Goal: Communication & Community: Answer question/provide support

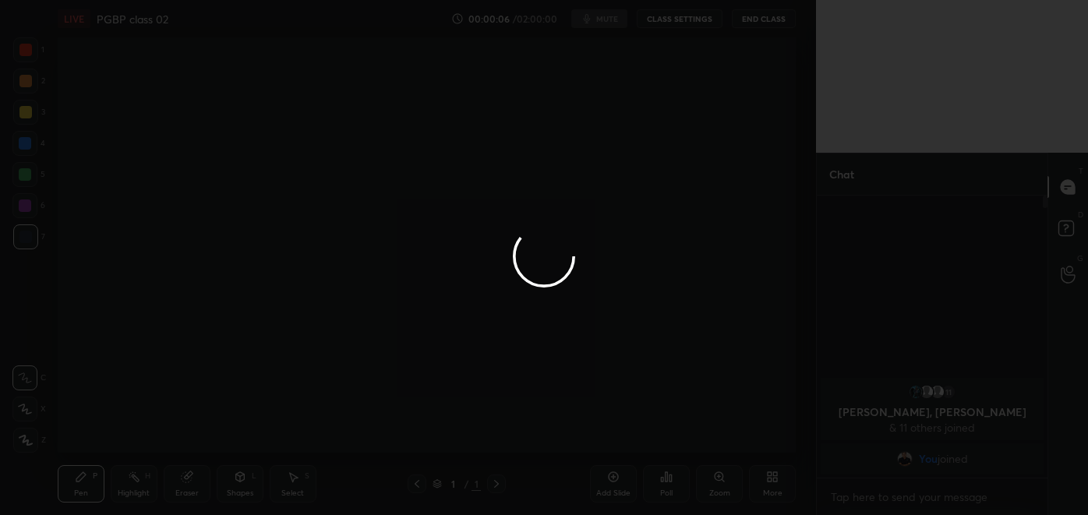
scroll to position [314, 226]
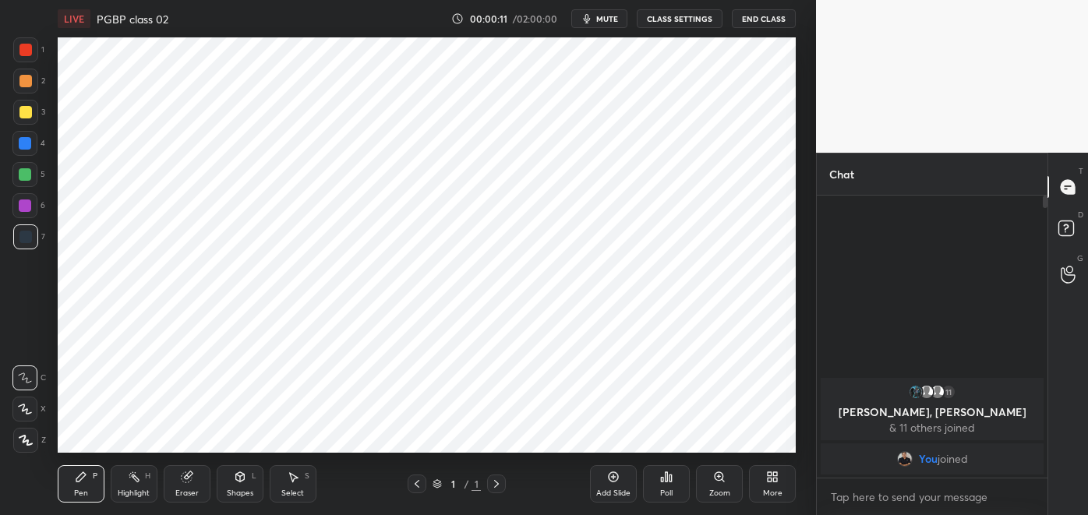
click at [774, 479] on icon at bounding box center [776, 480] width 4 height 4
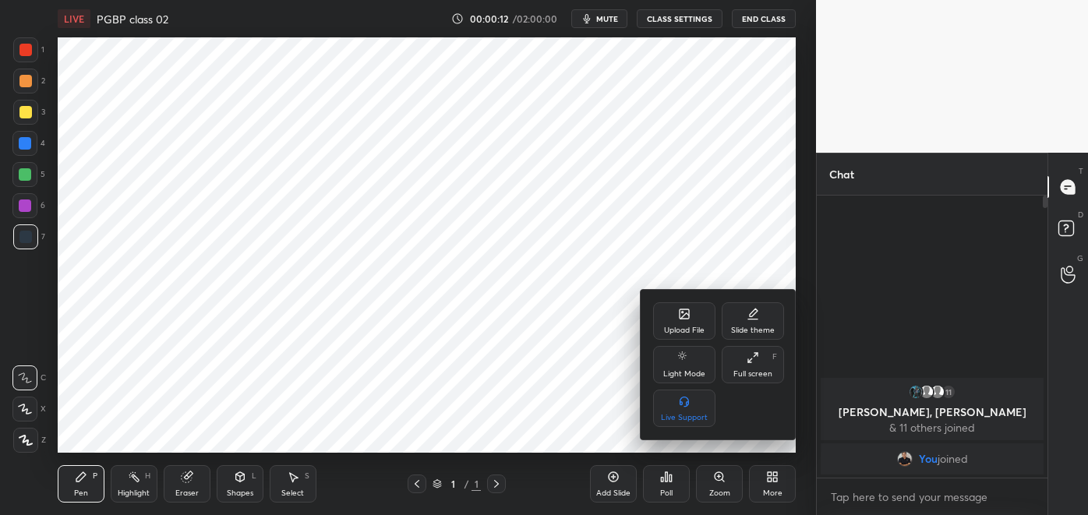
click at [682, 322] on div "Upload File" at bounding box center [684, 320] width 62 height 37
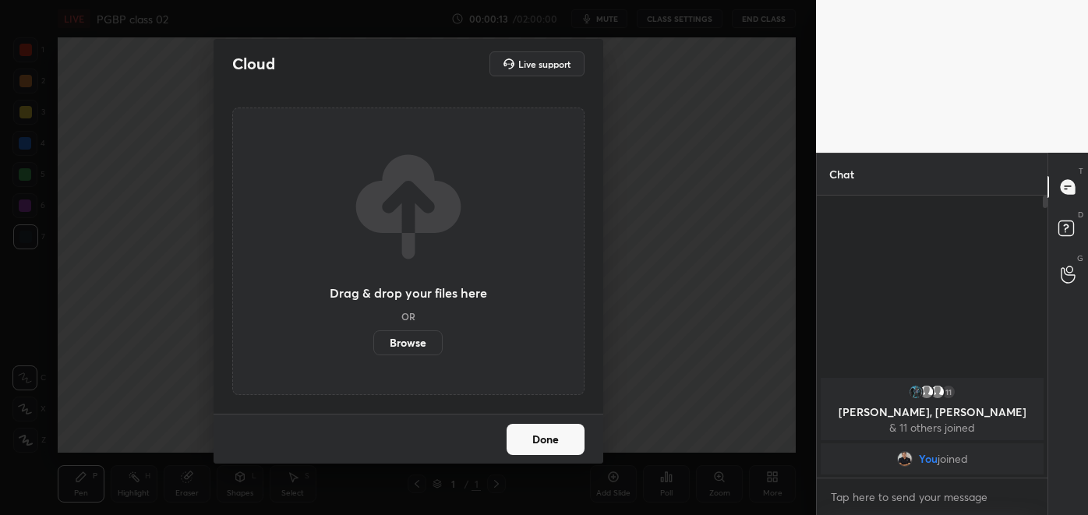
click at [402, 344] on label "Browse" at bounding box center [407, 342] width 69 height 25
click at [373, 344] on input "Browse" at bounding box center [373, 342] width 0 height 25
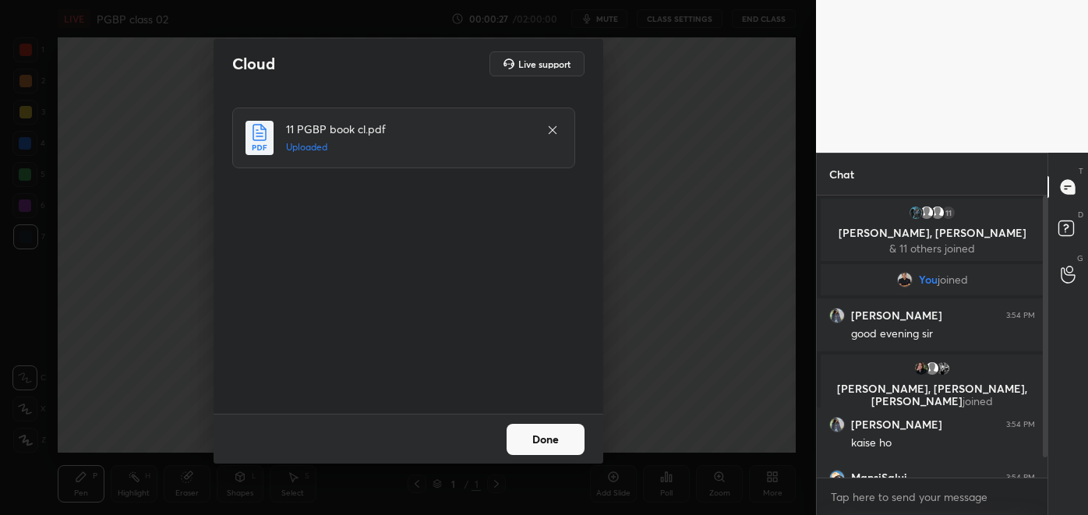
click at [537, 433] on button "Done" at bounding box center [545, 439] width 78 height 31
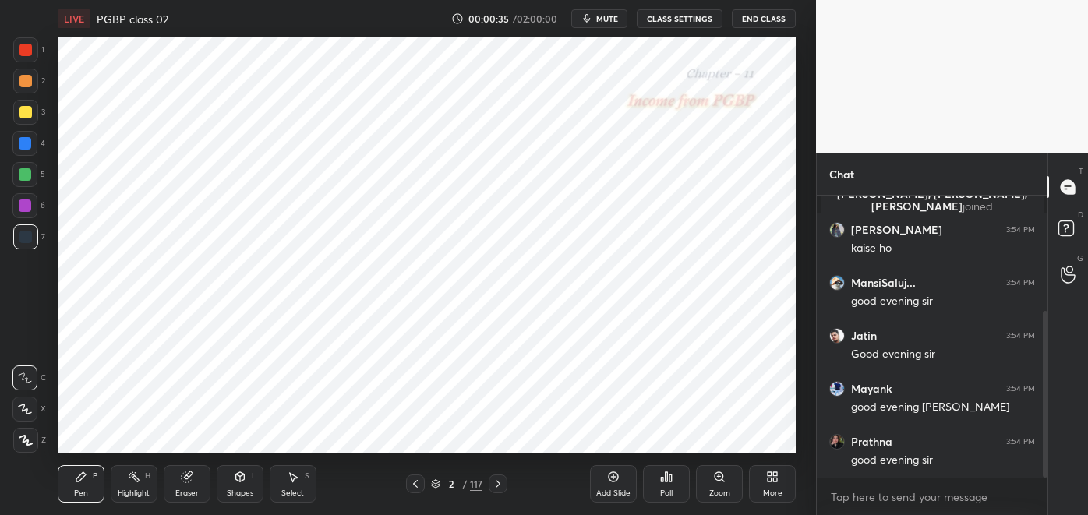
scroll to position [247, 0]
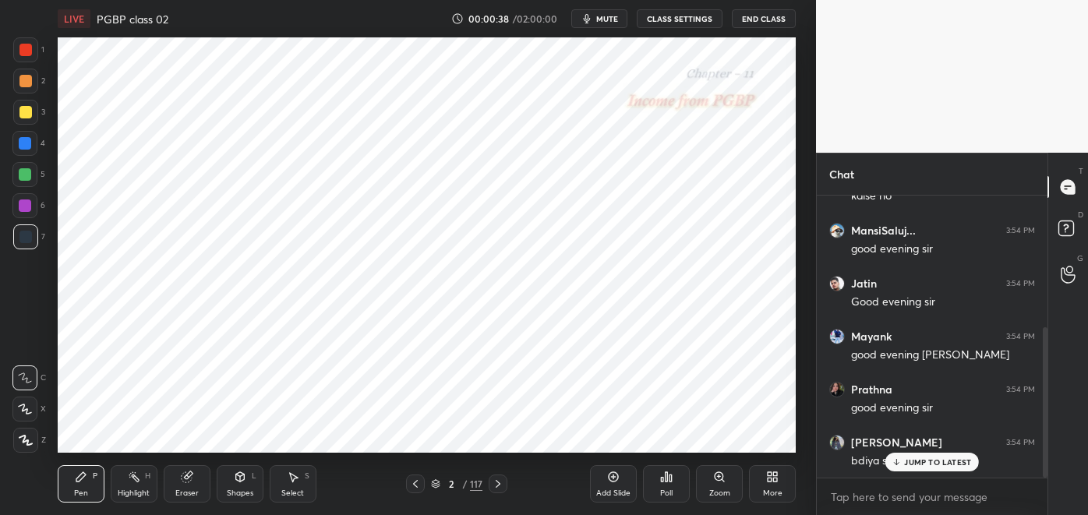
click at [933, 462] on p "JUMP TO LATEST" at bounding box center [937, 461] width 67 height 9
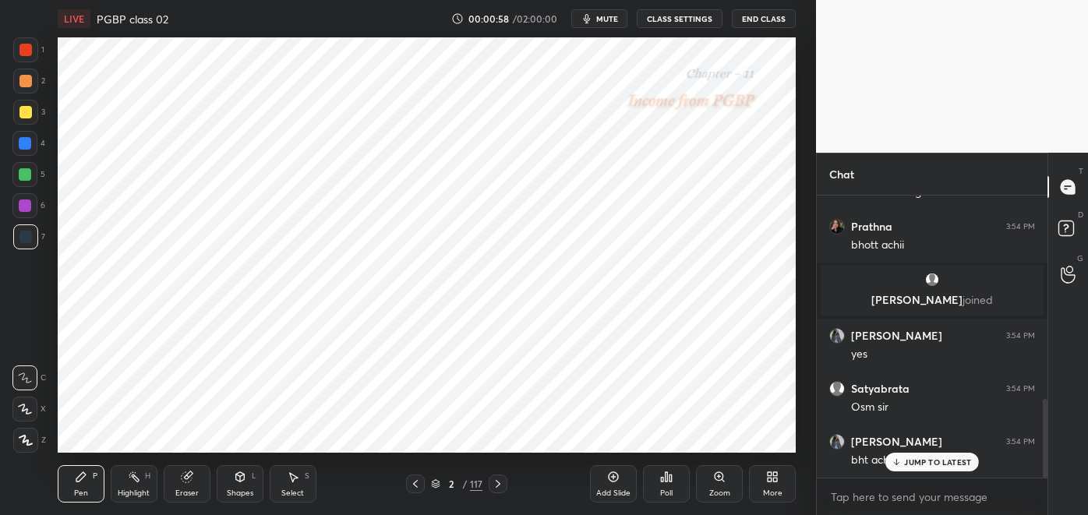
scroll to position [727, 0]
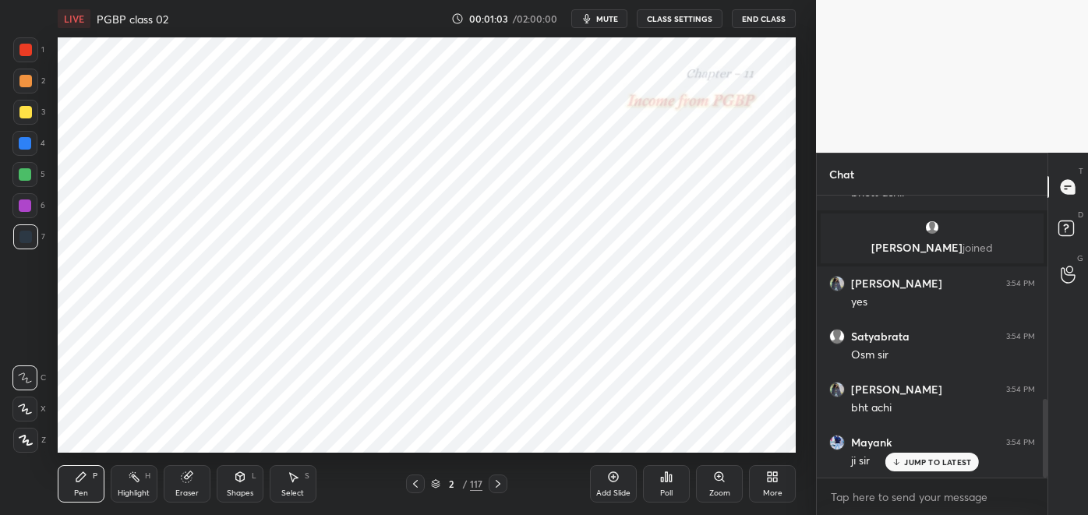
click at [30, 206] on div at bounding box center [25, 205] width 12 height 12
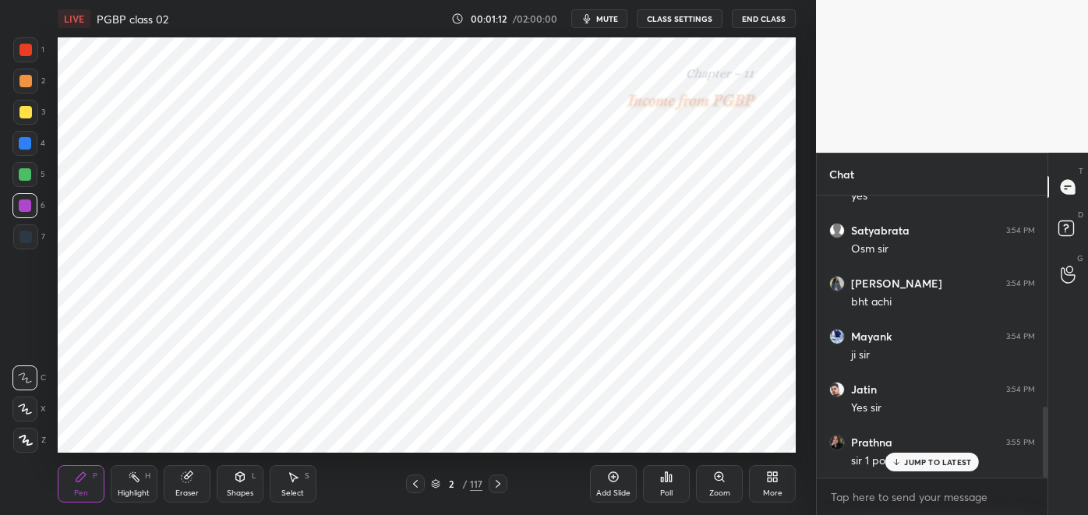
scroll to position [887, 0]
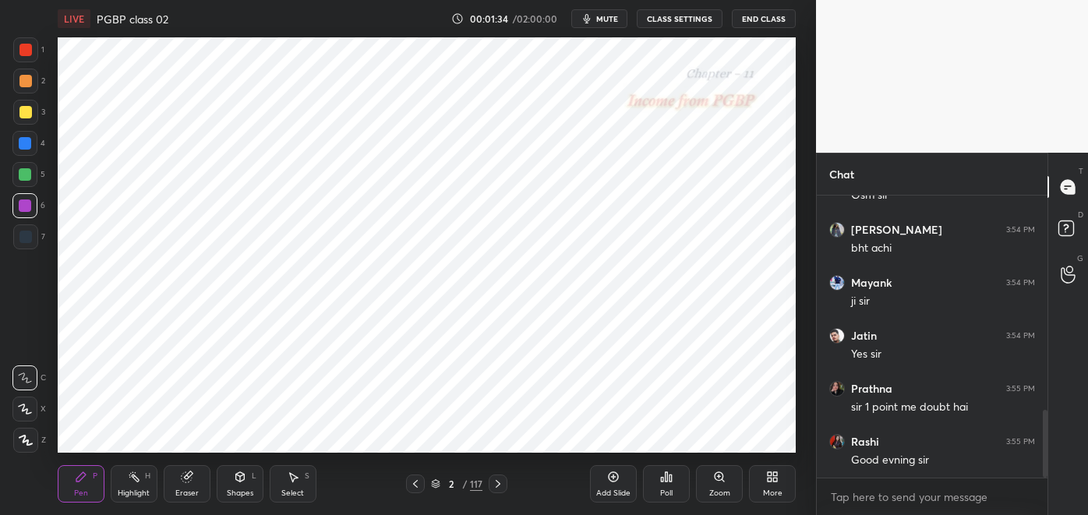
click at [25, 242] on div at bounding box center [25, 237] width 12 height 12
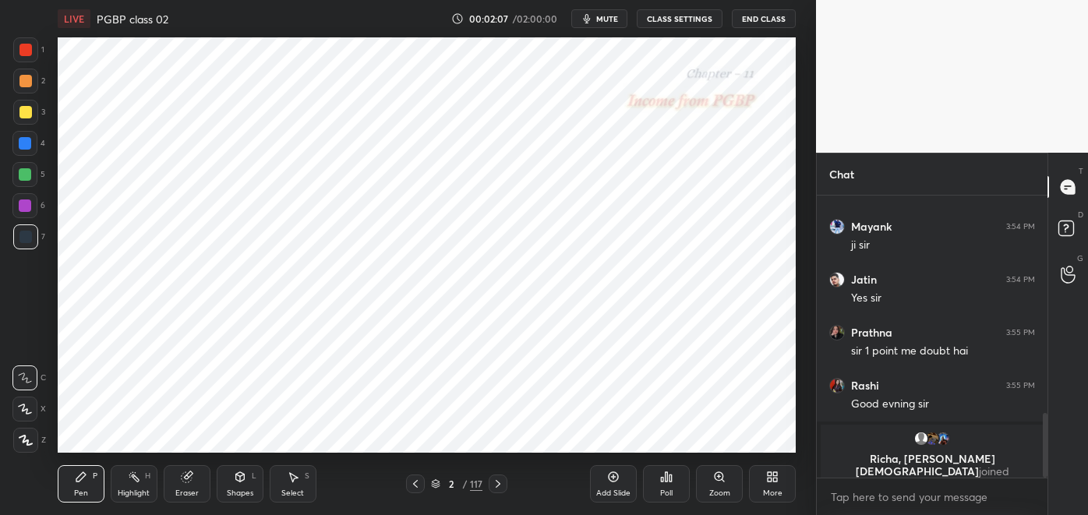
scroll to position [912, 0]
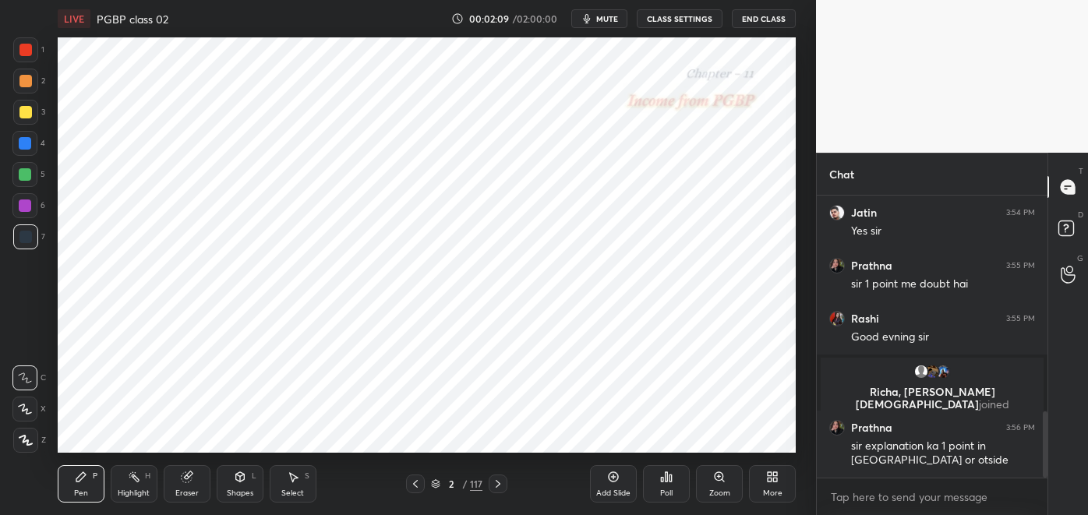
click at [23, 148] on div at bounding box center [25, 143] width 12 height 12
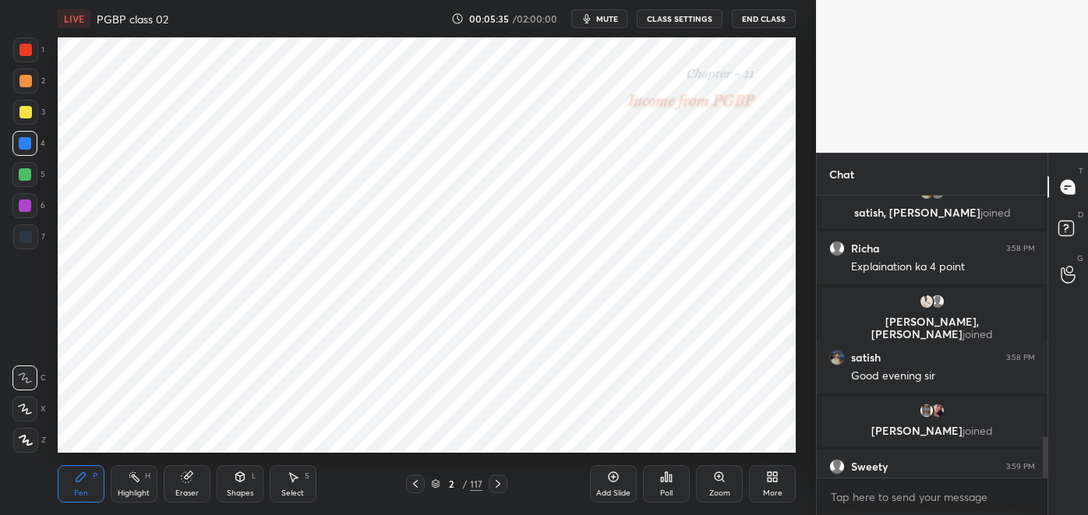
scroll to position [1633, 0]
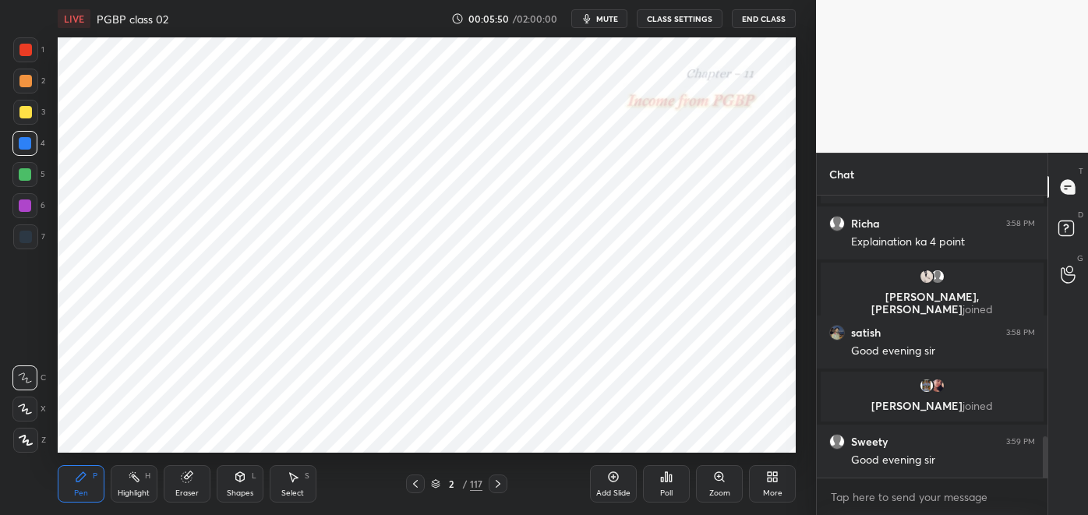
click at [136, 491] on div "Highlight" at bounding box center [134, 493] width 32 height 8
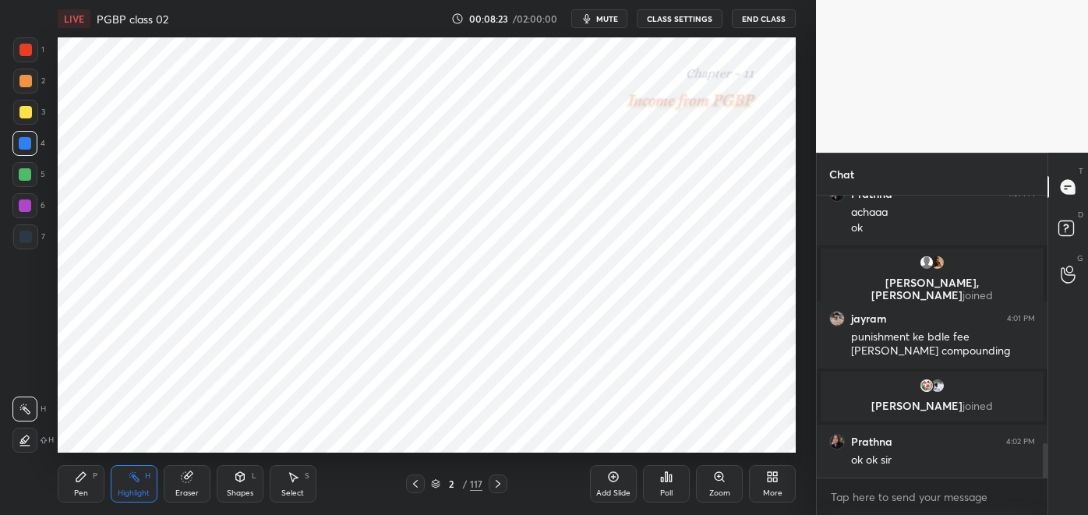
scroll to position [2034, 0]
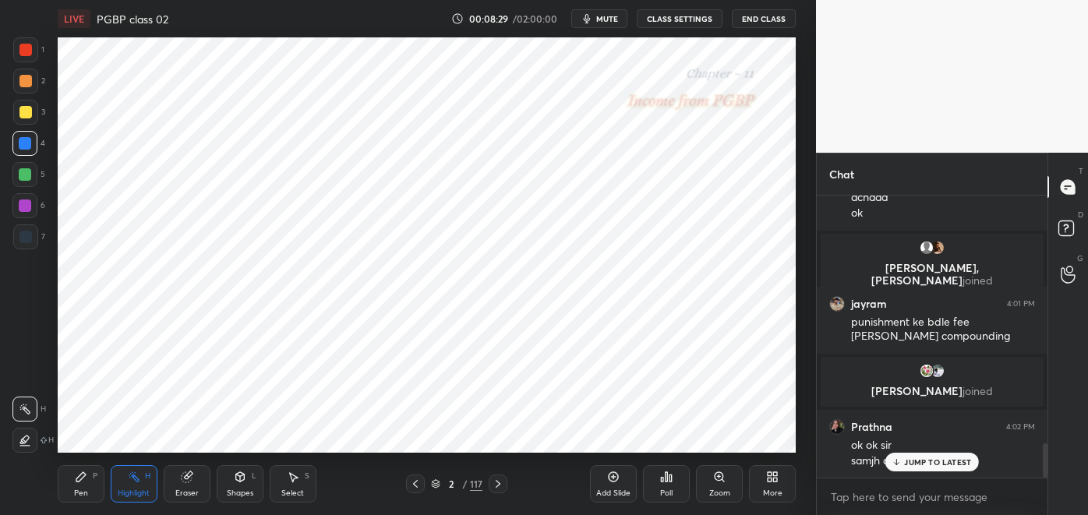
click at [498, 484] on icon at bounding box center [498, 484] width 12 height 12
click at [497, 482] on icon at bounding box center [498, 484] width 12 height 12
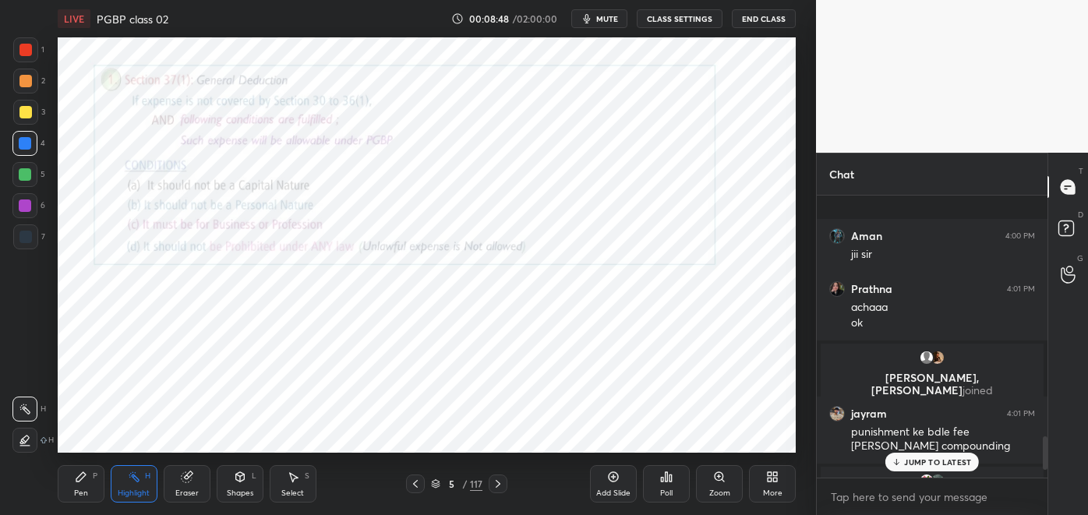
scroll to position [2102, 0]
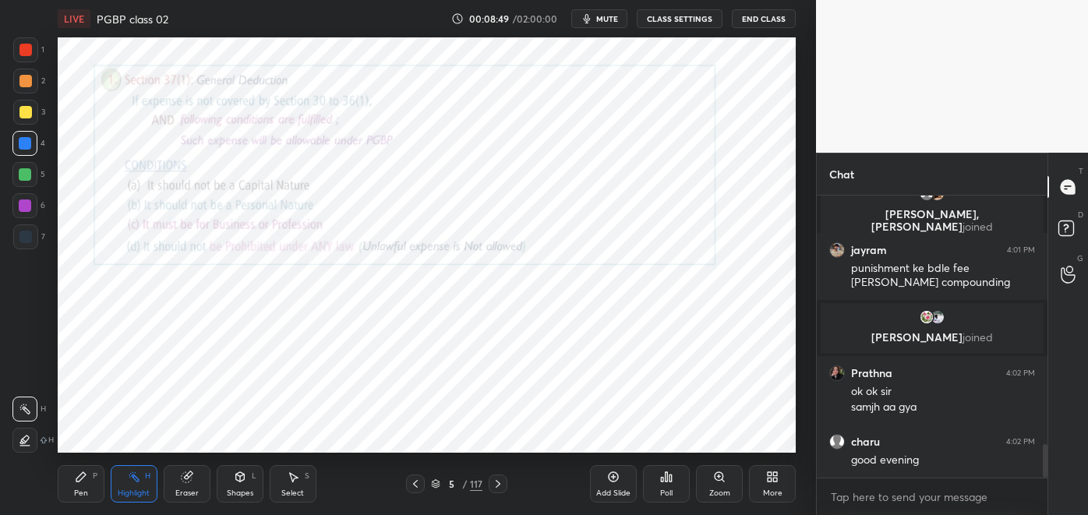
click at [500, 480] on icon at bounding box center [498, 484] width 12 height 12
click at [500, 481] on icon at bounding box center [498, 484] width 12 height 12
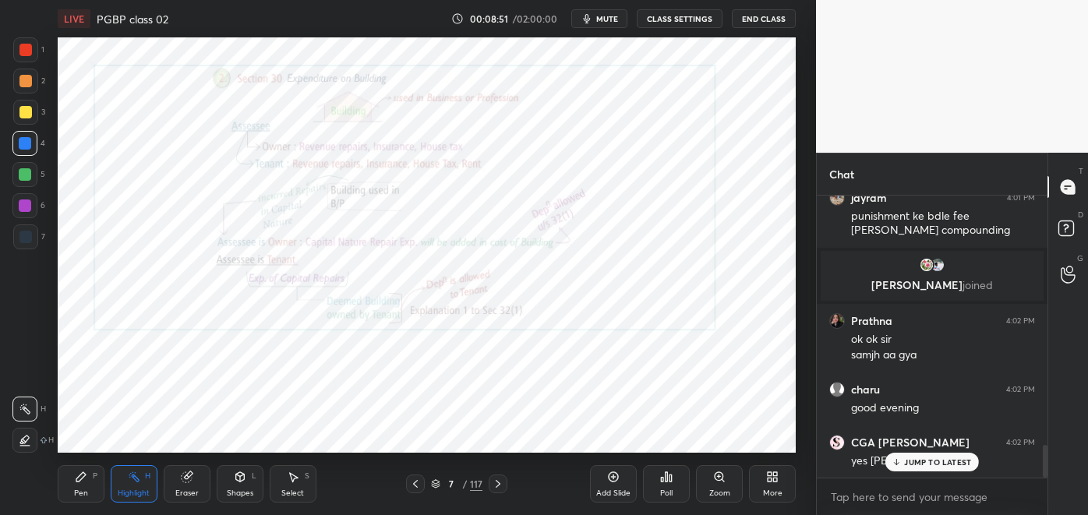
click at [415, 484] on icon at bounding box center [415, 484] width 12 height 12
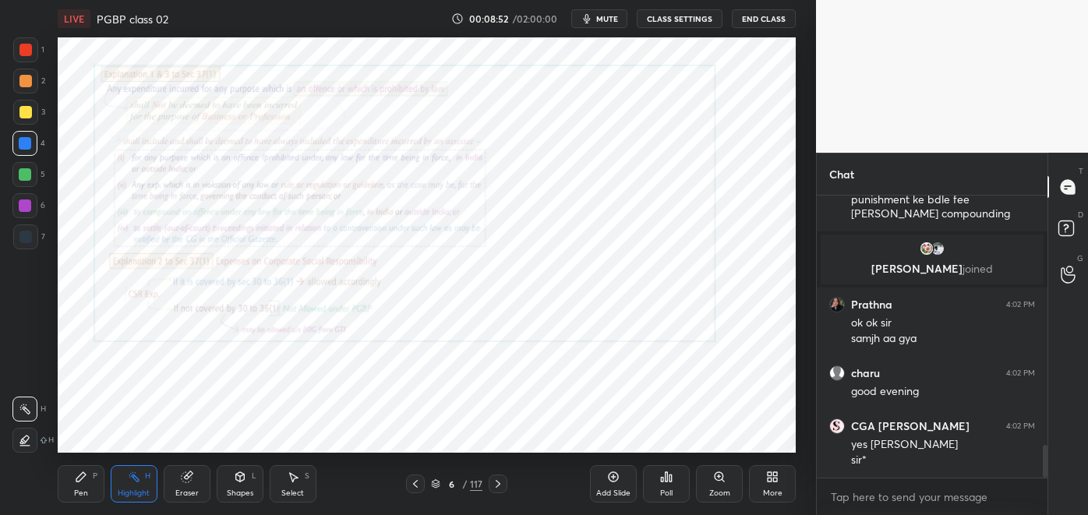
click at [612, 474] on icon at bounding box center [613, 477] width 12 height 12
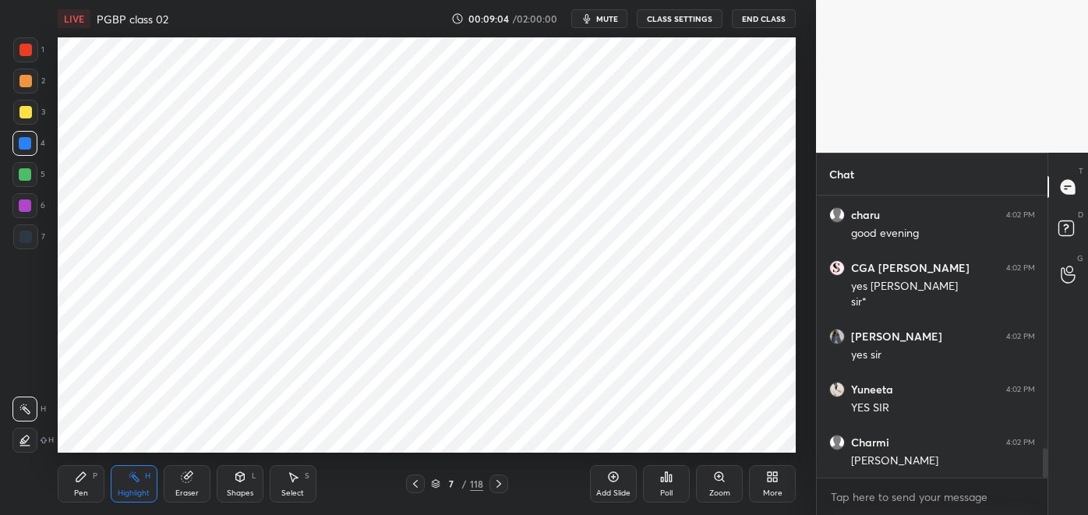
scroll to position [2383, 0]
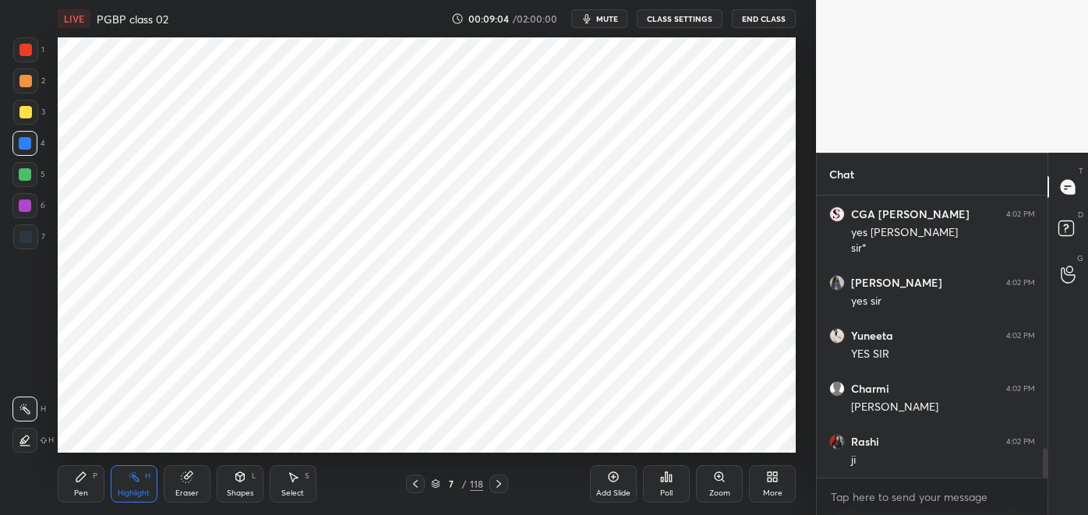
click at [87, 481] on div "Pen P" at bounding box center [81, 483] width 47 height 37
click at [90, 482] on div "Pen P" at bounding box center [81, 483] width 47 height 37
click at [86, 483] on div "Pen P" at bounding box center [81, 483] width 47 height 37
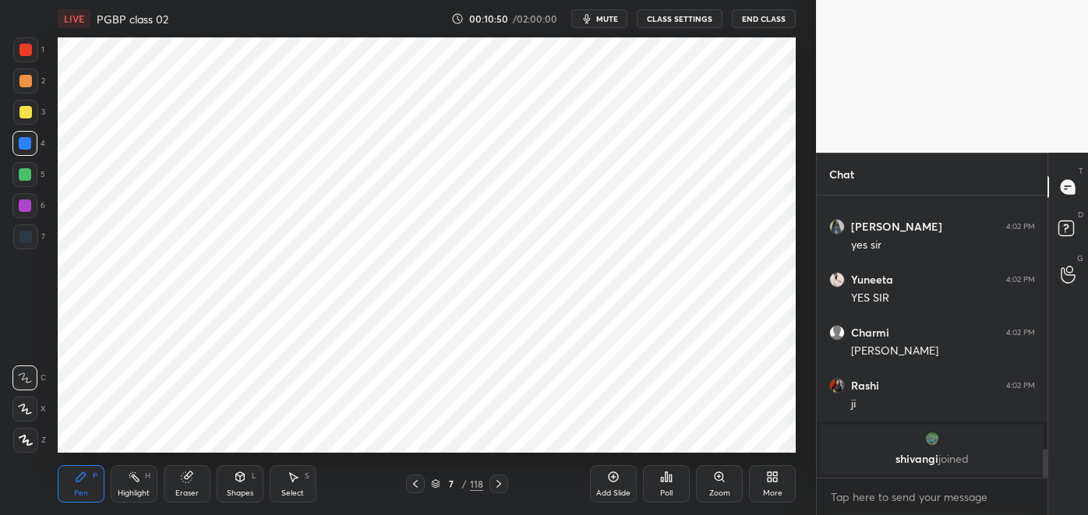
click at [31, 175] on div at bounding box center [24, 174] width 25 height 25
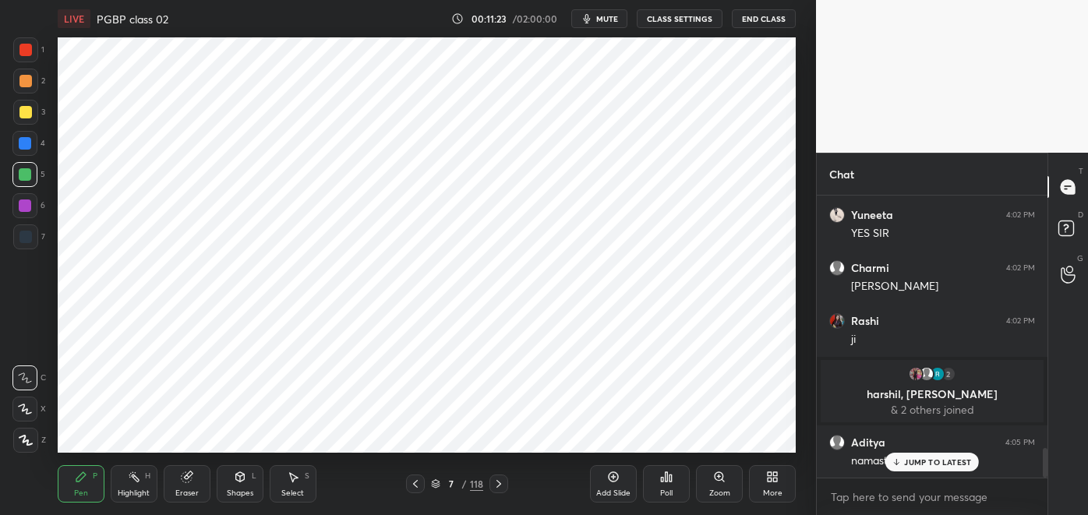
scroll to position [2452, 0]
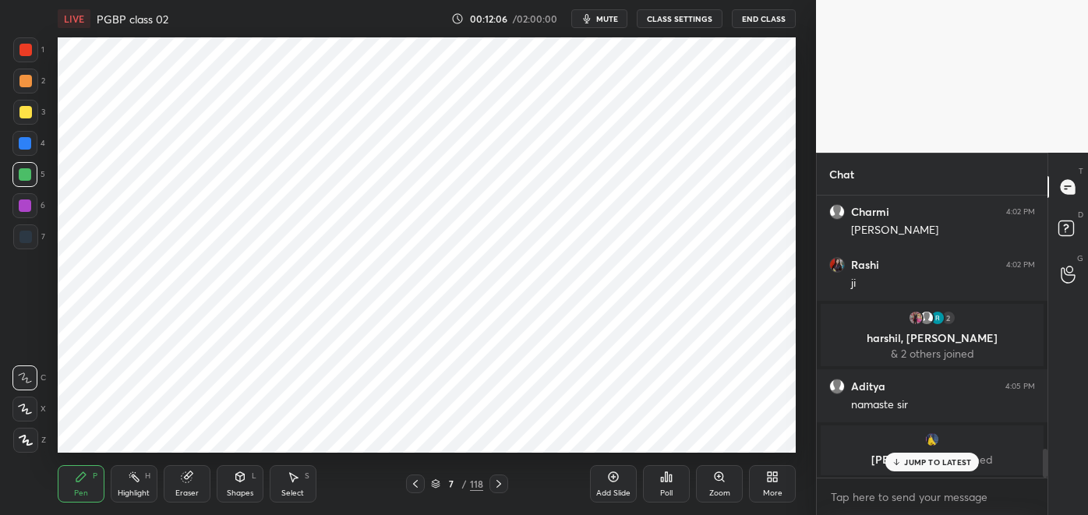
click at [132, 485] on div "Highlight H" at bounding box center [134, 483] width 47 height 37
click at [27, 207] on div at bounding box center [25, 205] width 12 height 12
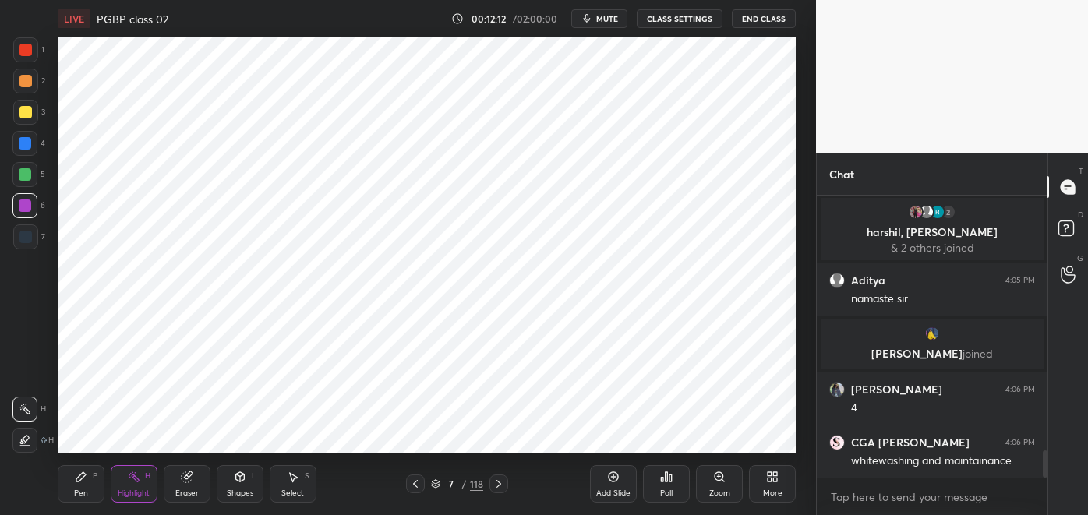
scroll to position [2612, 0]
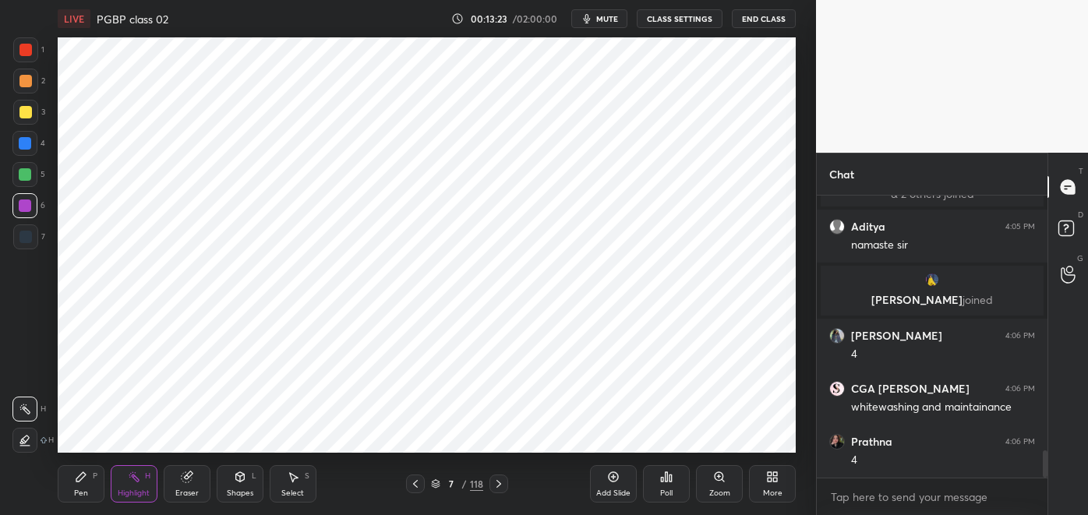
click at [87, 478] on div "Pen P" at bounding box center [81, 483] width 47 height 37
click at [26, 84] on div at bounding box center [25, 81] width 12 height 12
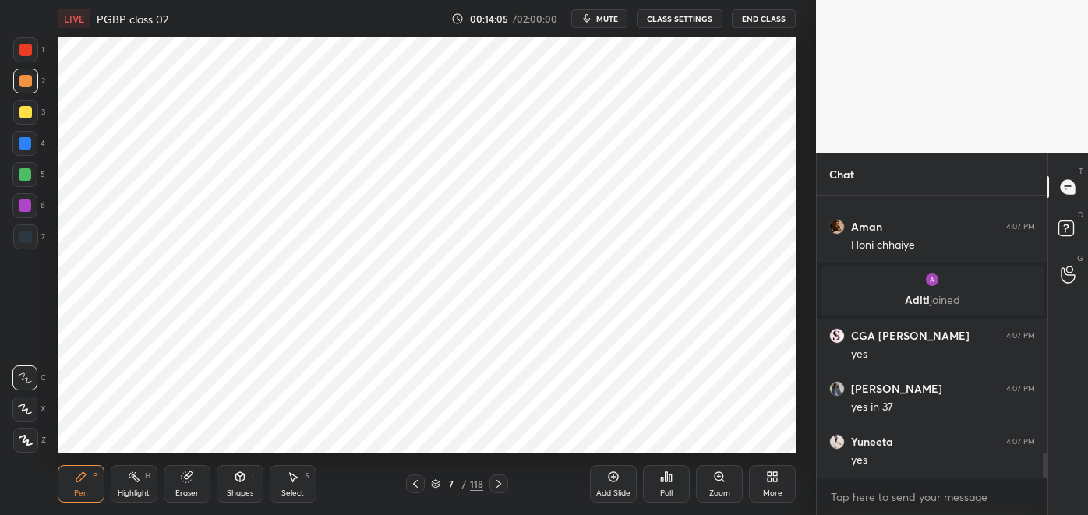
scroll to position [2932, 0]
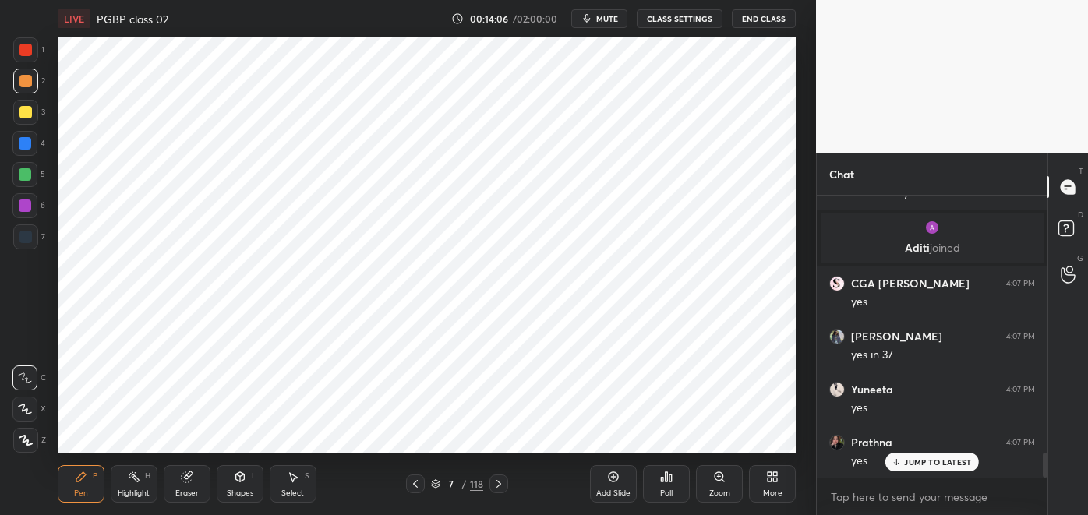
click at [39, 238] on div "7" at bounding box center [29, 236] width 32 height 25
click at [28, 145] on div at bounding box center [25, 143] width 12 height 12
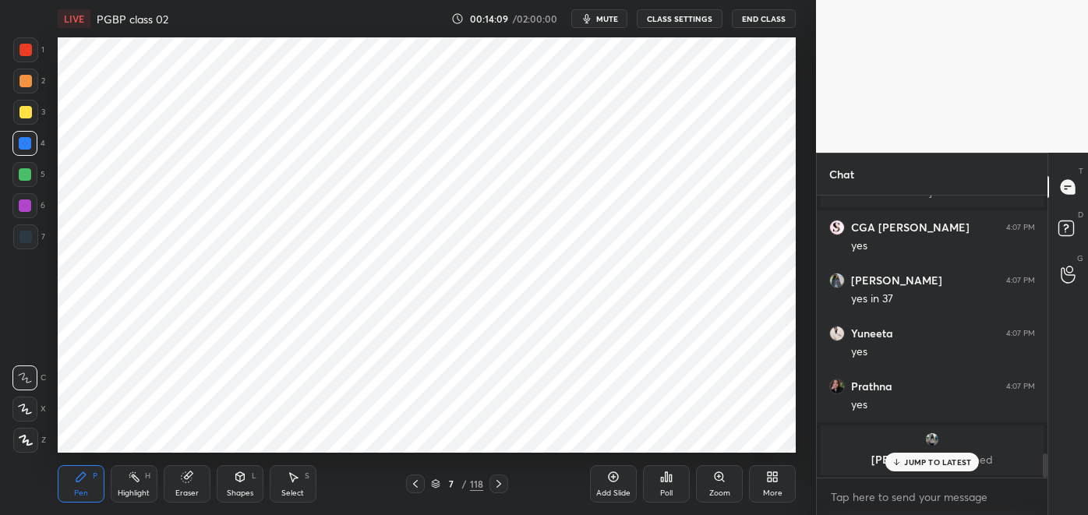
click at [35, 48] on div at bounding box center [25, 49] width 25 height 25
click at [194, 485] on div "Eraser" at bounding box center [187, 483] width 47 height 37
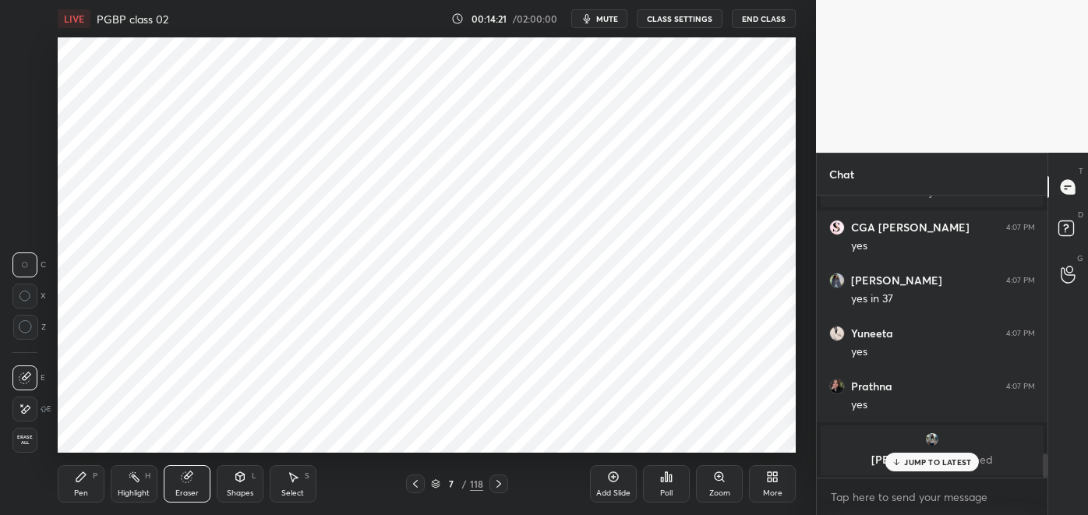
click at [30, 405] on icon at bounding box center [25, 409] width 12 height 13
click at [92, 485] on div "Pen P" at bounding box center [81, 483] width 47 height 37
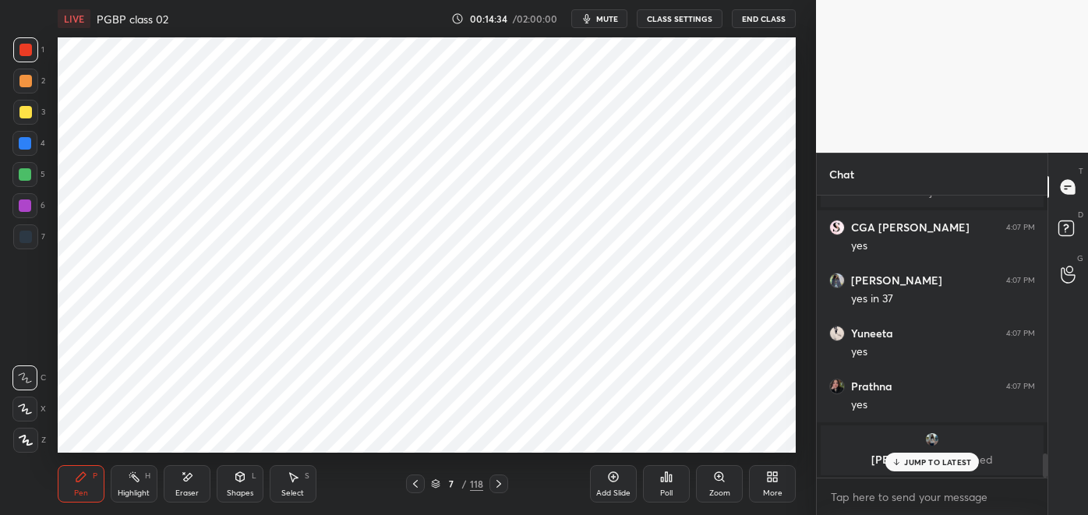
click at [135, 489] on div "Highlight" at bounding box center [134, 493] width 32 height 8
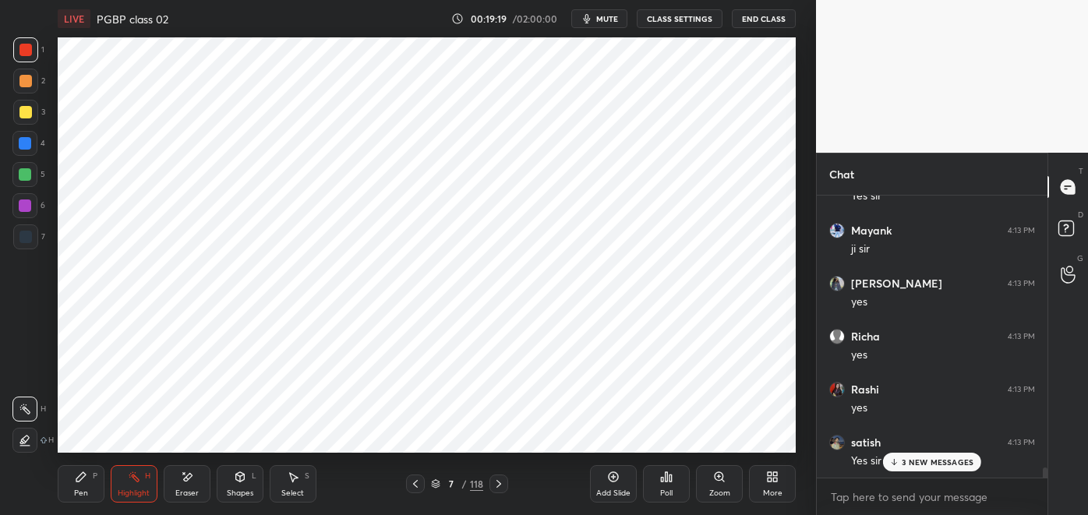
scroll to position [7511, 0]
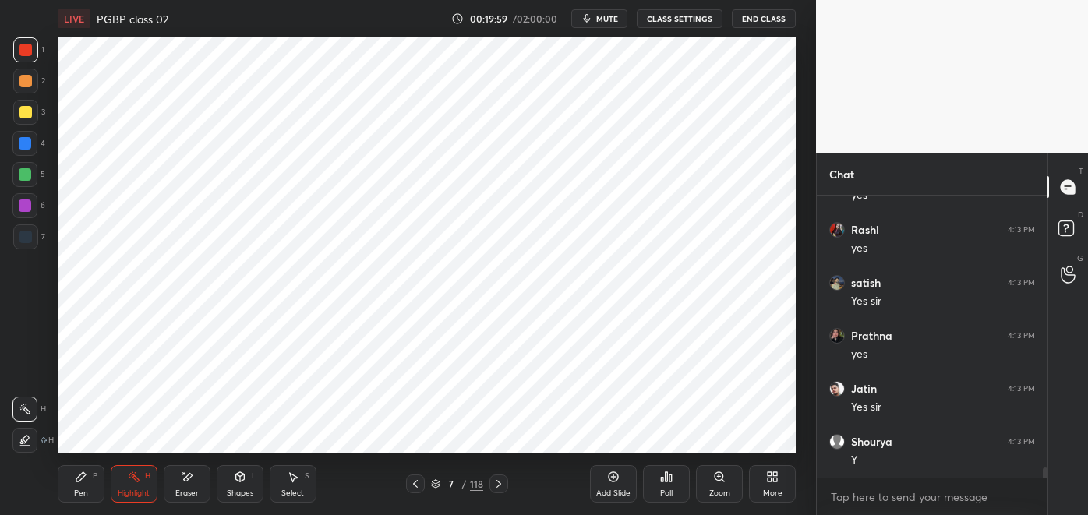
click at [85, 485] on div "Pen P" at bounding box center [81, 483] width 47 height 37
click at [28, 145] on div at bounding box center [25, 143] width 12 height 12
click at [131, 487] on div "Highlight H" at bounding box center [134, 483] width 47 height 37
click at [83, 489] on div "Pen" at bounding box center [81, 493] width 14 height 8
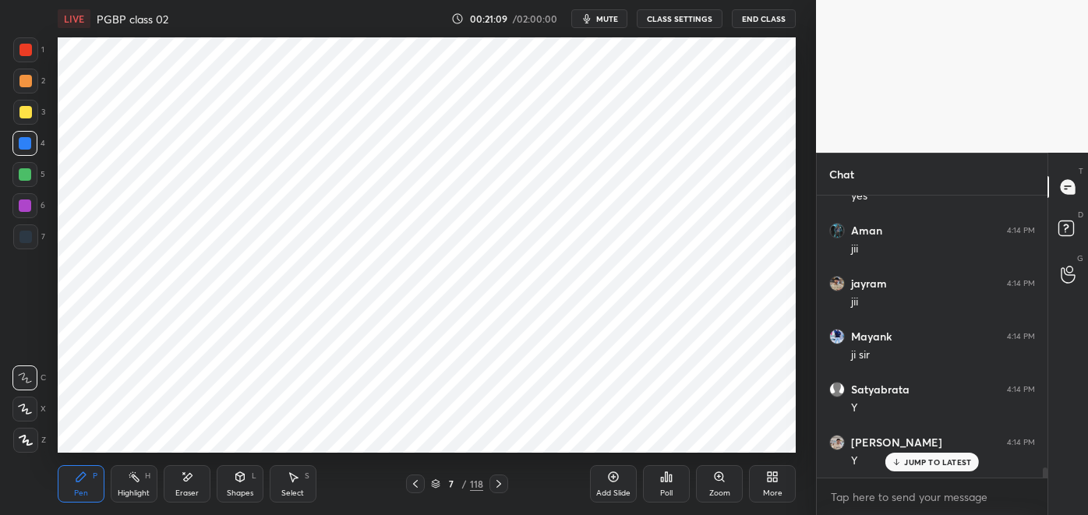
scroll to position [7934, 0]
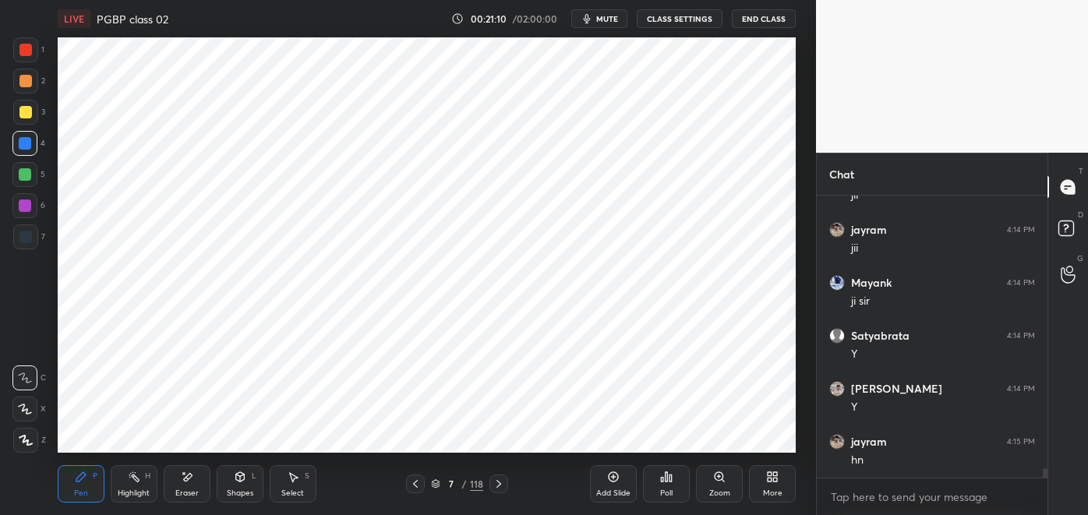
click at [33, 241] on div at bounding box center [25, 236] width 25 height 25
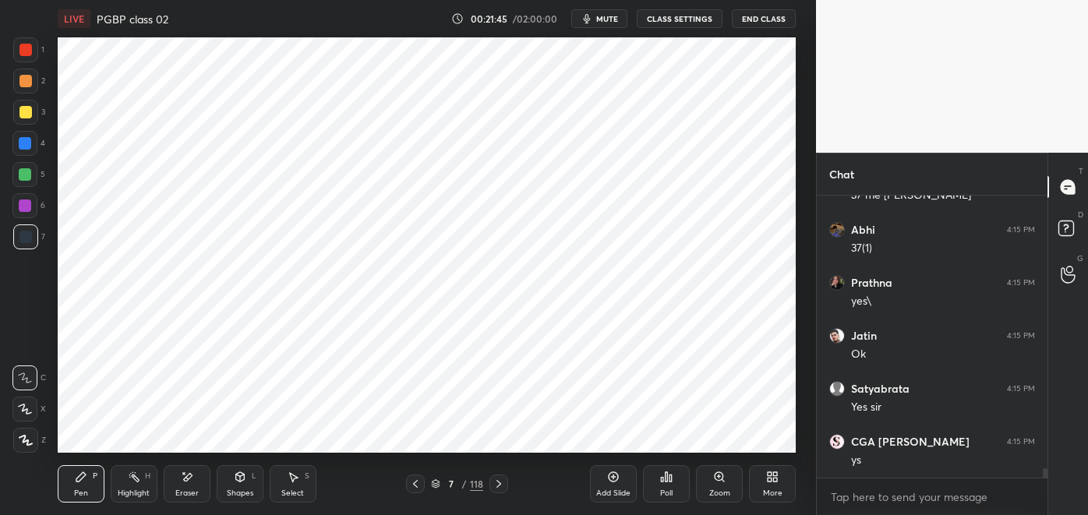
scroll to position [8304, 0]
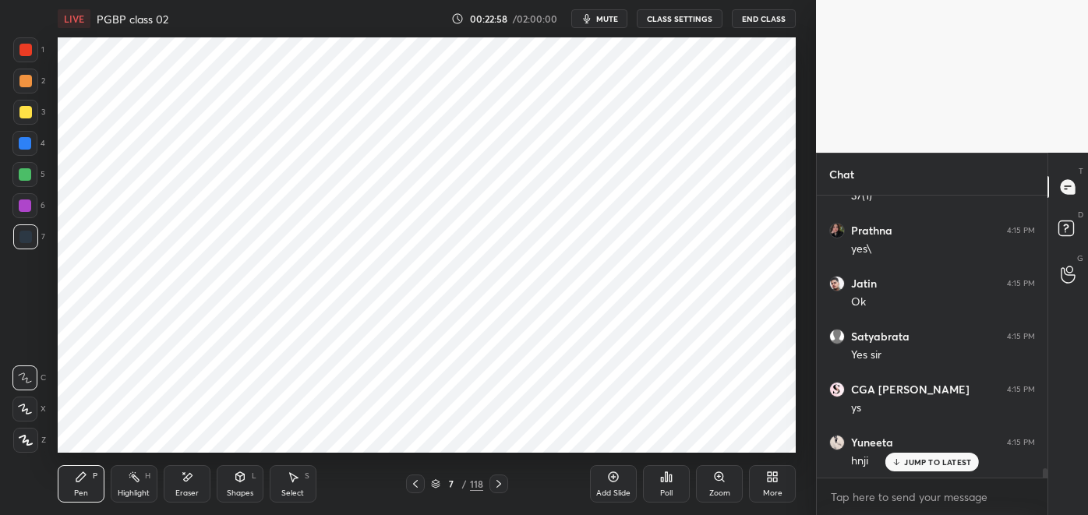
click at [28, 147] on div at bounding box center [25, 143] width 12 height 12
click at [185, 485] on div "Eraser" at bounding box center [187, 483] width 47 height 37
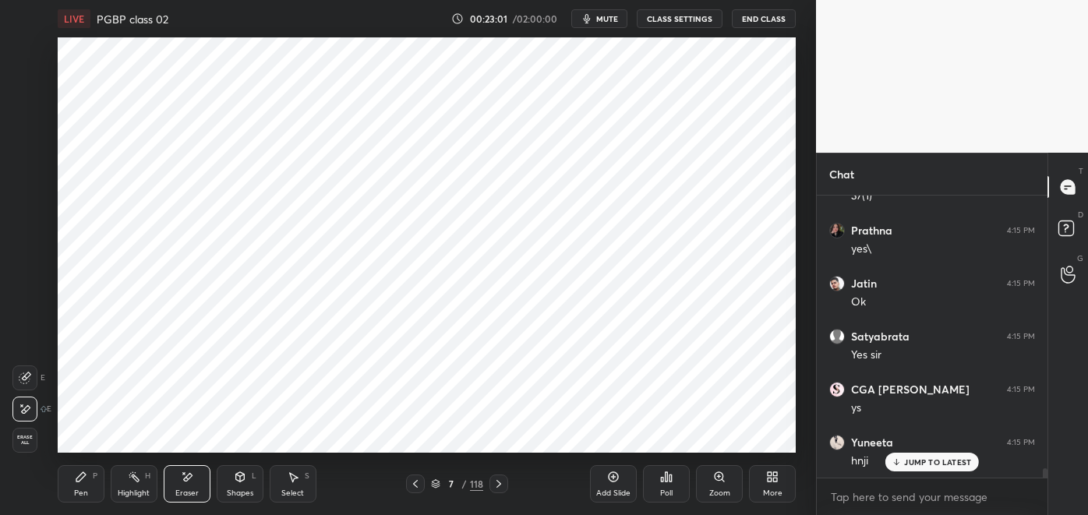
click at [83, 479] on icon at bounding box center [81, 477] width 12 height 12
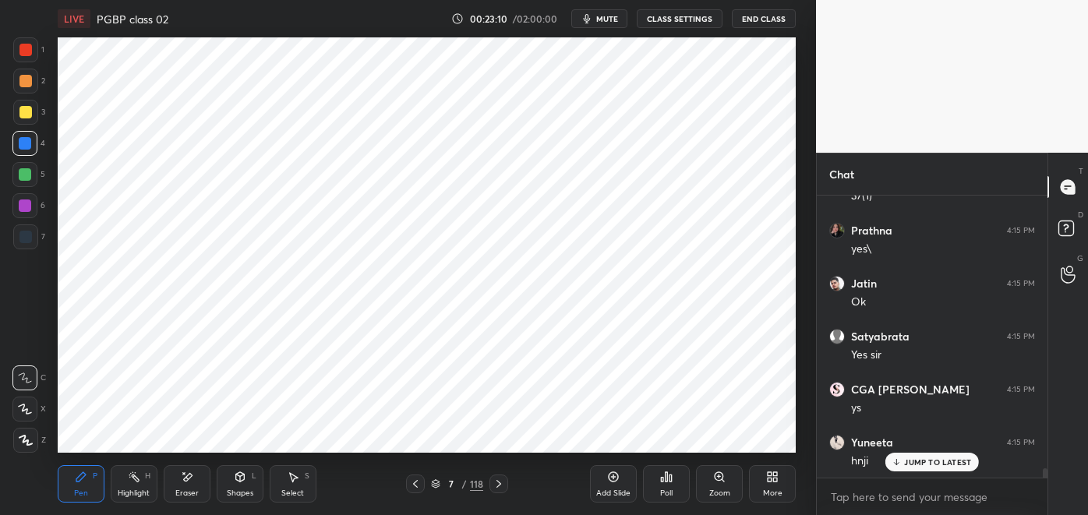
click at [33, 211] on div at bounding box center [24, 205] width 25 height 25
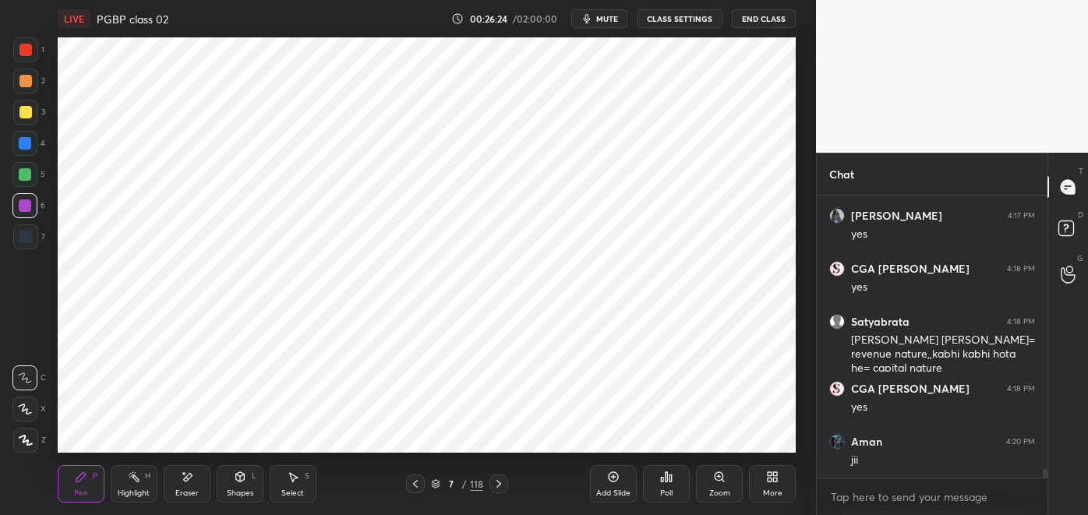
scroll to position [8636, 0]
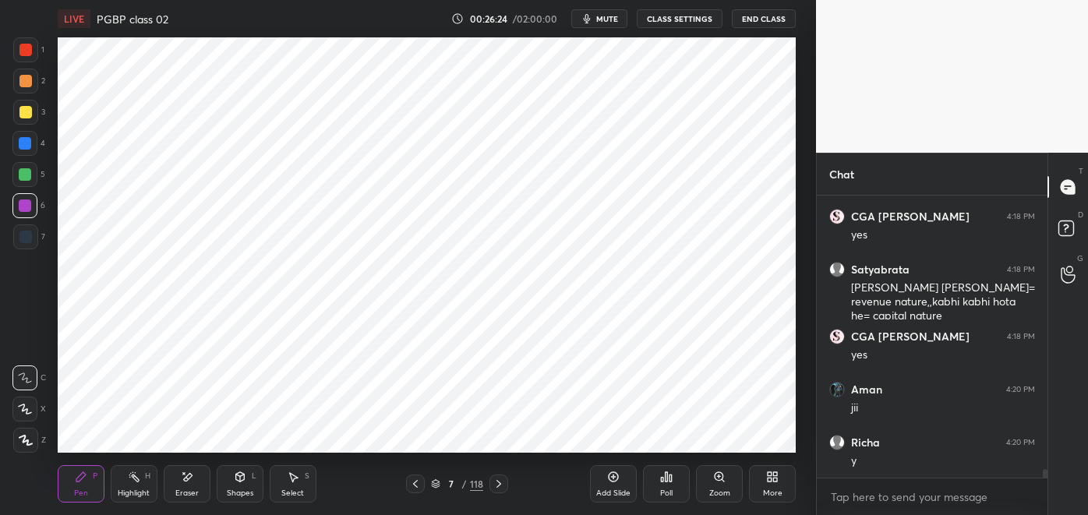
click at [145, 480] on div "H" at bounding box center [147, 476] width 5 height 8
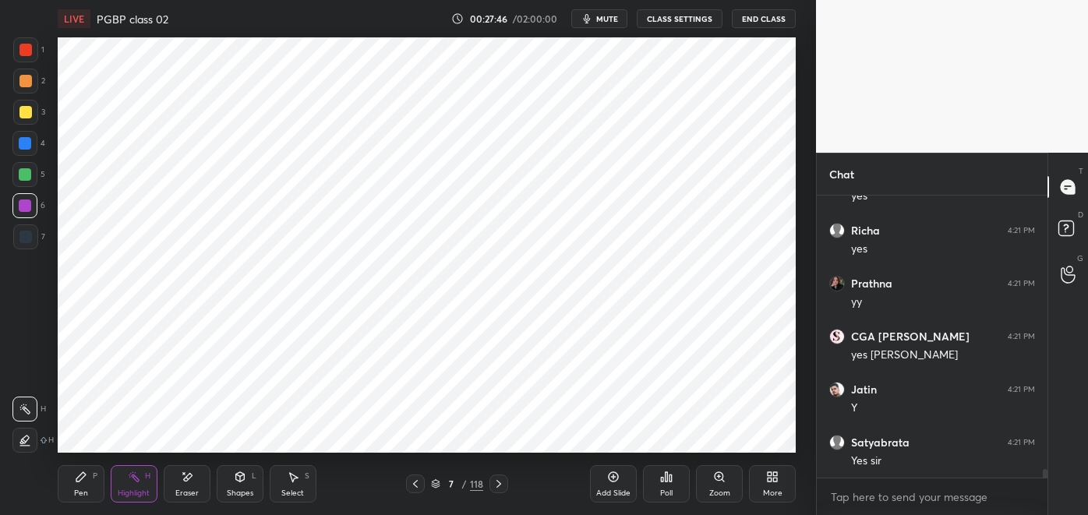
scroll to position [9220, 0]
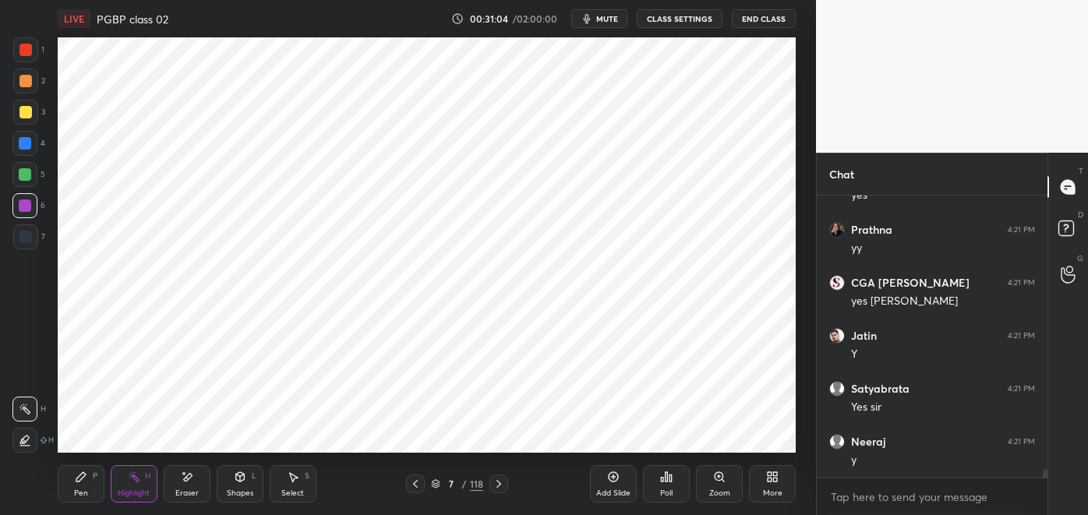
click at [75, 485] on div "Pen P" at bounding box center [81, 483] width 47 height 37
click at [184, 488] on div "Eraser" at bounding box center [187, 483] width 47 height 37
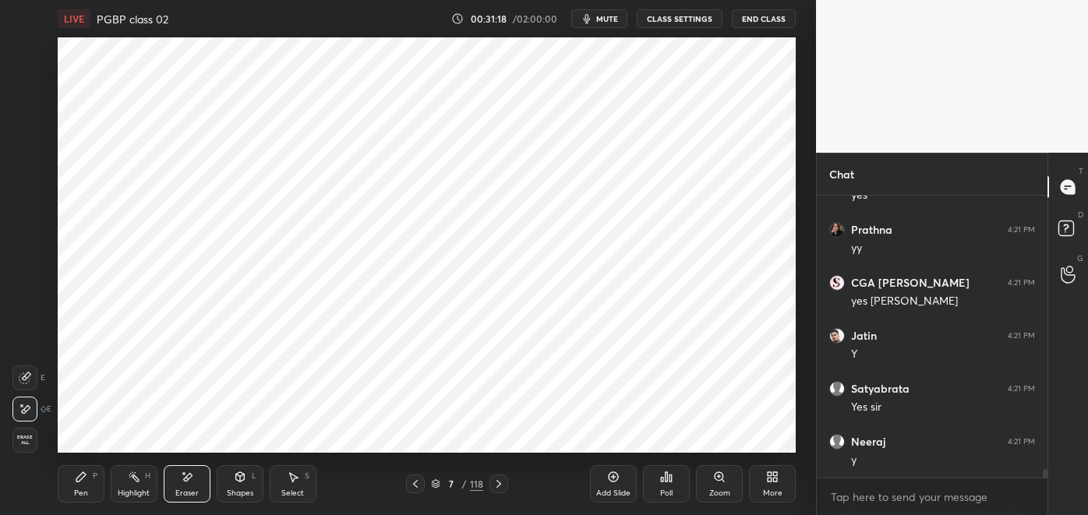
click at [85, 477] on icon at bounding box center [81, 477] width 12 height 12
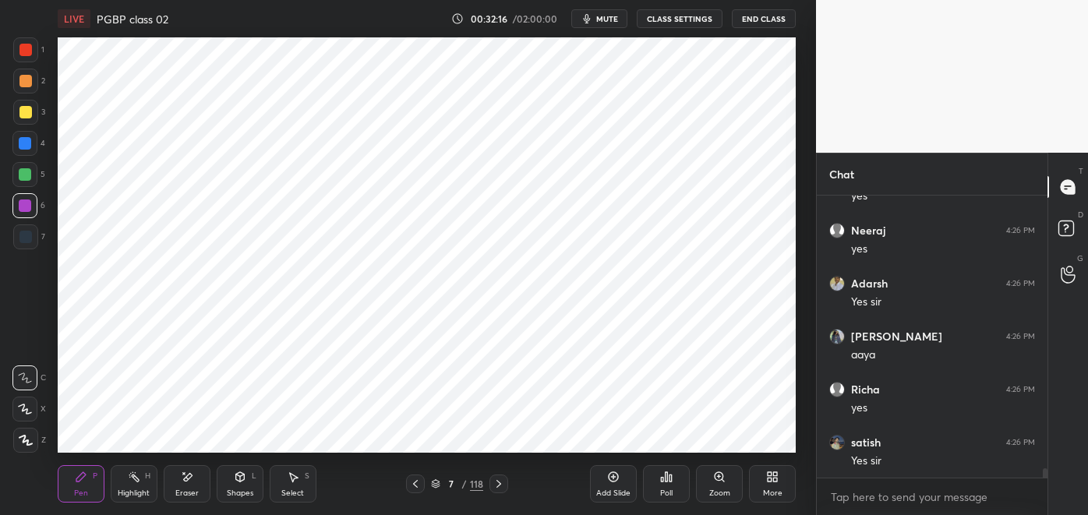
scroll to position [8177, 0]
click at [123, 489] on div "Highlight" at bounding box center [134, 493] width 32 height 8
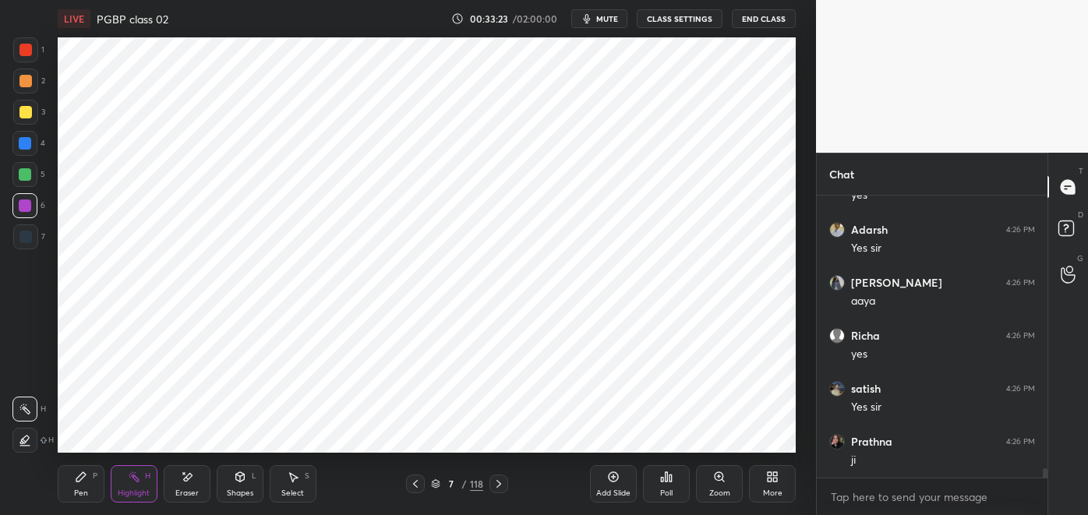
click at [500, 482] on icon at bounding box center [498, 484] width 12 height 12
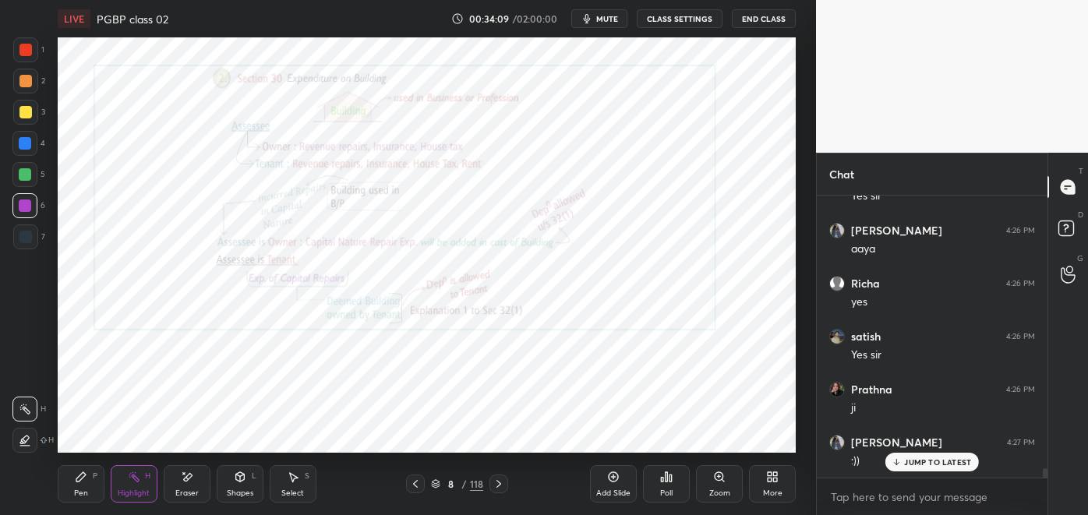
scroll to position [8283, 0]
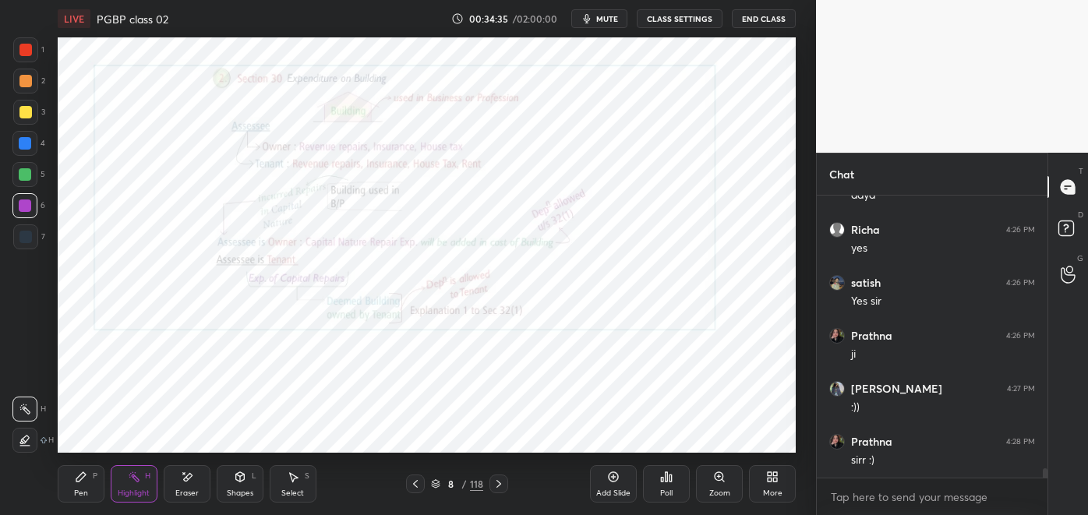
click at [503, 485] on icon at bounding box center [498, 484] width 12 height 12
click at [408, 487] on div at bounding box center [415, 483] width 19 height 19
click at [608, 16] on span "mute" at bounding box center [607, 18] width 22 height 11
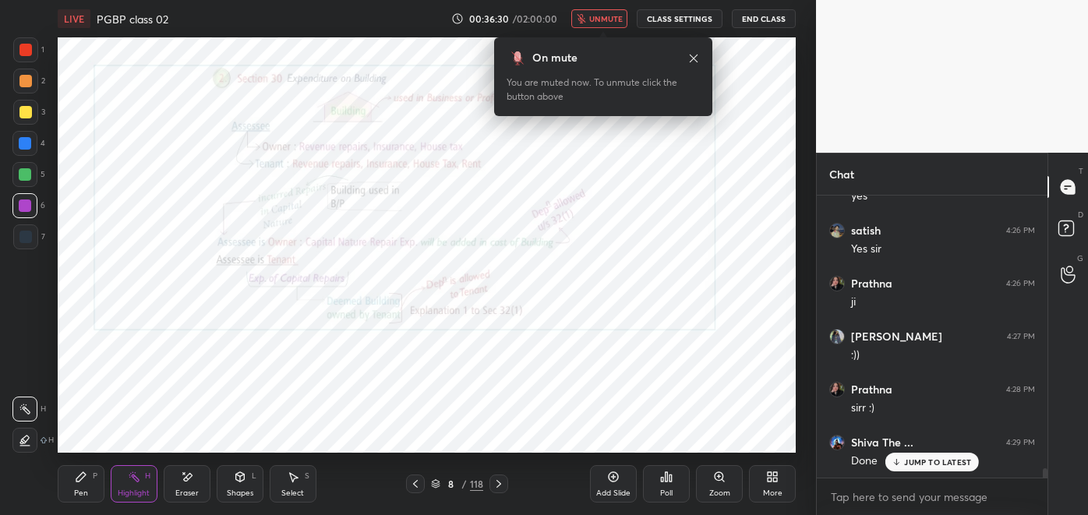
click at [612, 26] on button "unmute" at bounding box center [599, 18] width 56 height 19
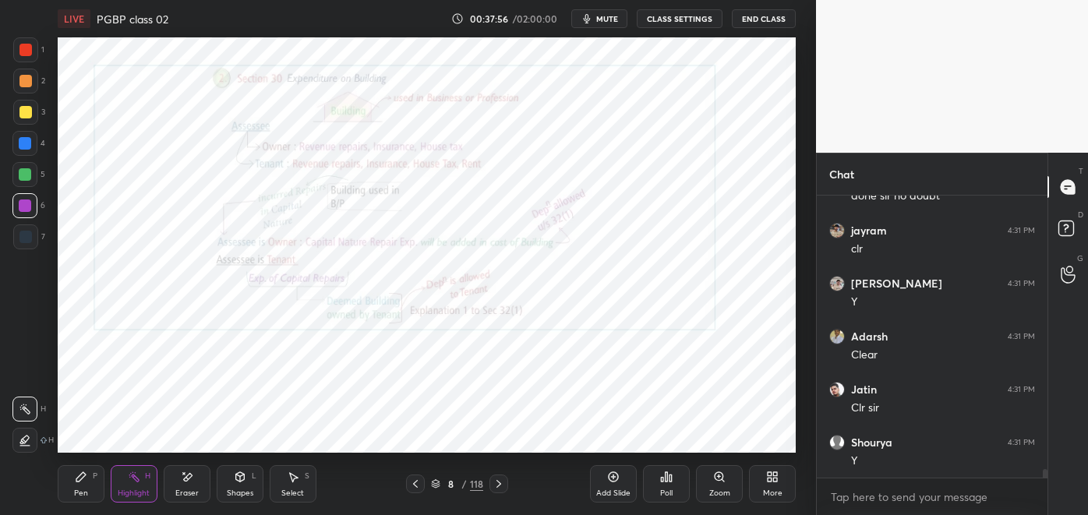
scroll to position [8964, 0]
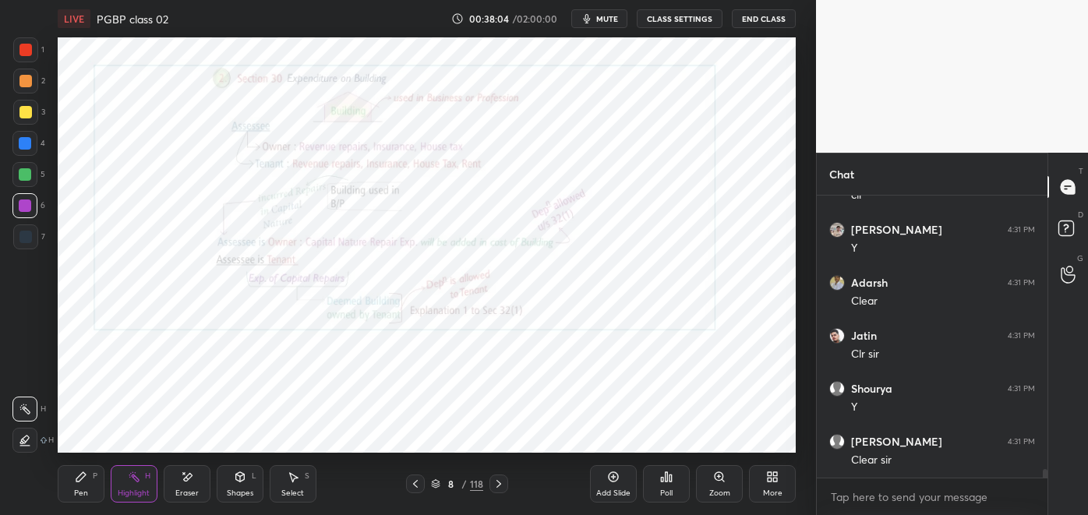
click at [496, 482] on icon at bounding box center [498, 484] width 12 height 12
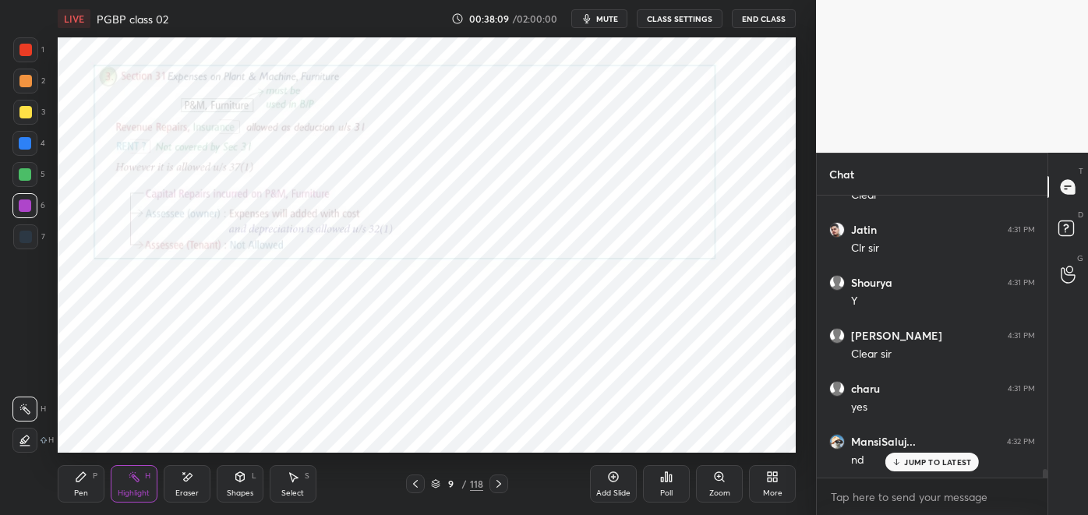
scroll to position [9123, 0]
click at [500, 485] on icon at bounding box center [498, 484] width 12 height 12
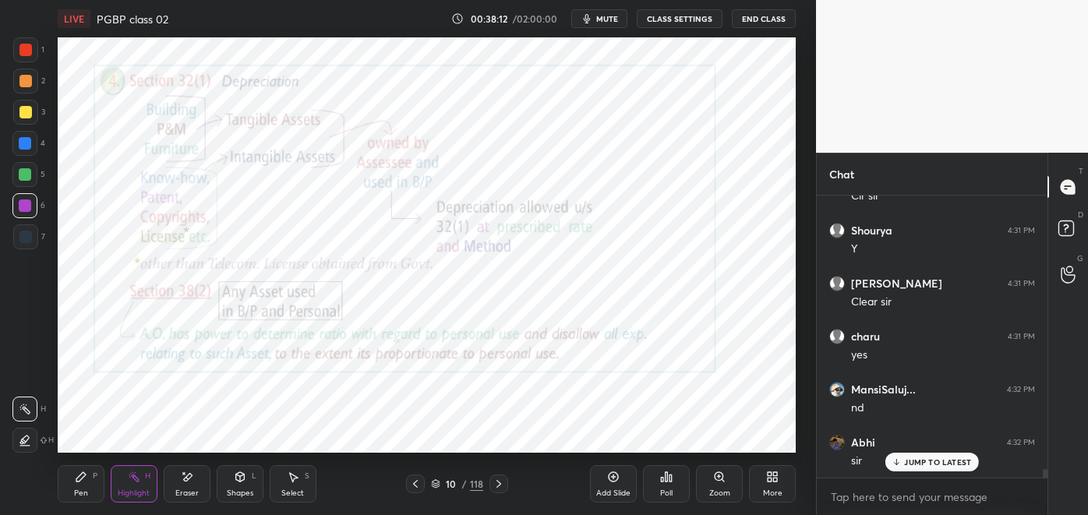
click at [414, 483] on icon at bounding box center [415, 484] width 5 height 8
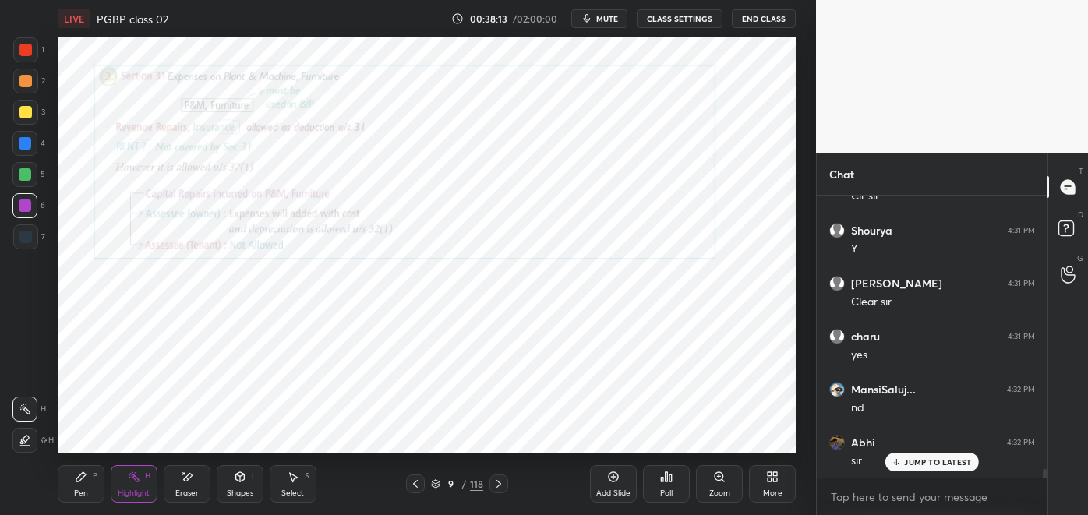
click at [611, 474] on icon at bounding box center [613, 477] width 12 height 12
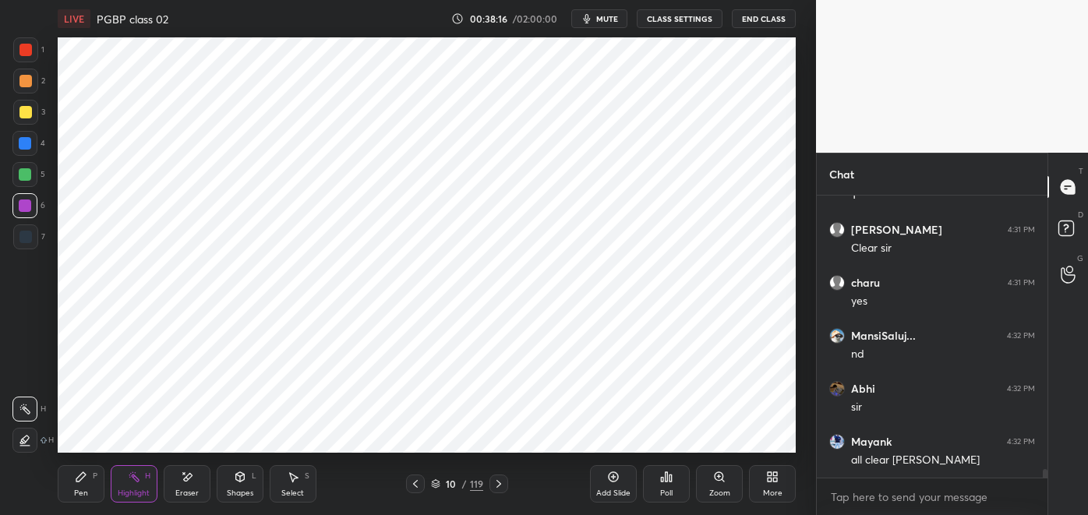
click at [90, 479] on div "Pen P" at bounding box center [81, 483] width 47 height 37
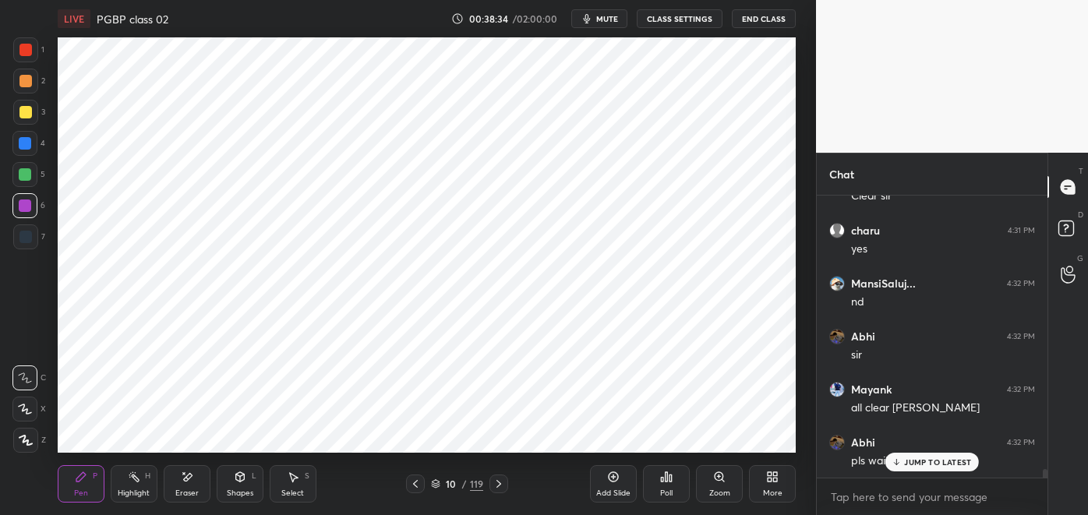
click at [915, 457] on p "JUMP TO LATEST" at bounding box center [937, 461] width 67 height 9
click at [30, 146] on div at bounding box center [25, 143] width 12 height 12
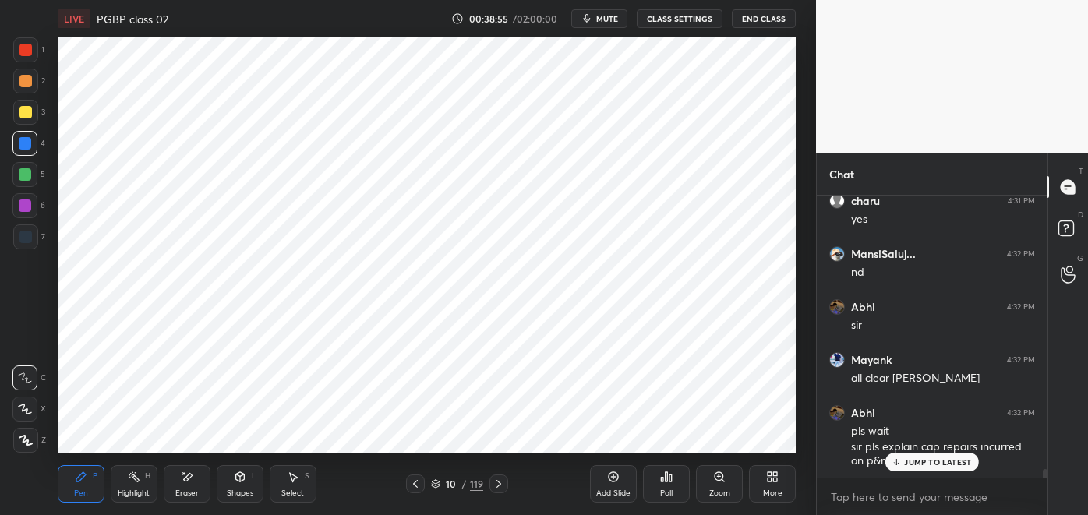
click at [927, 467] on div "JUMP TO LATEST" at bounding box center [931, 462] width 93 height 19
click at [413, 485] on icon at bounding box center [415, 484] width 12 height 12
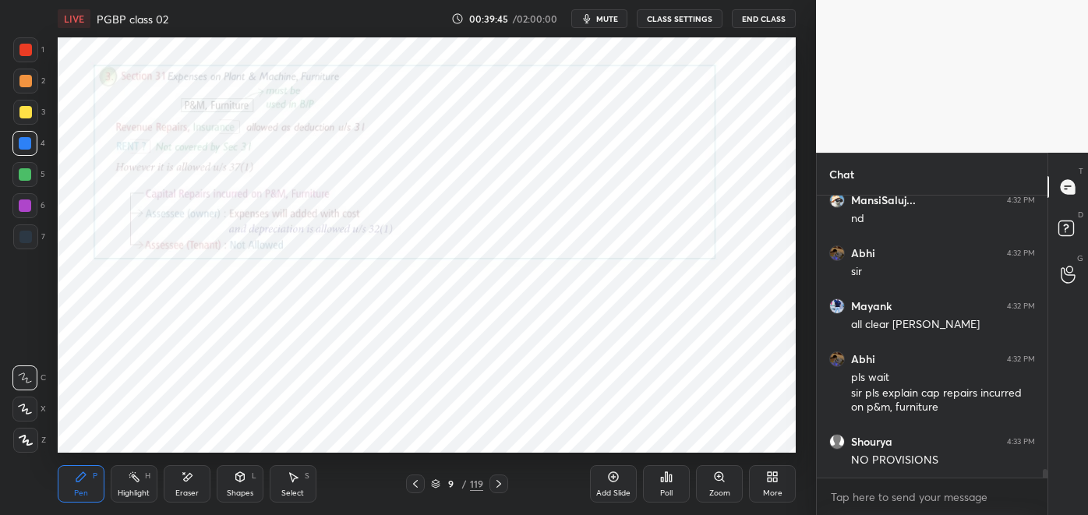
click at [189, 481] on icon at bounding box center [187, 477] width 12 height 13
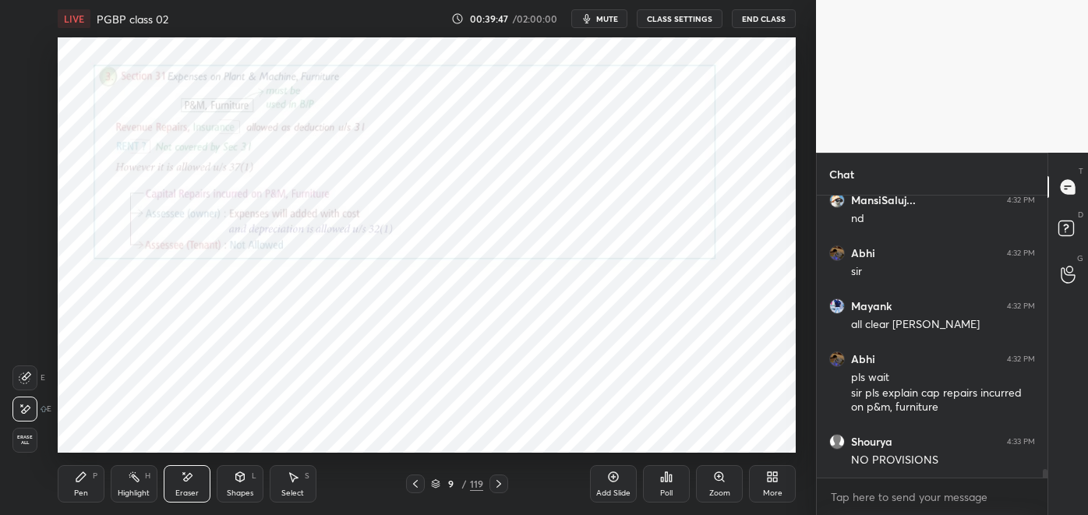
click at [82, 478] on icon at bounding box center [80, 476] width 9 height 9
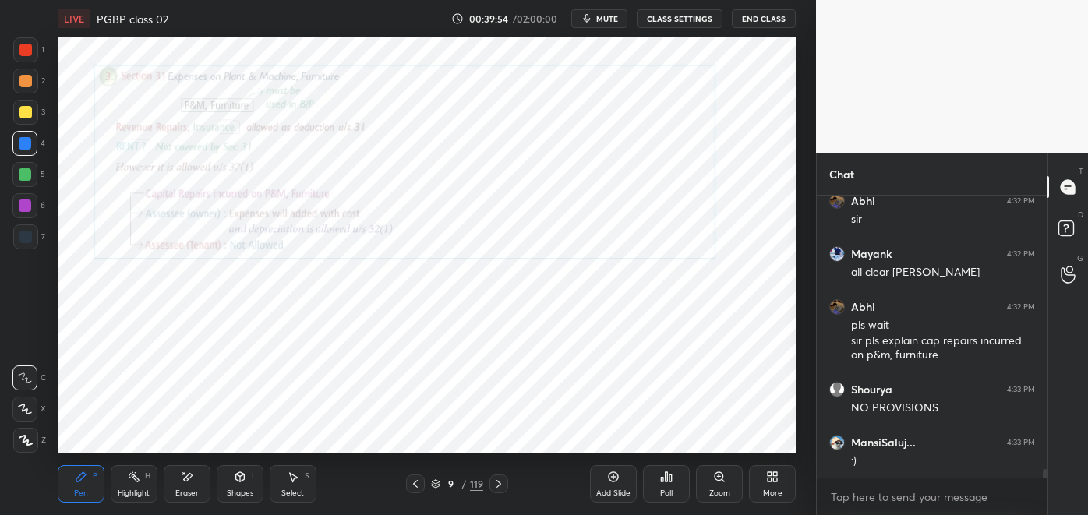
scroll to position [9418, 0]
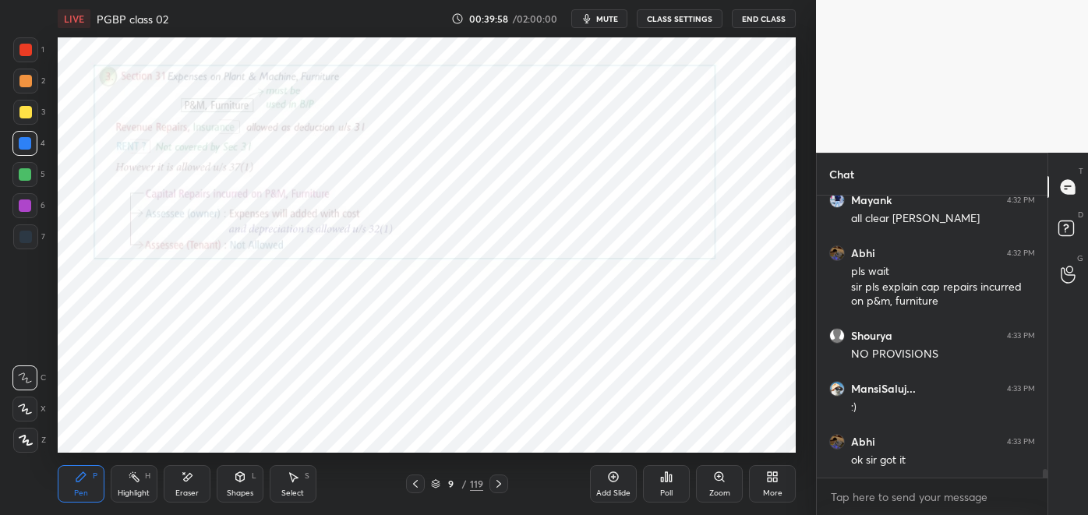
click at [496, 486] on icon at bounding box center [498, 484] width 12 height 12
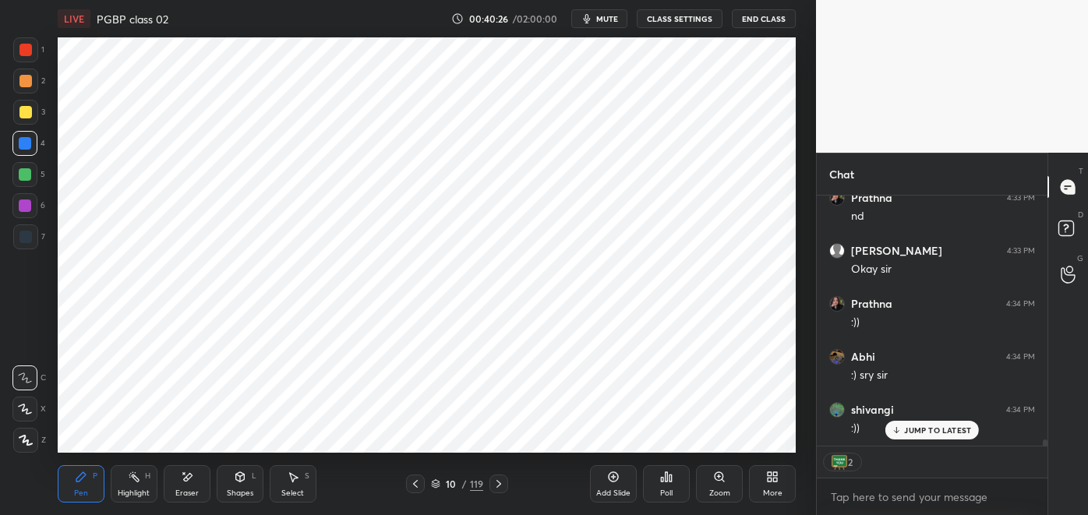
scroll to position [9979, 0]
click at [943, 429] on p "JUMP TO LATEST" at bounding box center [937, 429] width 67 height 9
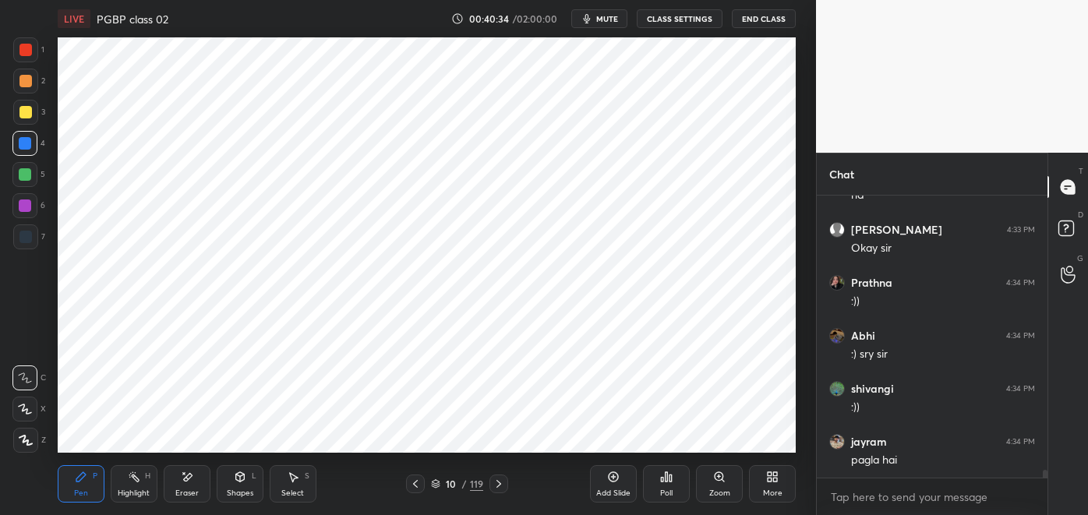
scroll to position [9948, 0]
click at [25, 81] on div at bounding box center [25, 81] width 12 height 12
click at [490, 482] on div at bounding box center [498, 483] width 19 height 19
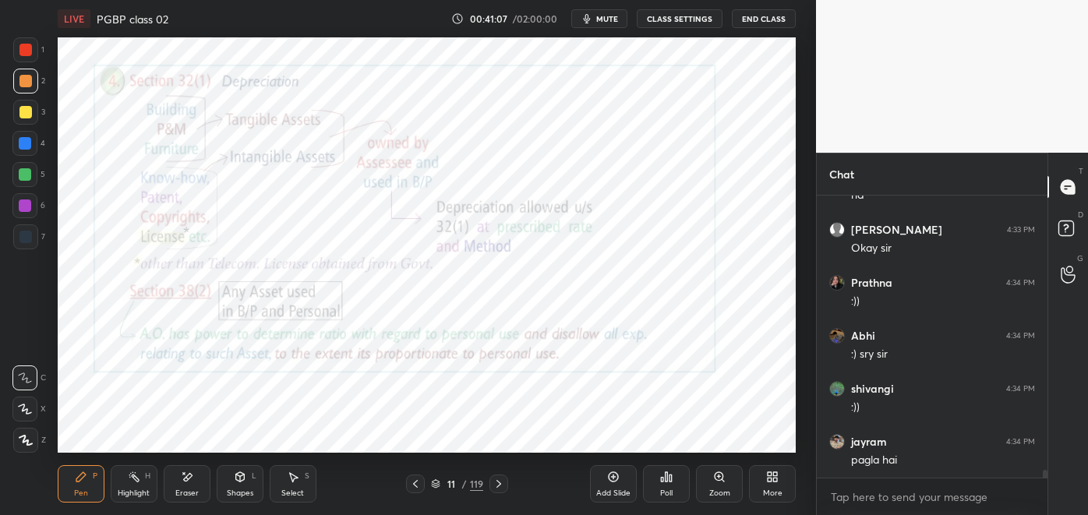
click at [129, 483] on icon at bounding box center [134, 477] width 12 height 12
click at [27, 145] on div at bounding box center [25, 143] width 12 height 12
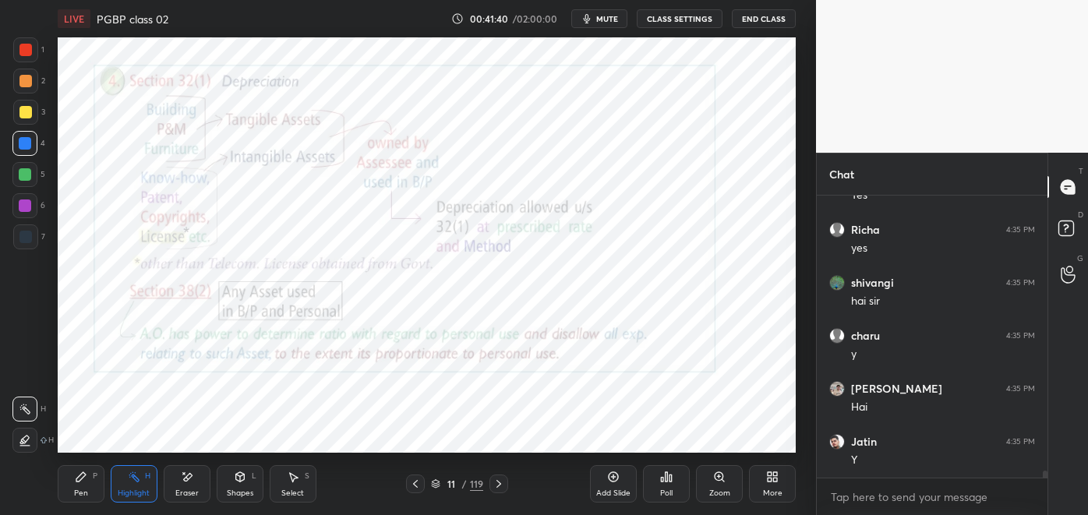
scroll to position [277, 226]
click at [79, 481] on icon at bounding box center [80, 476] width 9 height 9
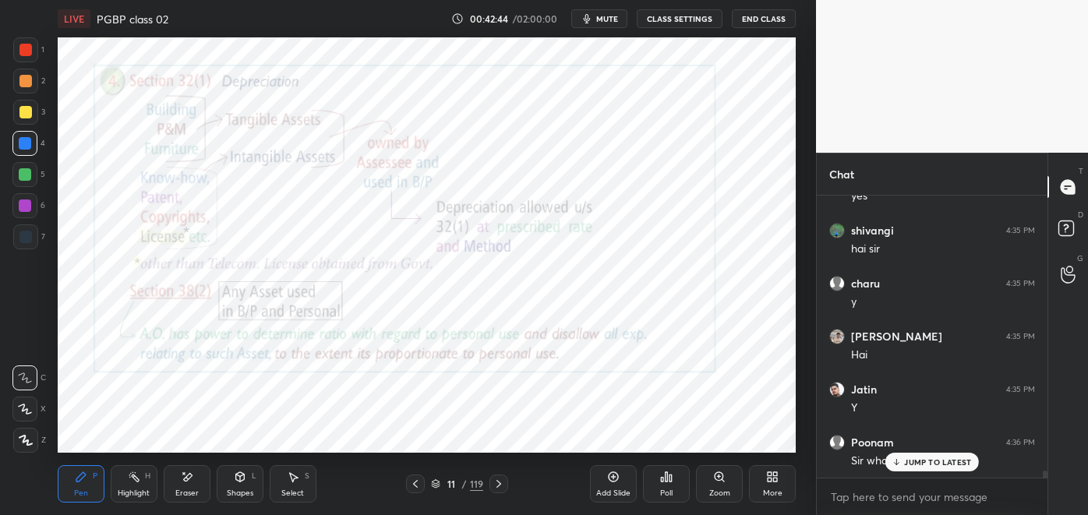
click at [925, 457] on p "JUMP TO LATEST" at bounding box center [937, 461] width 67 height 9
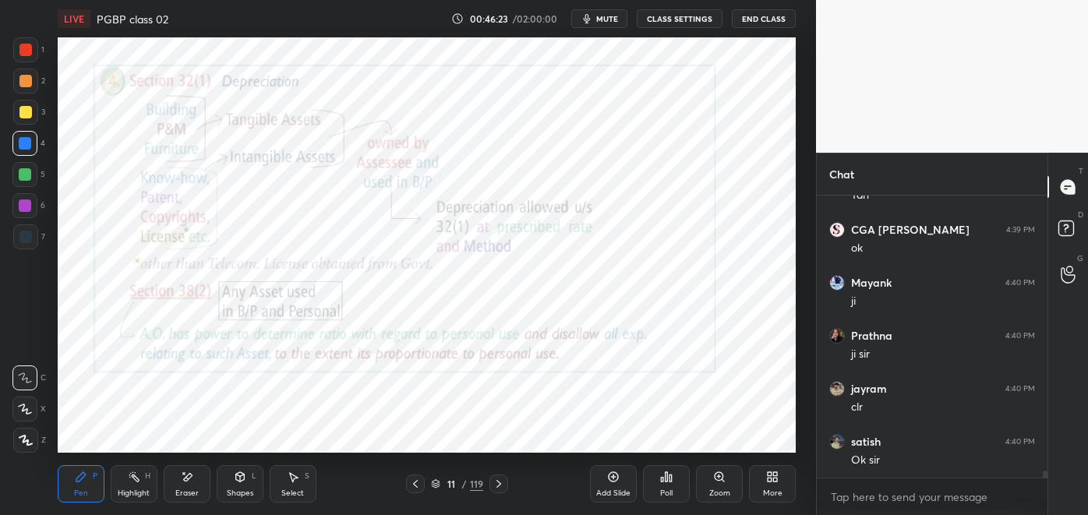
click at [33, 240] on div at bounding box center [25, 236] width 25 height 25
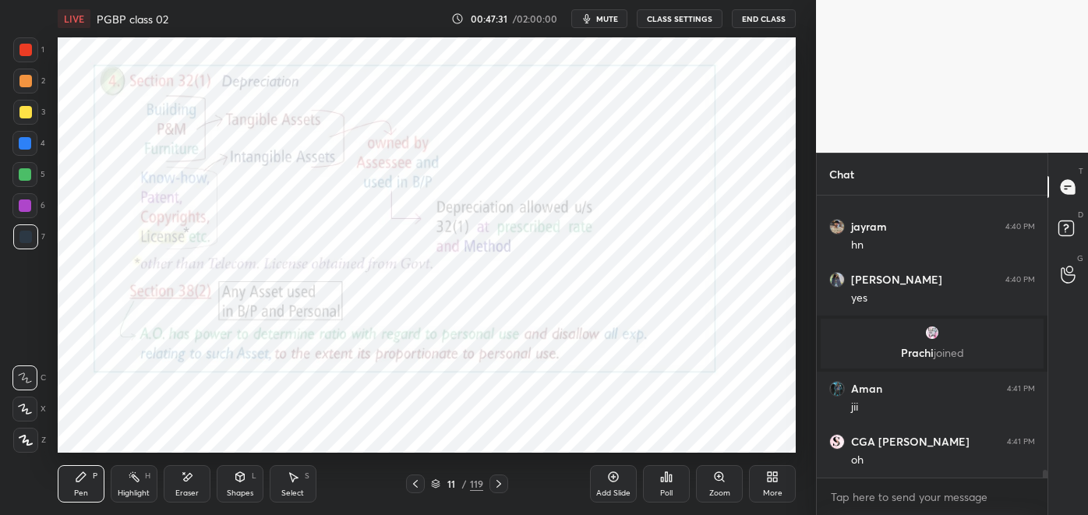
scroll to position [10324, 0]
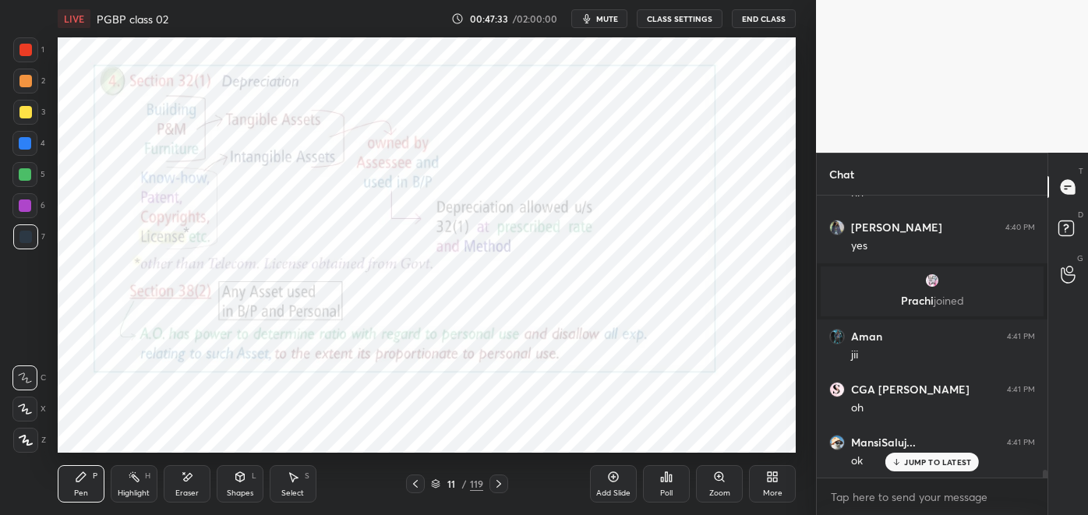
click at [613, 477] on icon at bounding box center [613, 476] width 5 height 5
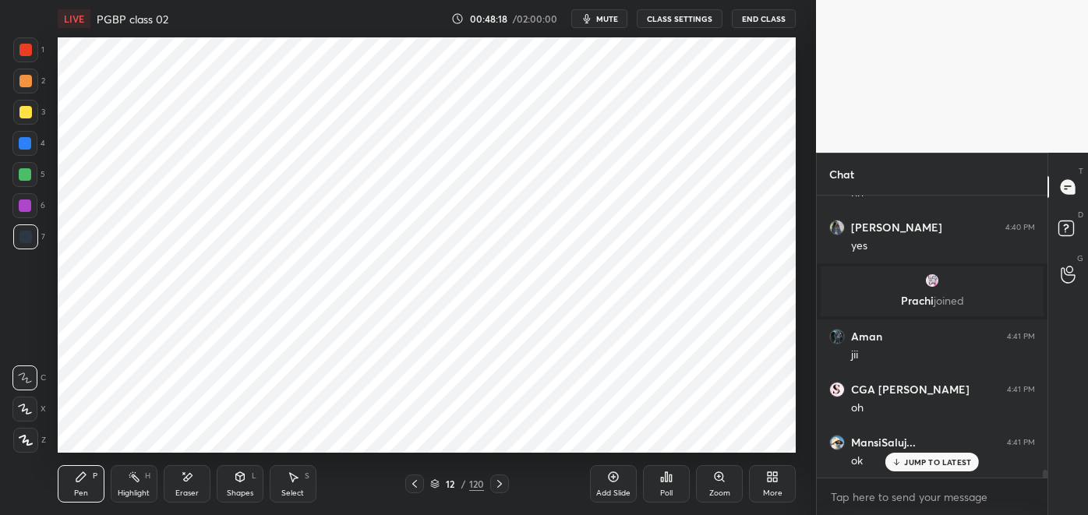
click at [191, 484] on div "Eraser" at bounding box center [187, 483] width 47 height 37
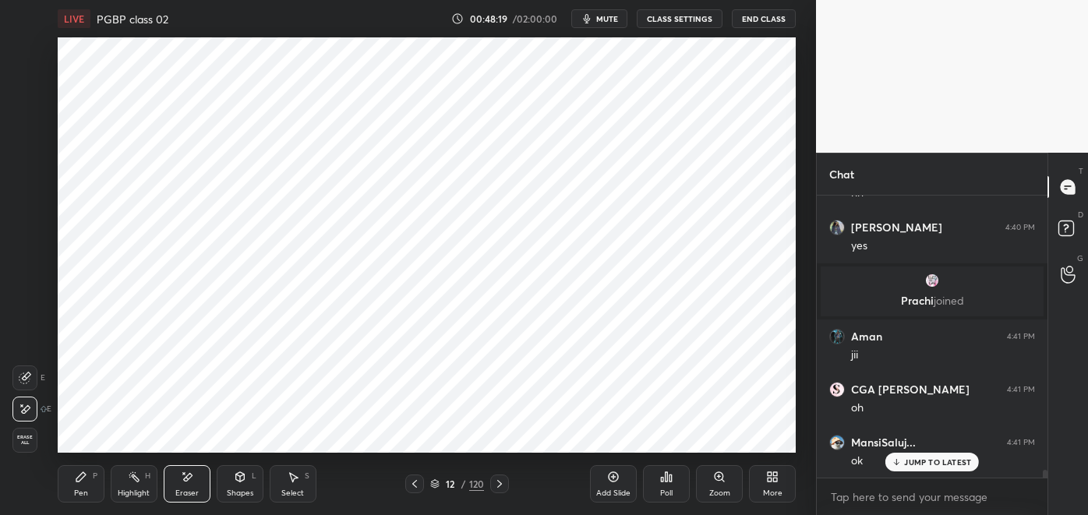
click at [75, 479] on icon at bounding box center [81, 477] width 12 height 12
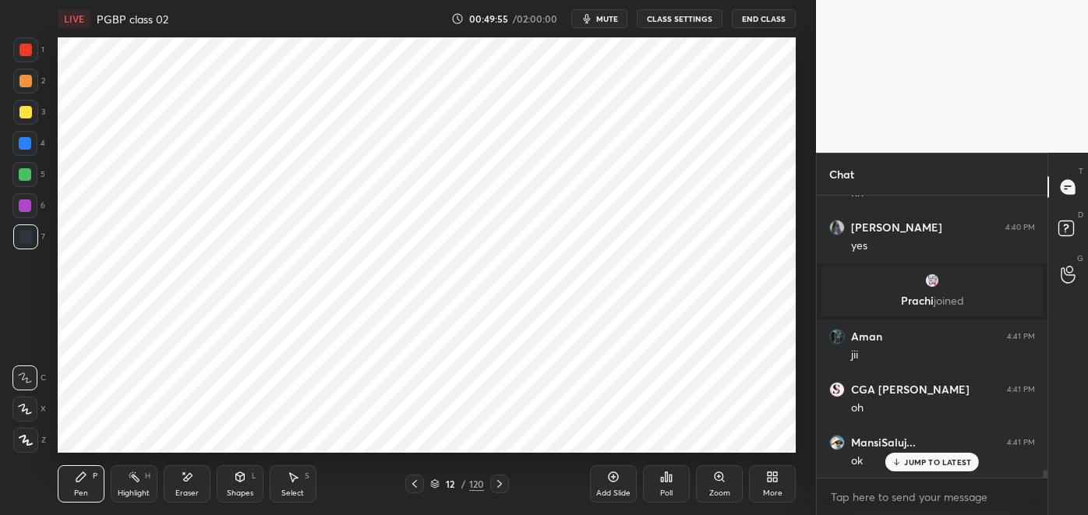
click at [23, 208] on div at bounding box center [25, 205] width 12 height 12
click at [26, 205] on div at bounding box center [25, 205] width 12 height 12
click at [26, 203] on div at bounding box center [25, 205] width 12 height 12
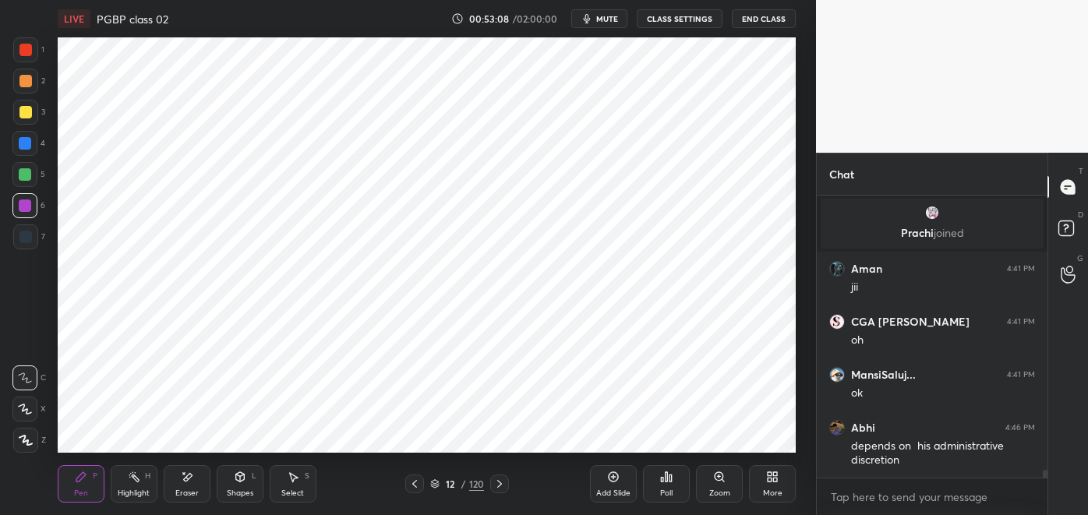
click at [23, 240] on div at bounding box center [25, 237] width 12 height 12
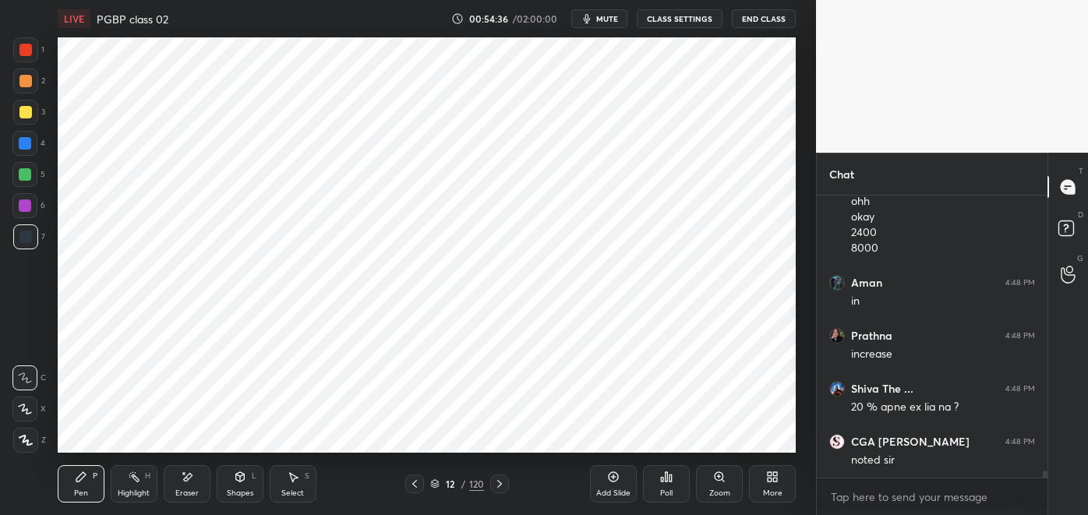
scroll to position [10756, 0]
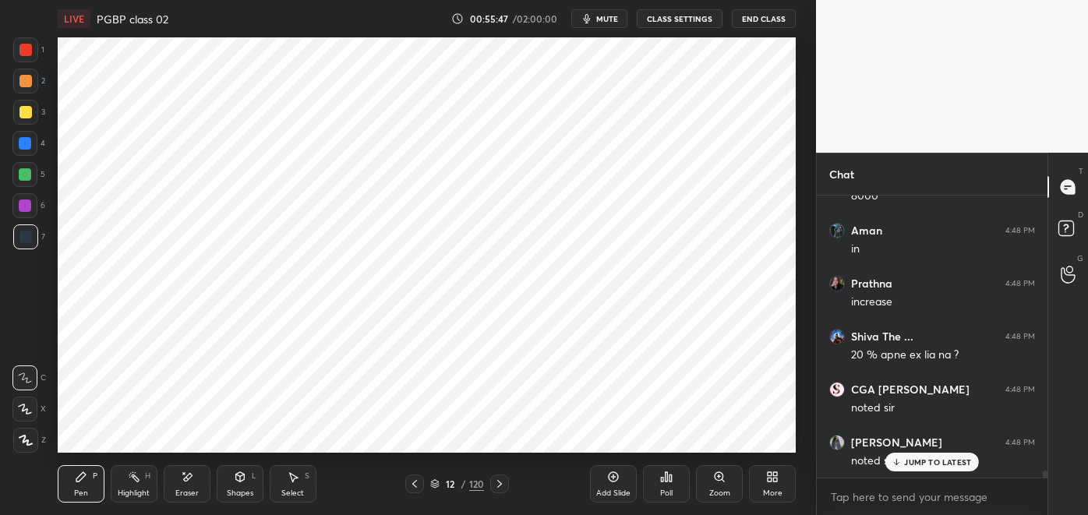
click at [936, 453] on div "JUMP TO LATEST" at bounding box center [931, 462] width 93 height 19
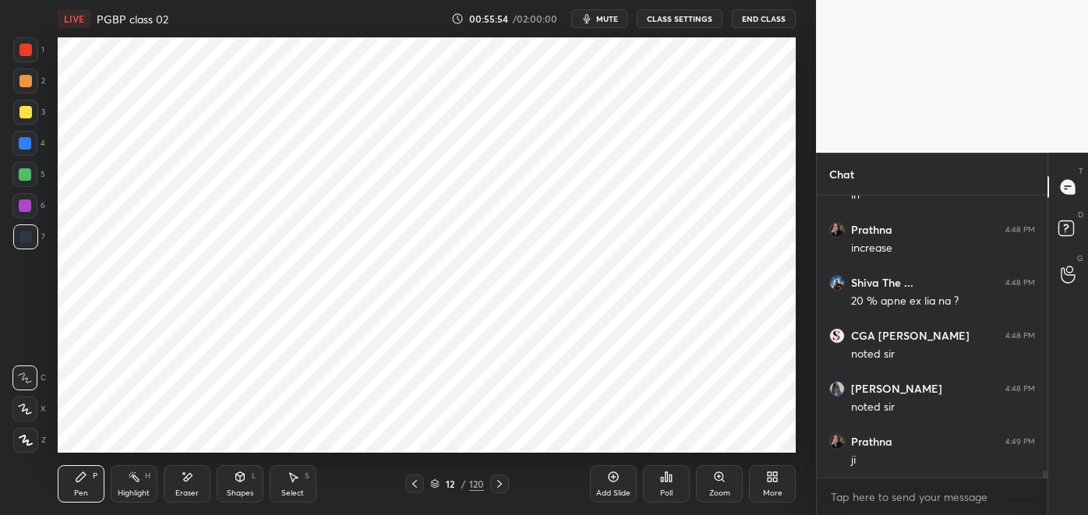
click at [405, 488] on div at bounding box center [414, 483] width 19 height 19
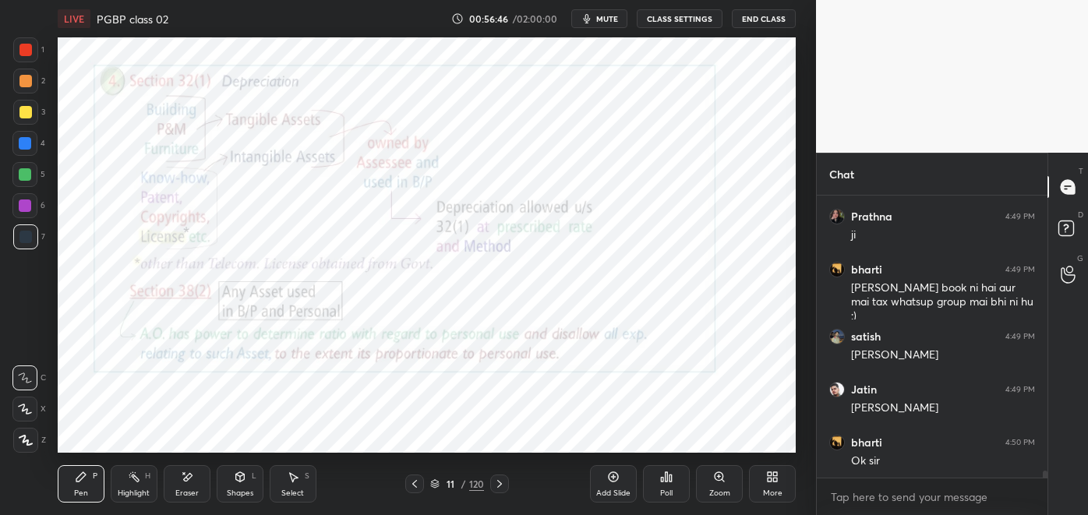
scroll to position [11088, 0]
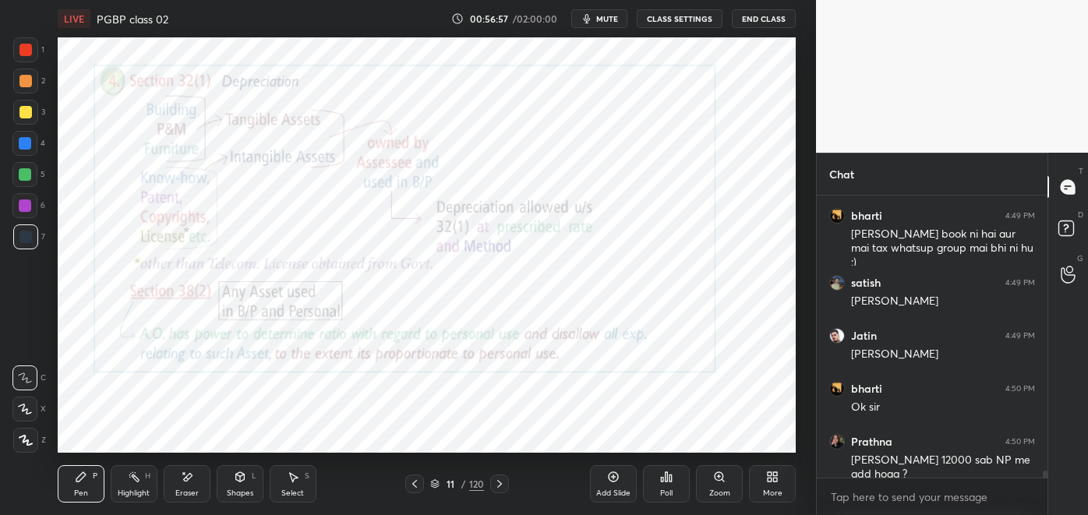
click at [499, 483] on icon at bounding box center [499, 484] width 12 height 12
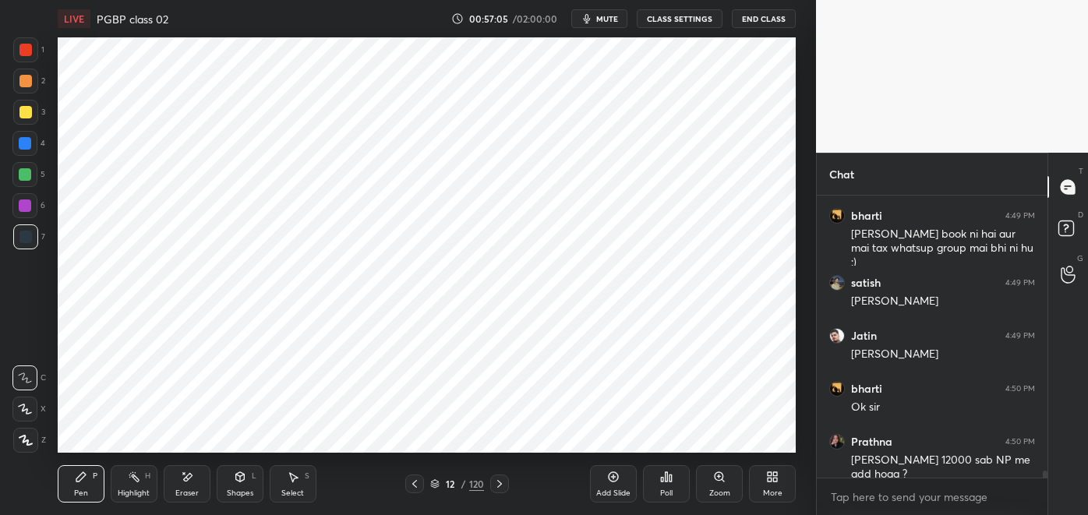
click at [139, 488] on div "Highlight H" at bounding box center [134, 483] width 47 height 37
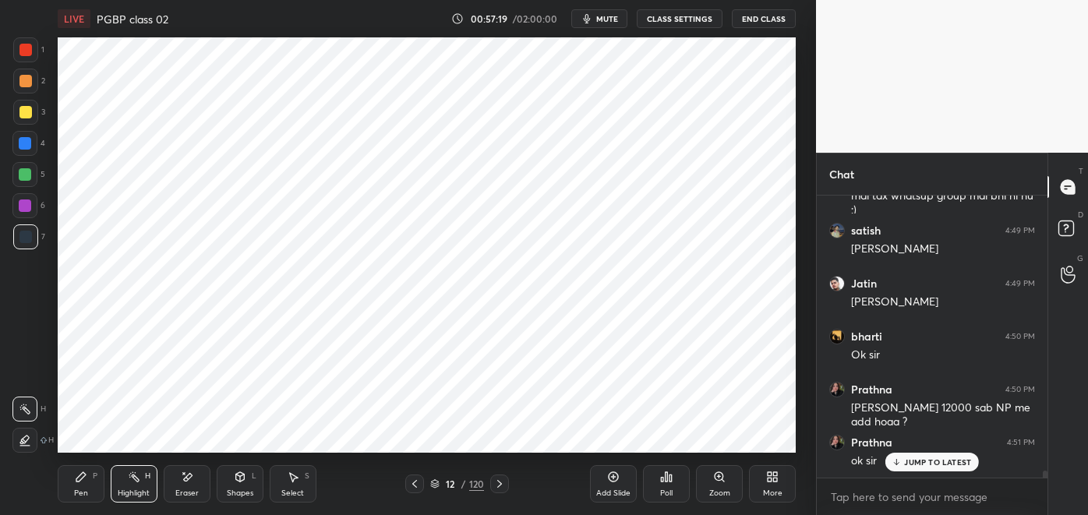
click at [493, 485] on icon at bounding box center [499, 484] width 12 height 12
click at [408, 486] on icon at bounding box center [414, 484] width 12 height 12
click at [615, 476] on icon at bounding box center [613, 476] width 5 height 5
click at [89, 487] on div "Pen P" at bounding box center [81, 483] width 47 height 37
click at [26, 51] on div at bounding box center [25, 50] width 12 height 12
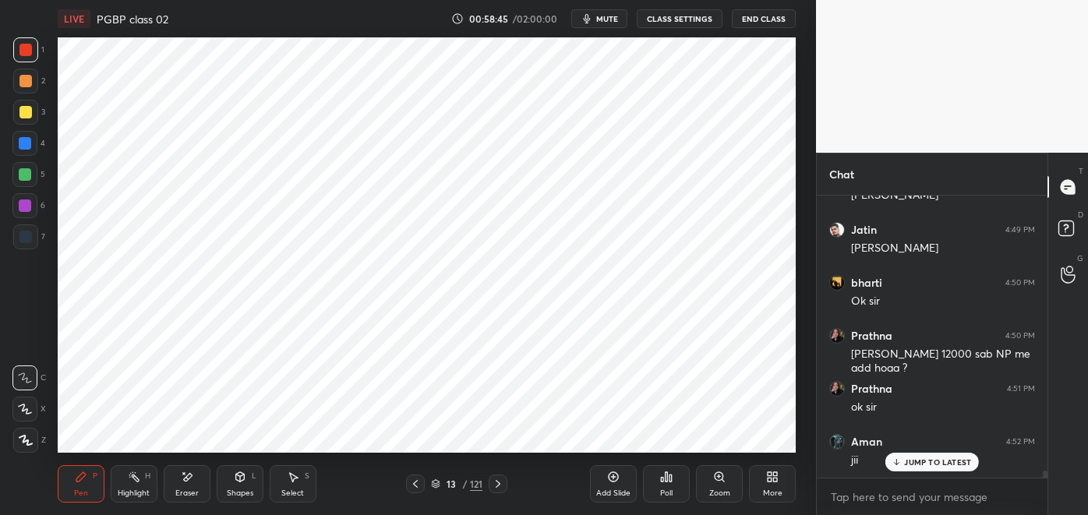
scroll to position [11246, 0]
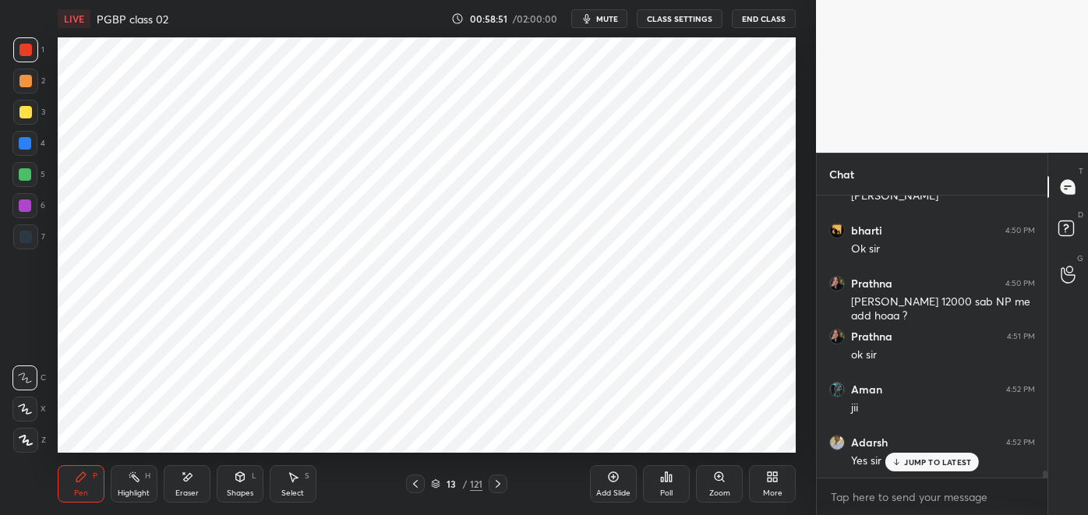
click at [28, 238] on div at bounding box center [25, 237] width 12 height 12
click at [188, 487] on div "Eraser" at bounding box center [187, 483] width 47 height 37
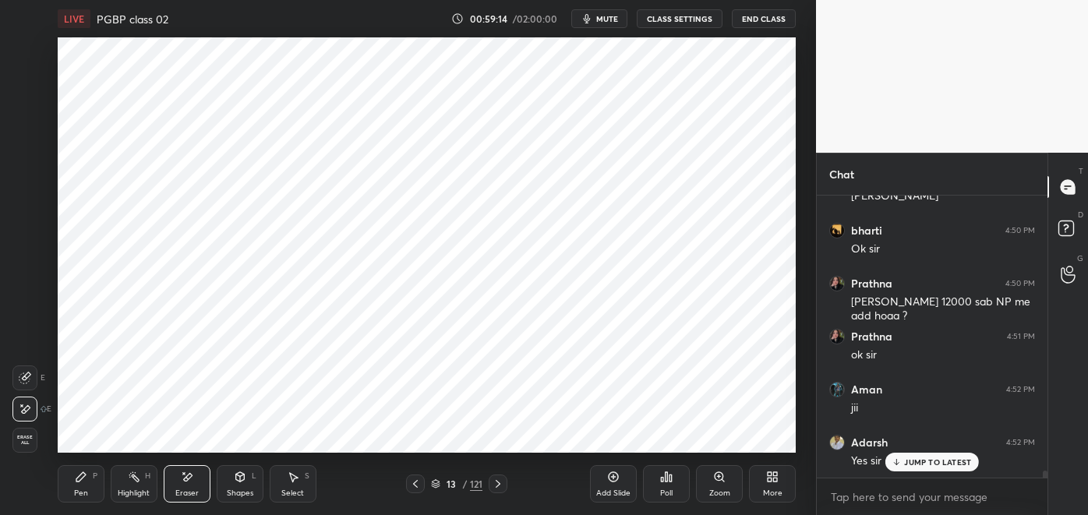
click at [82, 483] on icon at bounding box center [81, 477] width 12 height 12
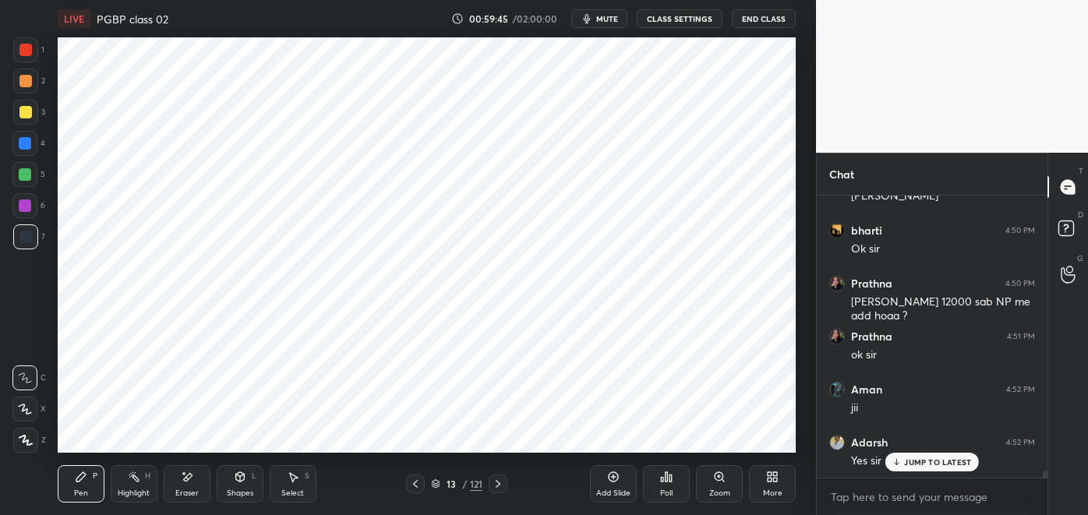
click at [196, 481] on div "Eraser" at bounding box center [187, 483] width 47 height 37
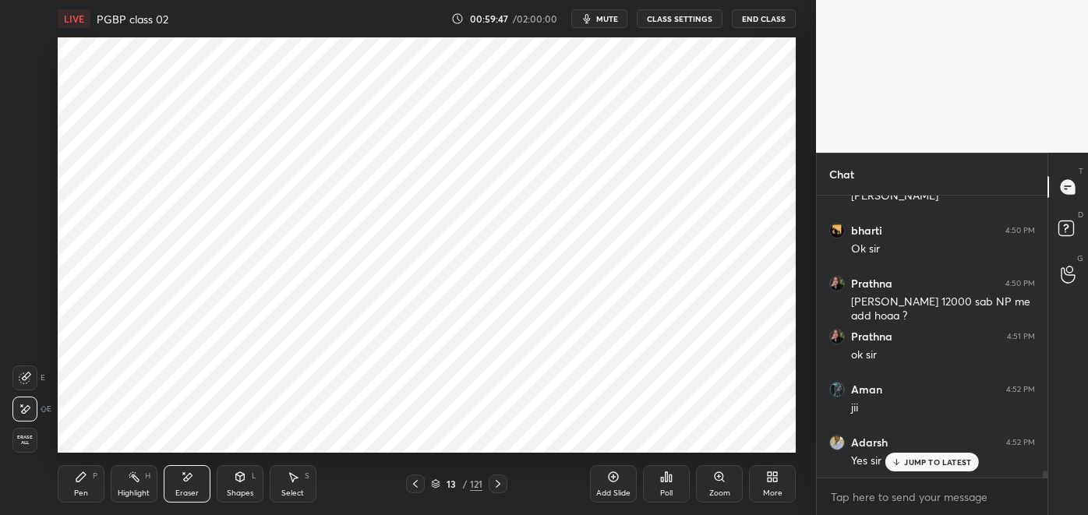
click at [79, 479] on icon at bounding box center [80, 476] width 9 height 9
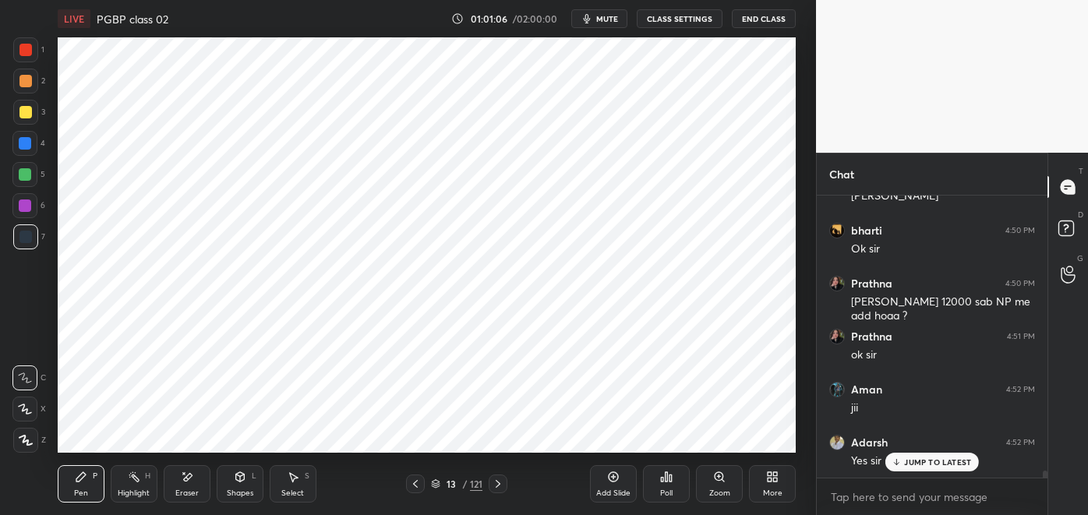
click at [29, 203] on div at bounding box center [25, 205] width 12 height 12
click at [498, 484] on icon at bounding box center [498, 484] width 12 height 12
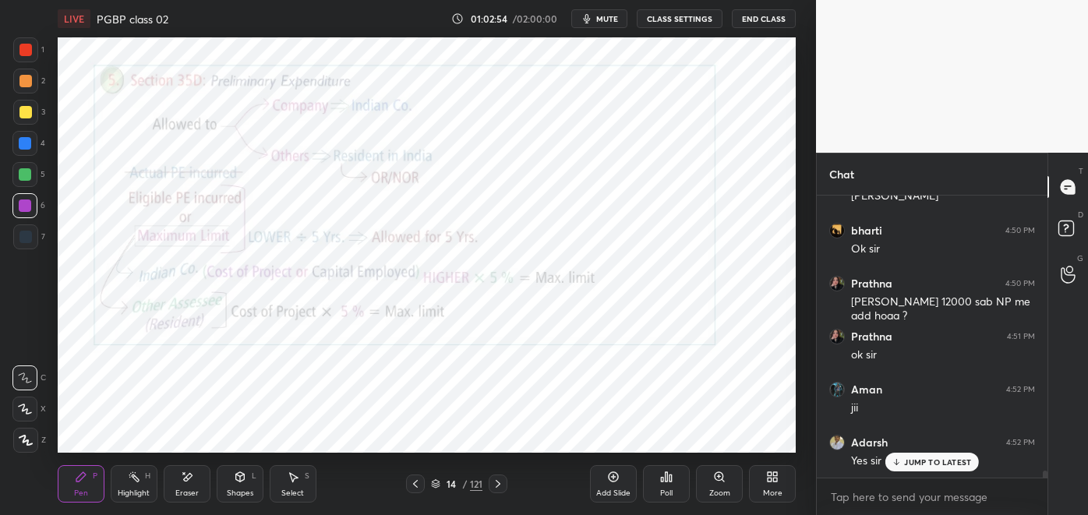
click at [499, 484] on icon at bounding box center [498, 484] width 12 height 12
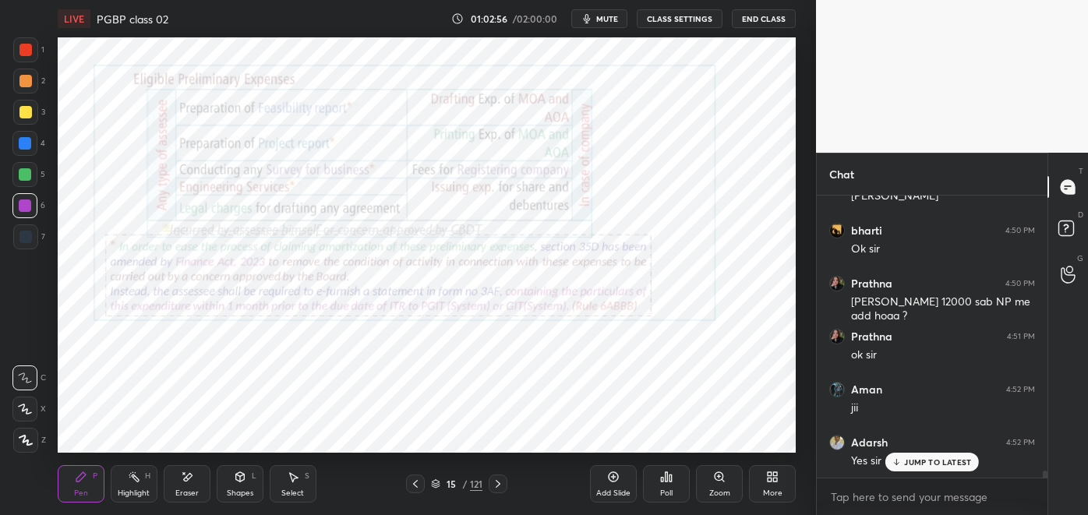
click at [135, 485] on div "Highlight H" at bounding box center [134, 483] width 47 height 37
click at [83, 476] on icon at bounding box center [80, 476] width 9 height 9
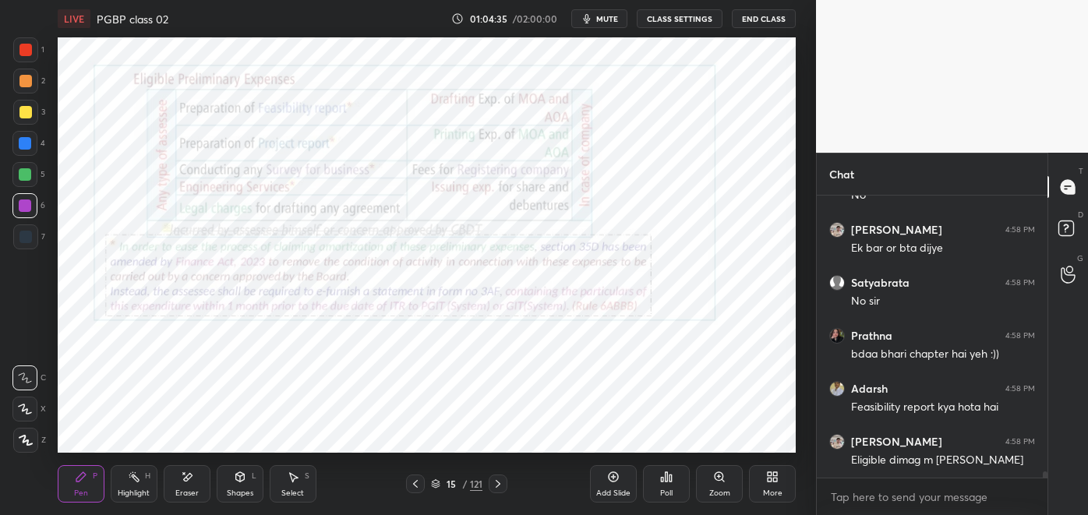
scroll to position [12108, 0]
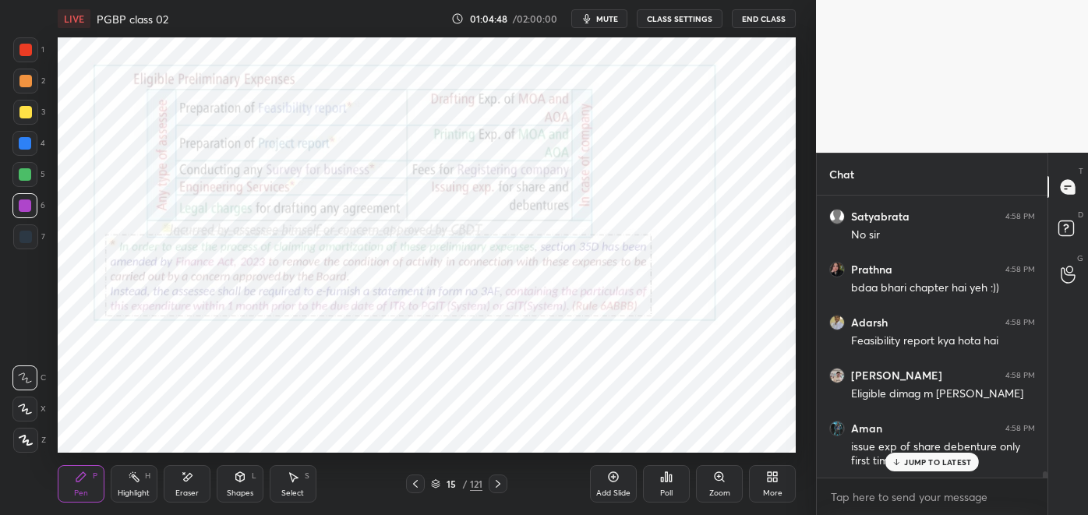
click at [955, 463] on p "JUMP TO LATEST" at bounding box center [937, 461] width 67 height 9
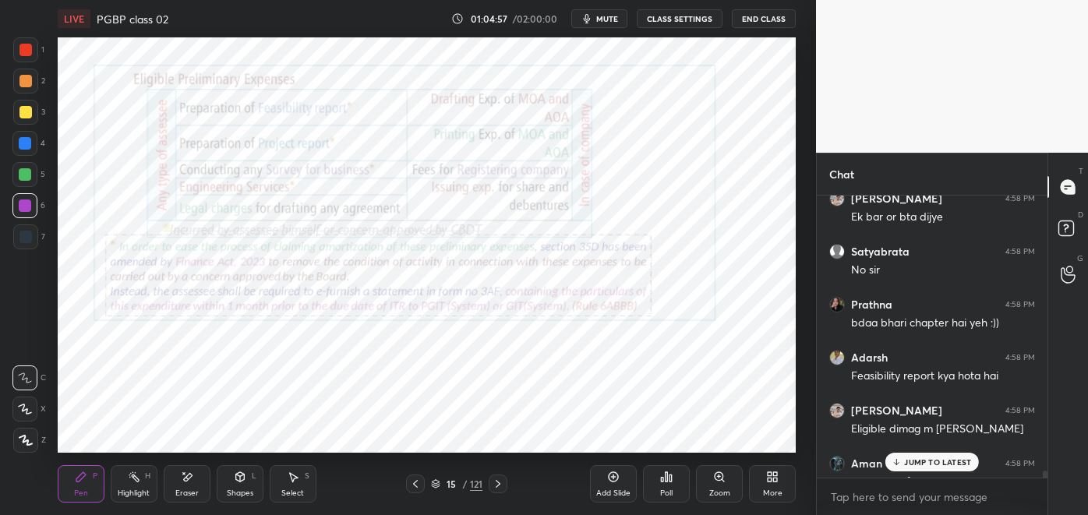
scroll to position [12072, 0]
click at [912, 465] on p "6 NEW MESSAGES" at bounding box center [937, 461] width 72 height 9
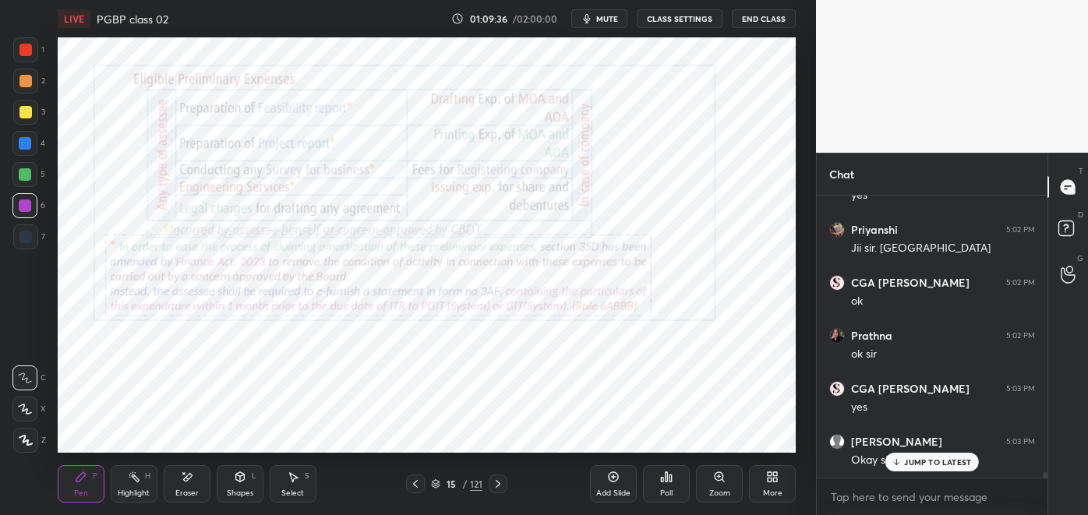
scroll to position [13970, 0]
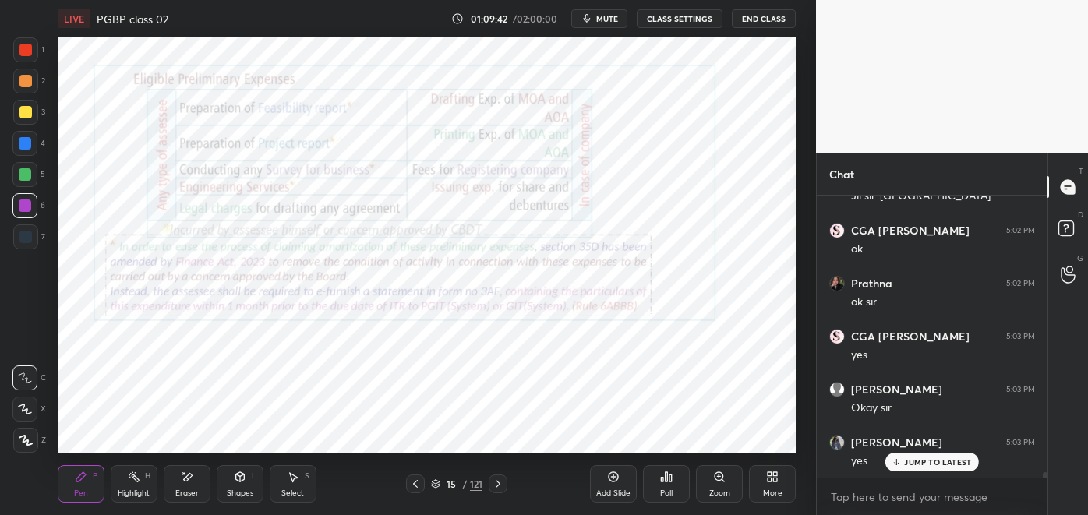
click at [125, 485] on div "Highlight H" at bounding box center [134, 483] width 47 height 37
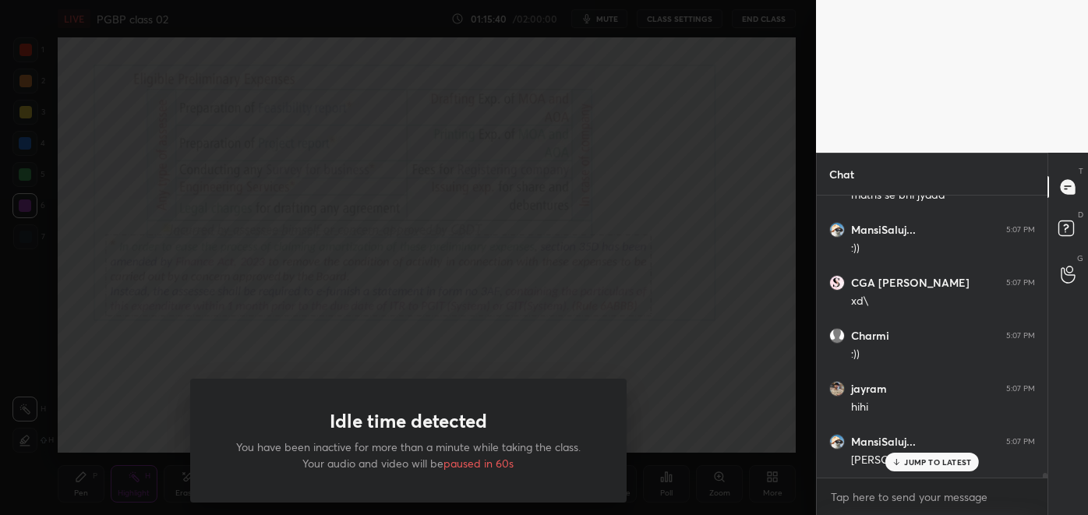
scroll to position [16700, 0]
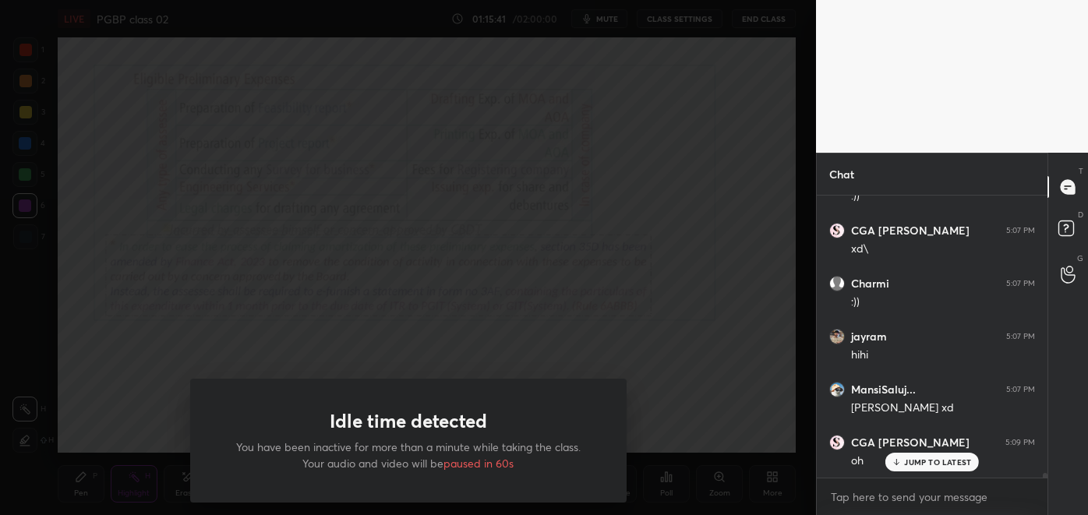
click at [185, 206] on div "Idle time detected You have been inactive for more than a minute while taking t…" at bounding box center [408, 257] width 816 height 515
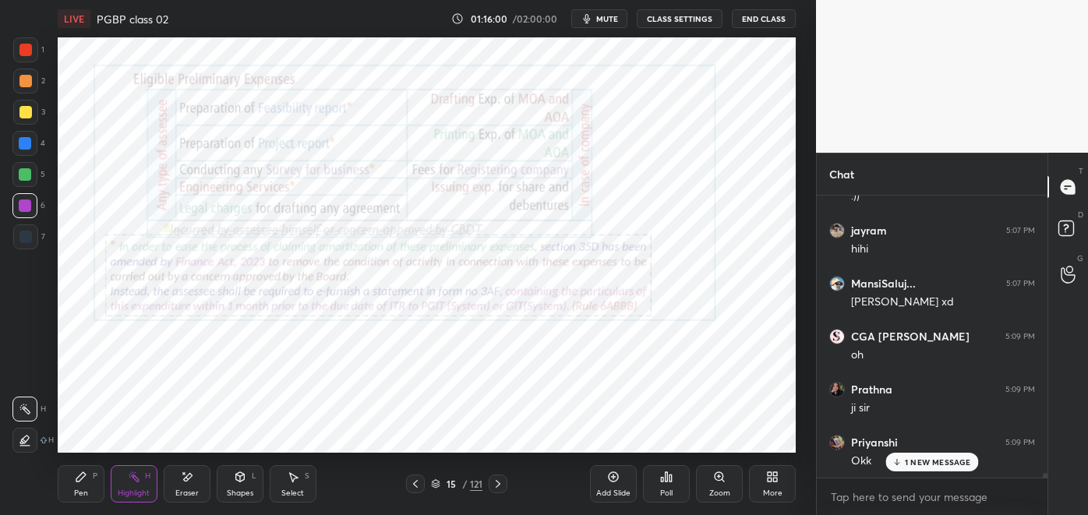
scroll to position [16860, 0]
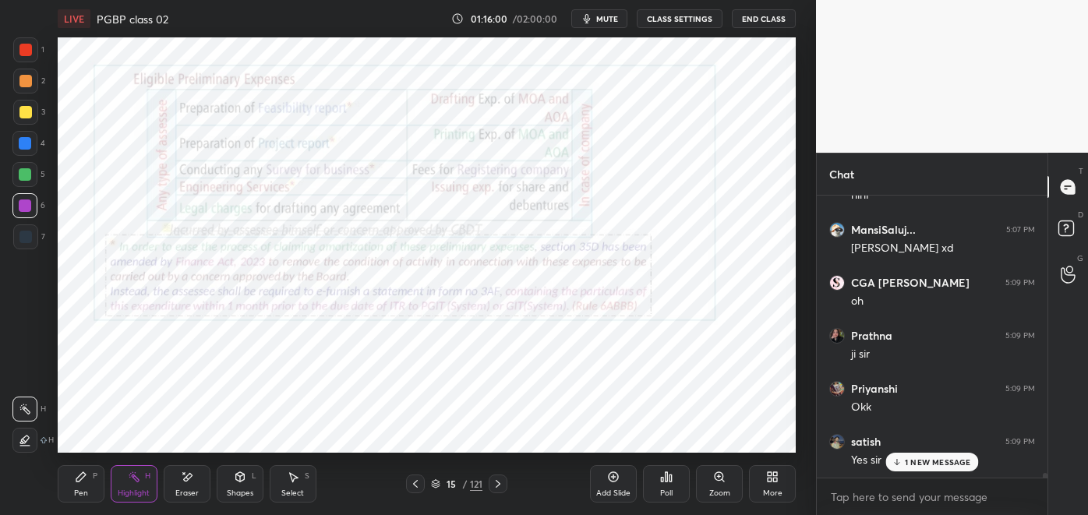
click at [91, 481] on div "Pen P" at bounding box center [81, 483] width 47 height 37
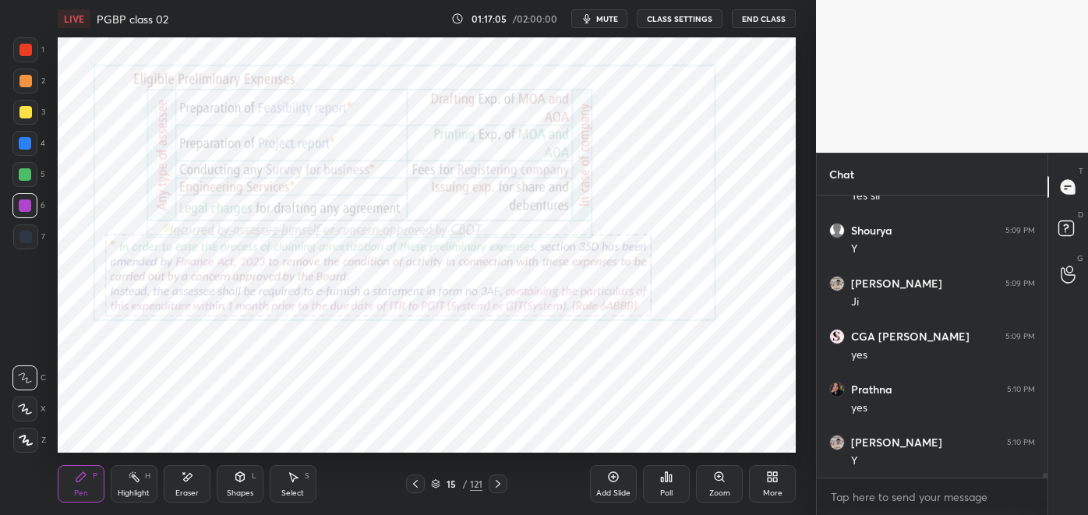
scroll to position [17390, 0]
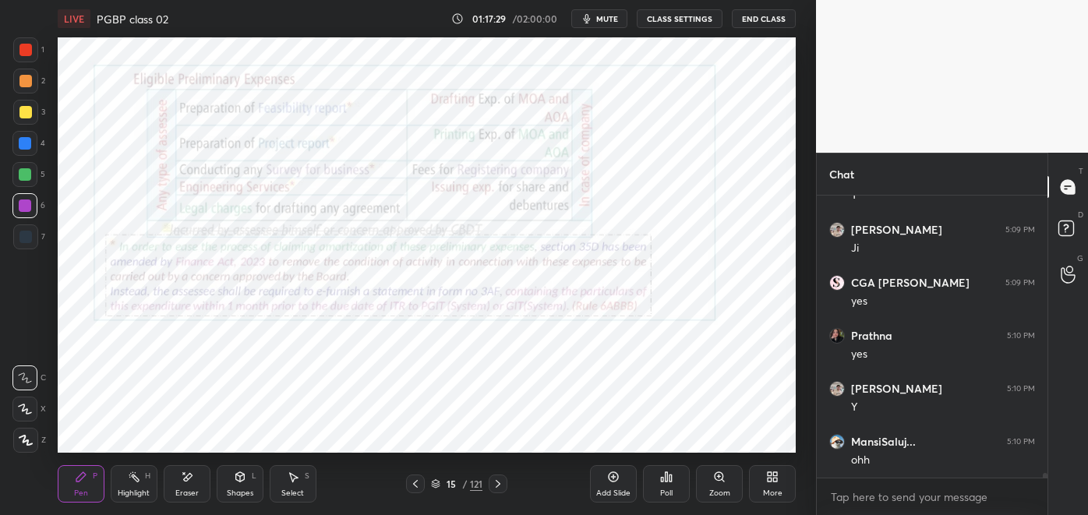
click at [134, 484] on div "Highlight H" at bounding box center [134, 483] width 47 height 37
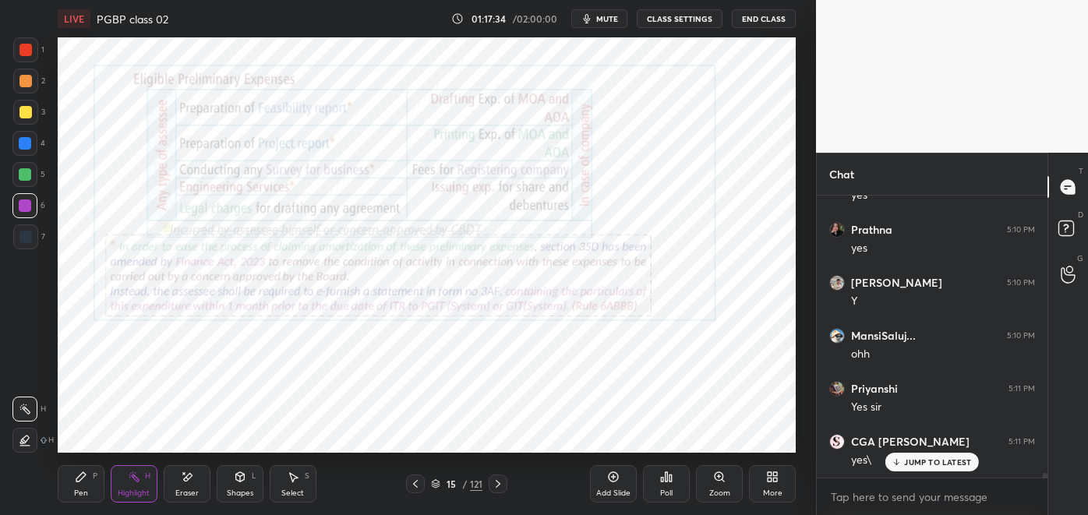
scroll to position [17548, 0]
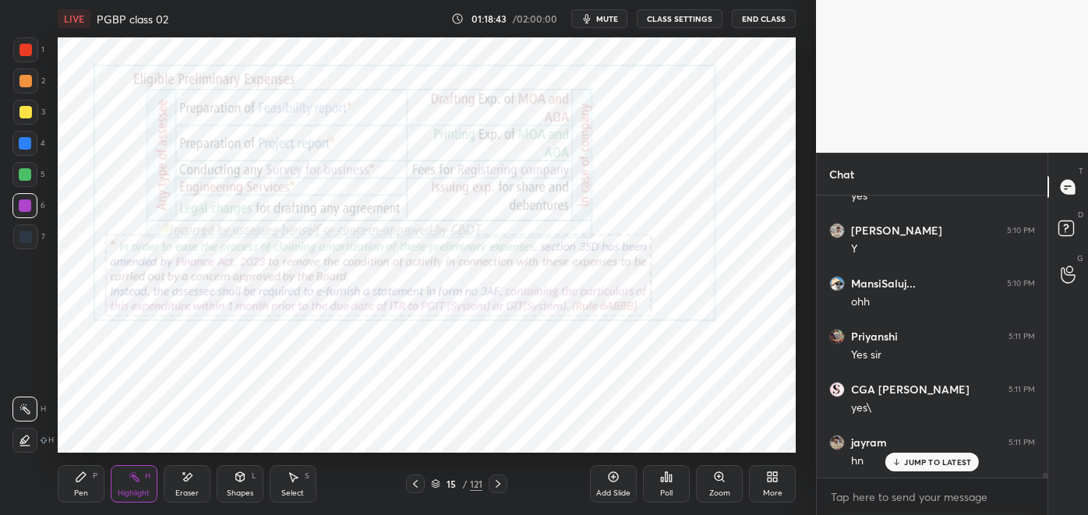
click at [74, 486] on div "Pen P" at bounding box center [81, 483] width 47 height 37
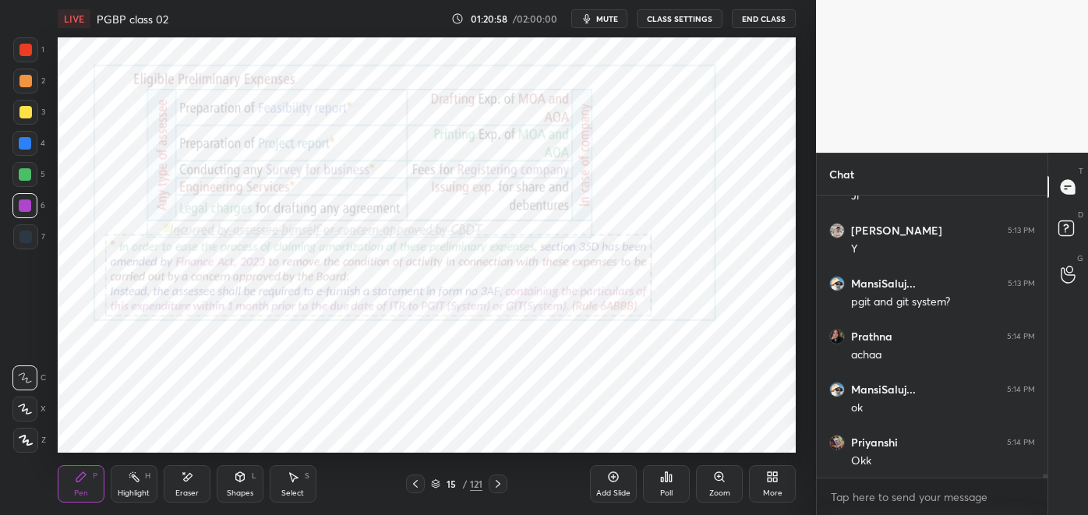
scroll to position [18343, 0]
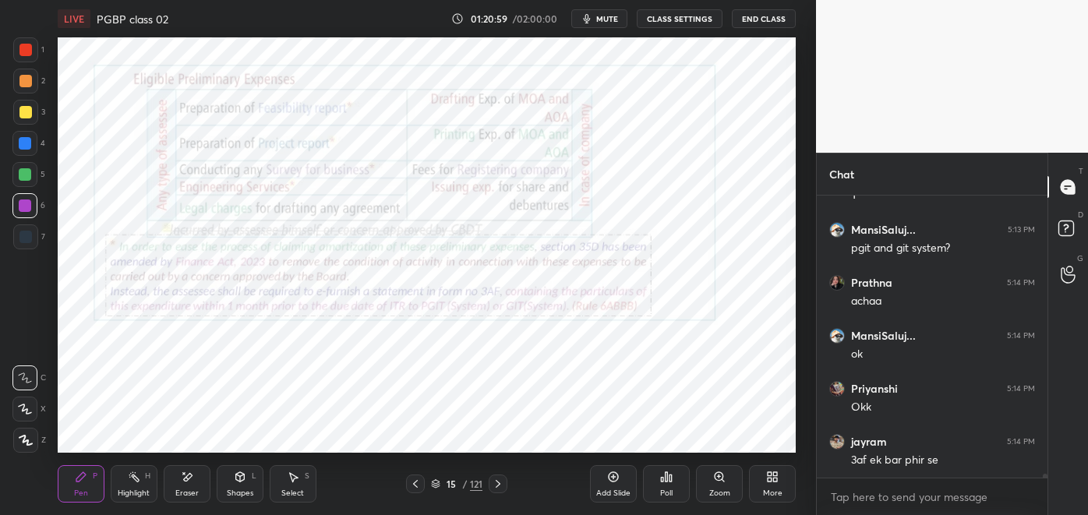
click at [189, 482] on icon at bounding box center [187, 477] width 12 height 13
click at [85, 487] on div "Pen P" at bounding box center [81, 483] width 47 height 37
click at [191, 483] on icon at bounding box center [187, 477] width 12 height 13
click at [87, 487] on div "Pen P" at bounding box center [81, 483] width 47 height 37
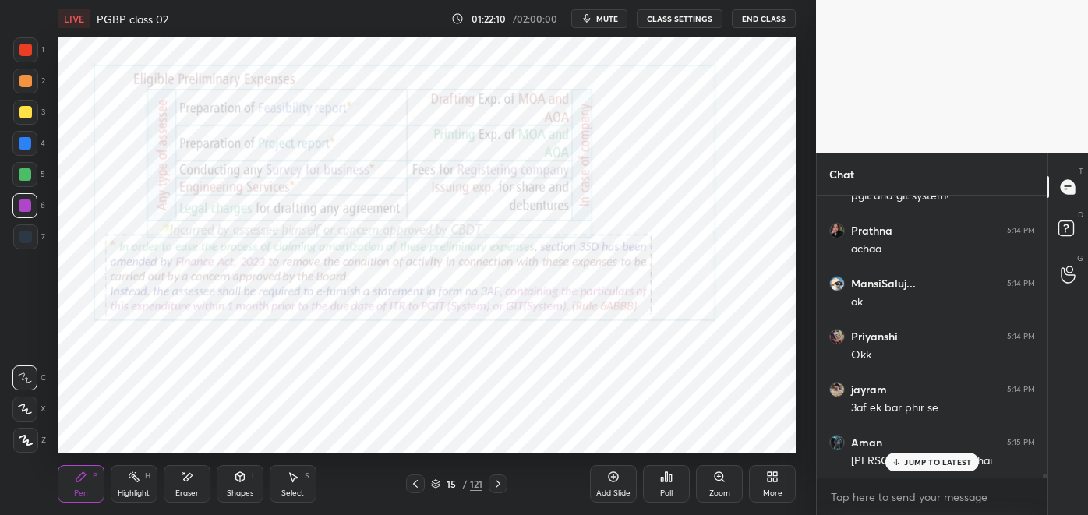
click at [918, 461] on p "JUMP TO LATEST" at bounding box center [937, 461] width 67 height 9
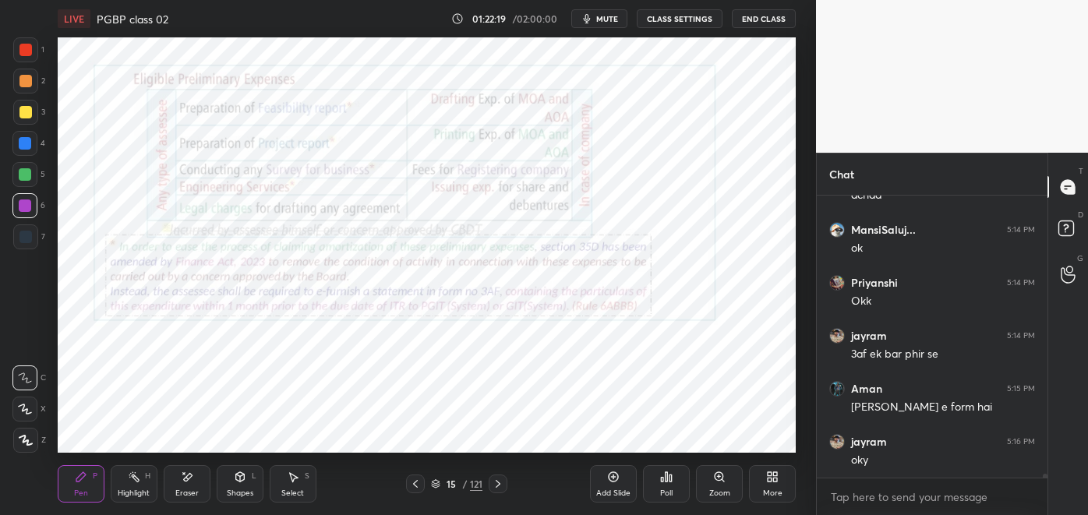
click at [138, 485] on div "Highlight H" at bounding box center [134, 483] width 47 height 37
click at [30, 141] on div at bounding box center [25, 143] width 12 height 12
click at [79, 481] on icon at bounding box center [81, 477] width 12 height 12
click at [129, 492] on div "Highlight" at bounding box center [134, 493] width 32 height 8
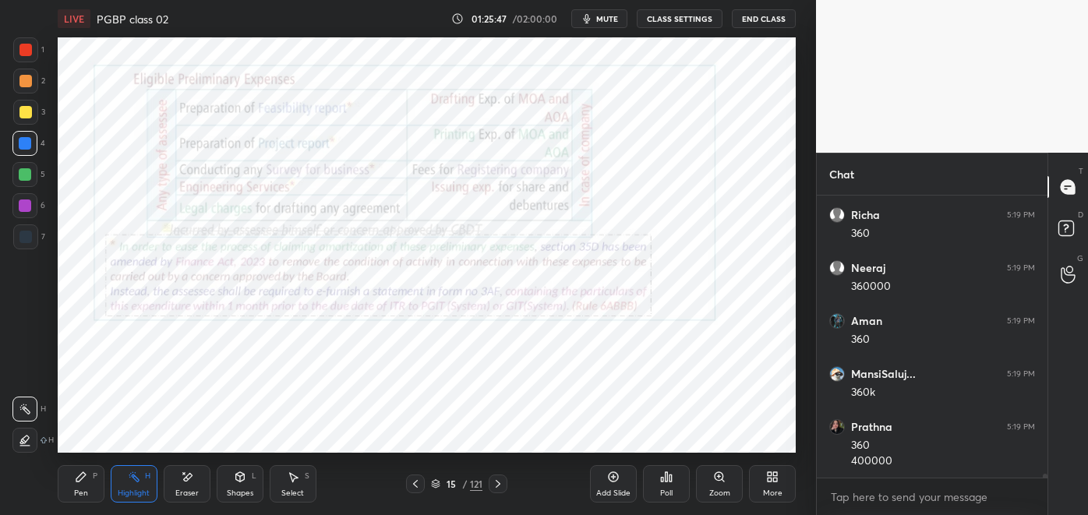
scroll to position [19116, 0]
click at [83, 478] on icon at bounding box center [80, 476] width 9 height 9
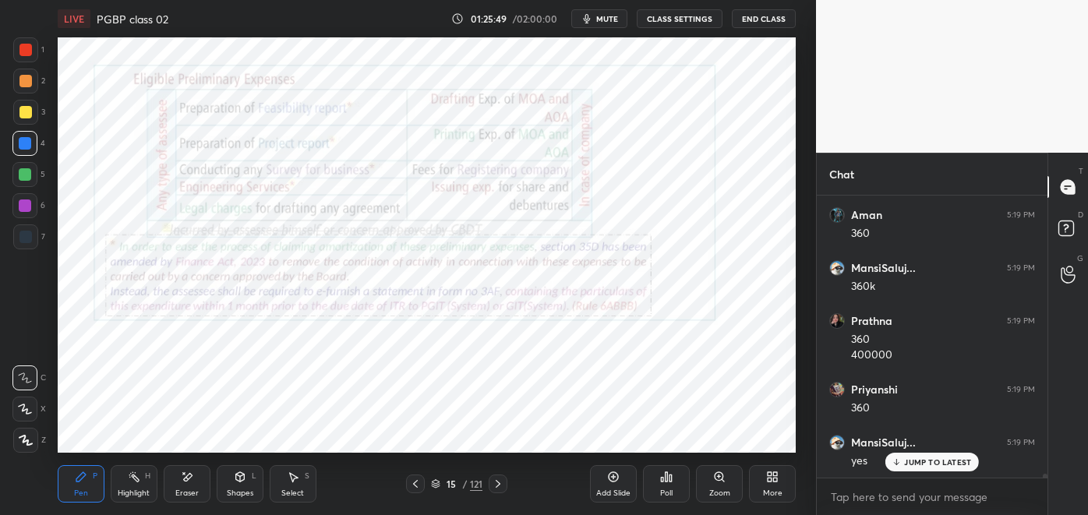
click at [86, 479] on icon at bounding box center [81, 477] width 12 height 12
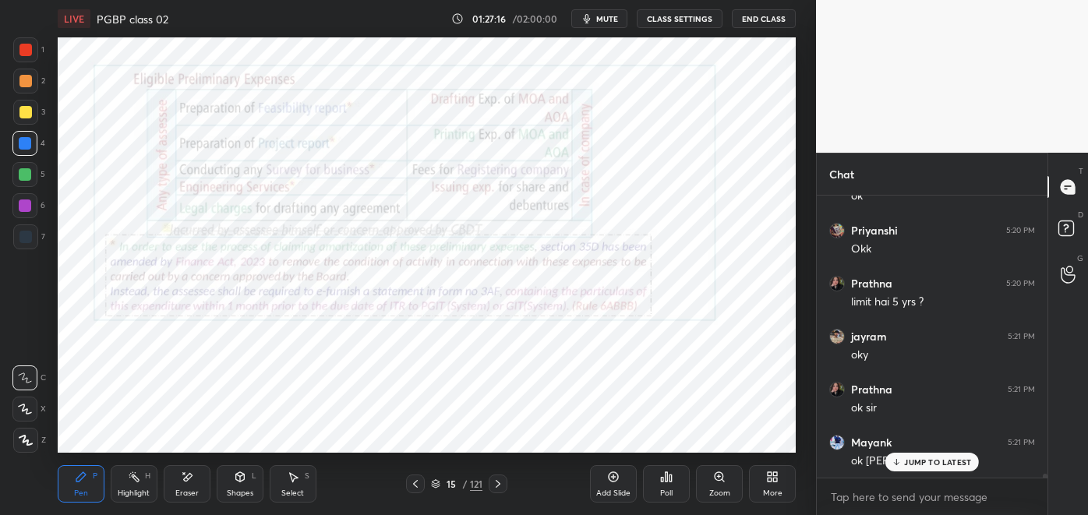
scroll to position [20282, 0]
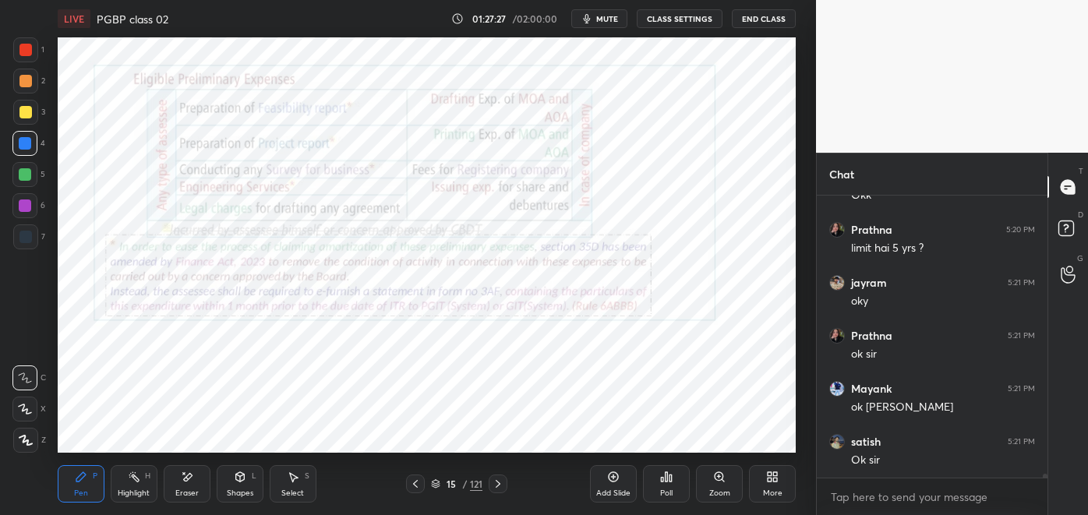
click at [605, 18] on span "mute" at bounding box center [607, 18] width 22 height 11
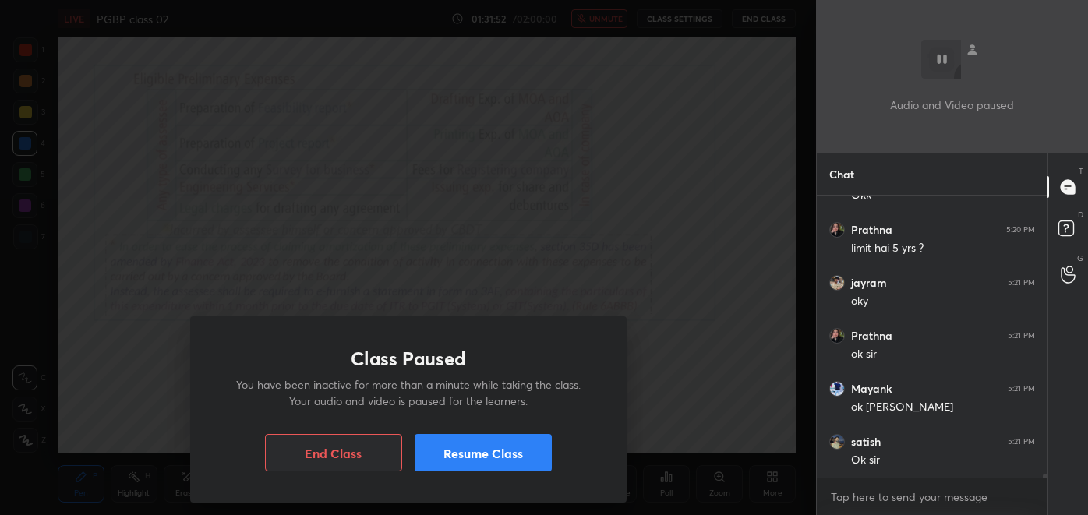
click at [521, 456] on button "Resume Class" at bounding box center [482, 452] width 137 height 37
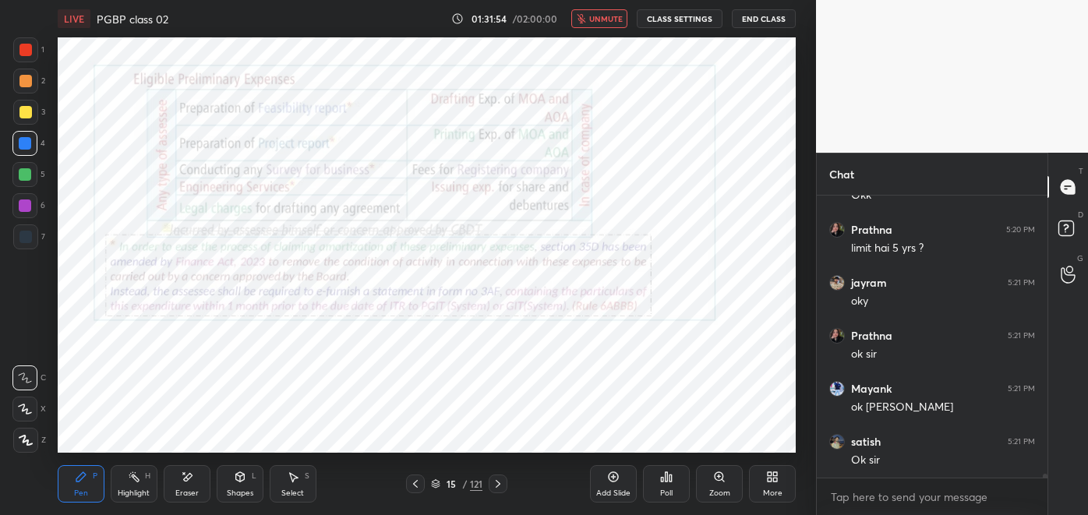
click at [593, 10] on button "unmute" at bounding box center [599, 18] width 56 height 19
click at [607, 17] on span "mute" at bounding box center [607, 18] width 22 height 11
click at [606, 16] on span "unmute" at bounding box center [606, 18] width 34 height 11
click at [609, 480] on icon at bounding box center [613, 477] width 10 height 10
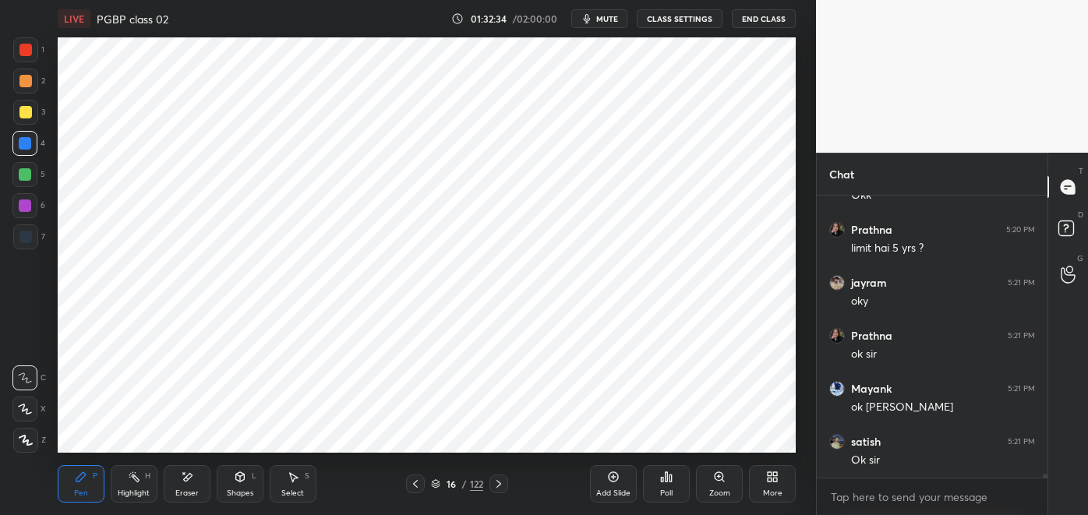
scroll to position [20334, 0]
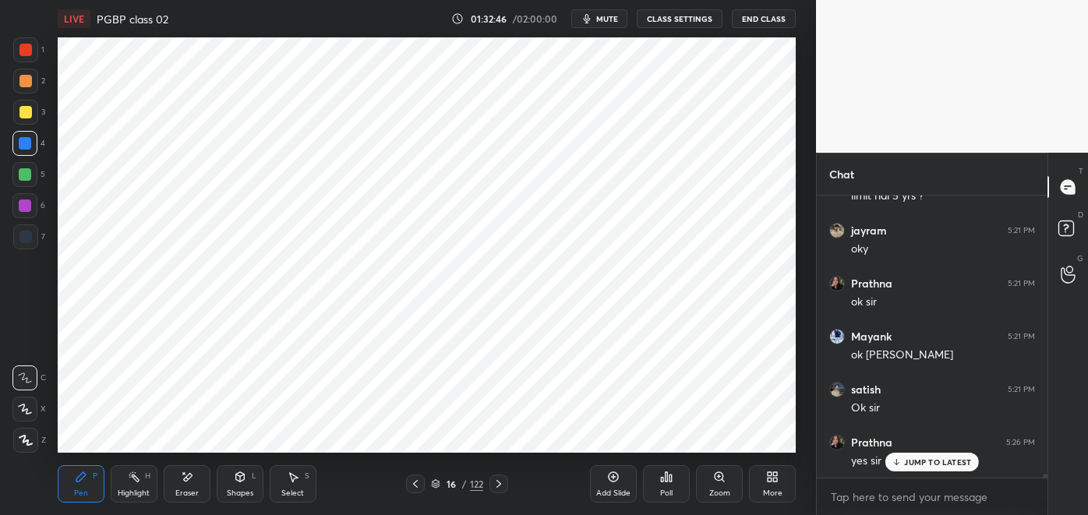
click at [189, 489] on div "Eraser" at bounding box center [186, 493] width 23 height 8
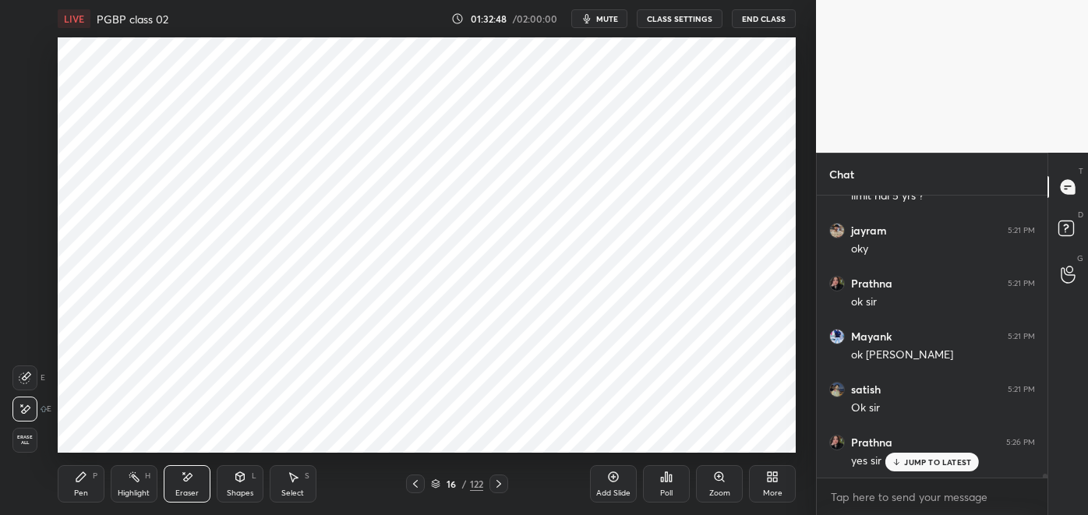
click at [237, 483] on icon at bounding box center [240, 477] width 12 height 12
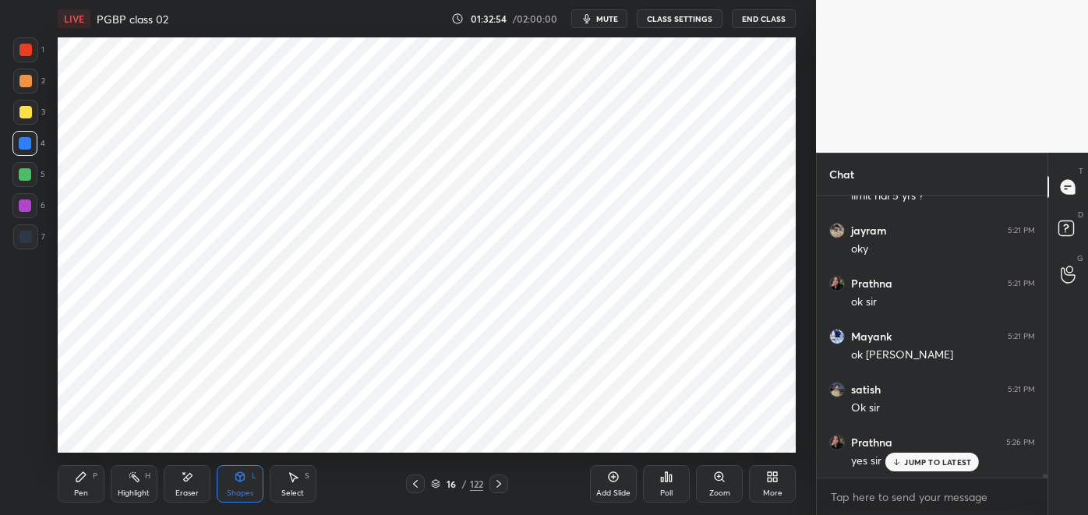
click at [83, 481] on icon at bounding box center [81, 477] width 12 height 12
click at [30, 240] on div at bounding box center [25, 237] width 12 height 12
click at [27, 176] on div at bounding box center [25, 174] width 12 height 12
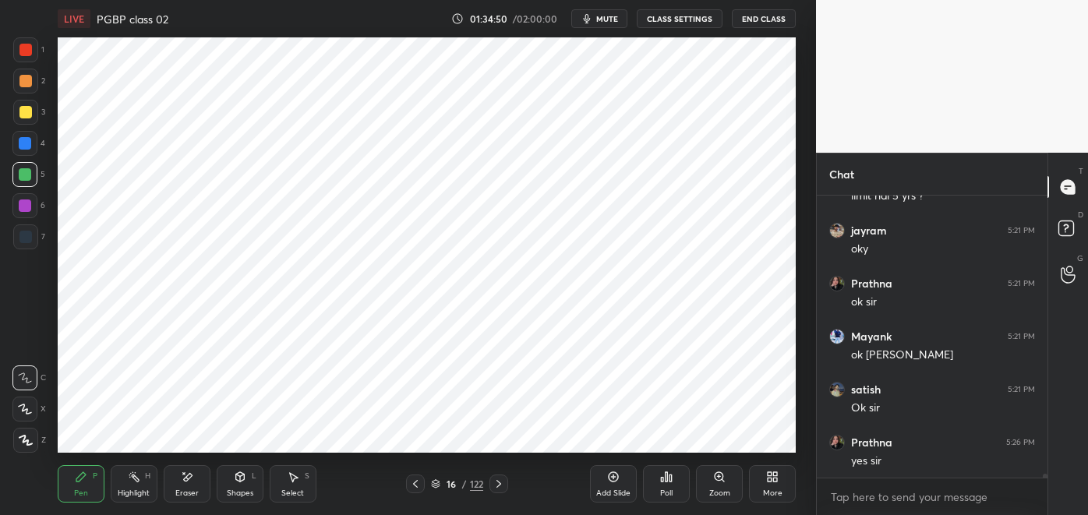
scroll to position [20388, 0]
click at [26, 238] on div at bounding box center [25, 237] width 12 height 12
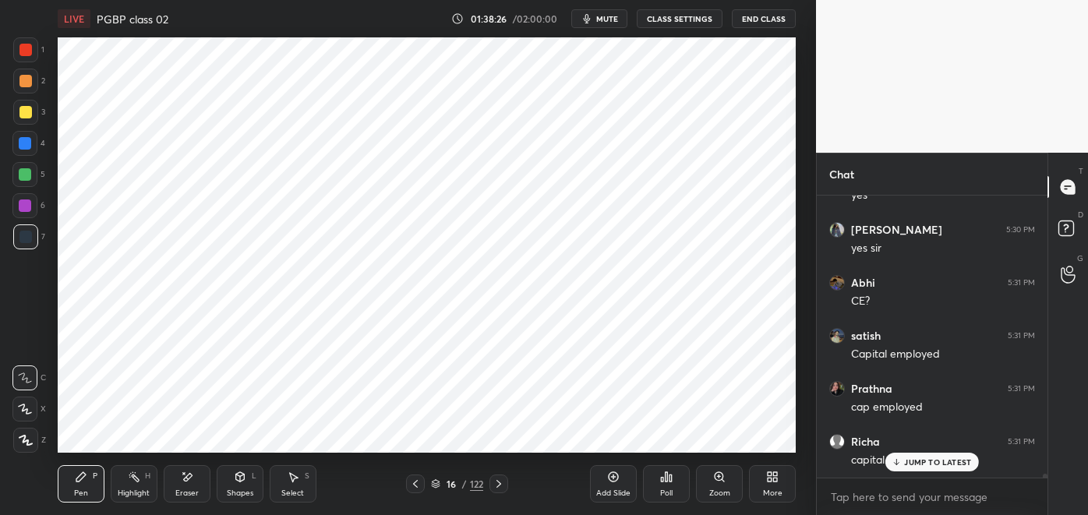
scroll to position [20864, 0]
click at [919, 465] on p "JUMP TO LATEST" at bounding box center [937, 461] width 67 height 9
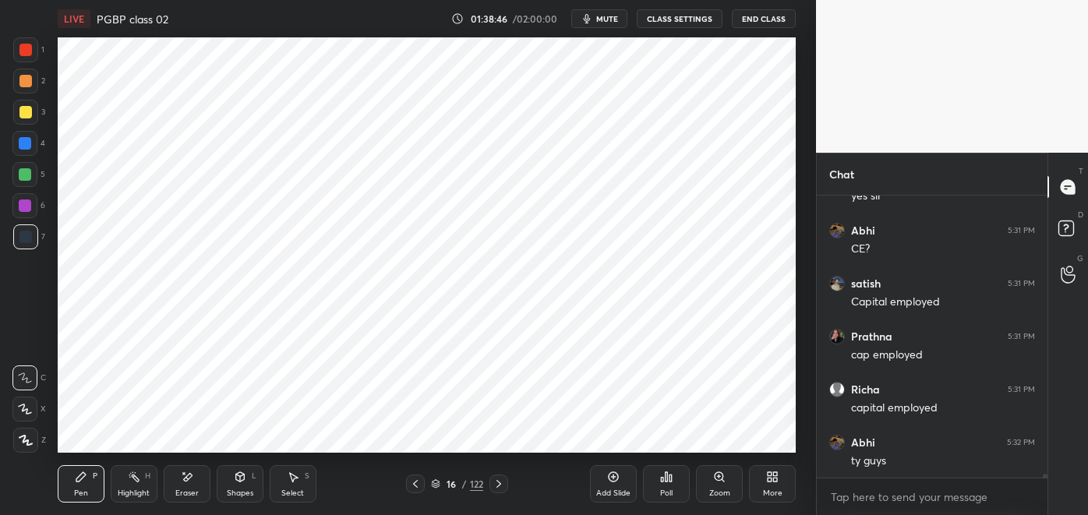
click at [606, 475] on div "Add Slide" at bounding box center [613, 483] width 47 height 37
click at [27, 53] on div at bounding box center [25, 50] width 12 height 12
click at [181, 478] on icon at bounding box center [187, 477] width 12 height 13
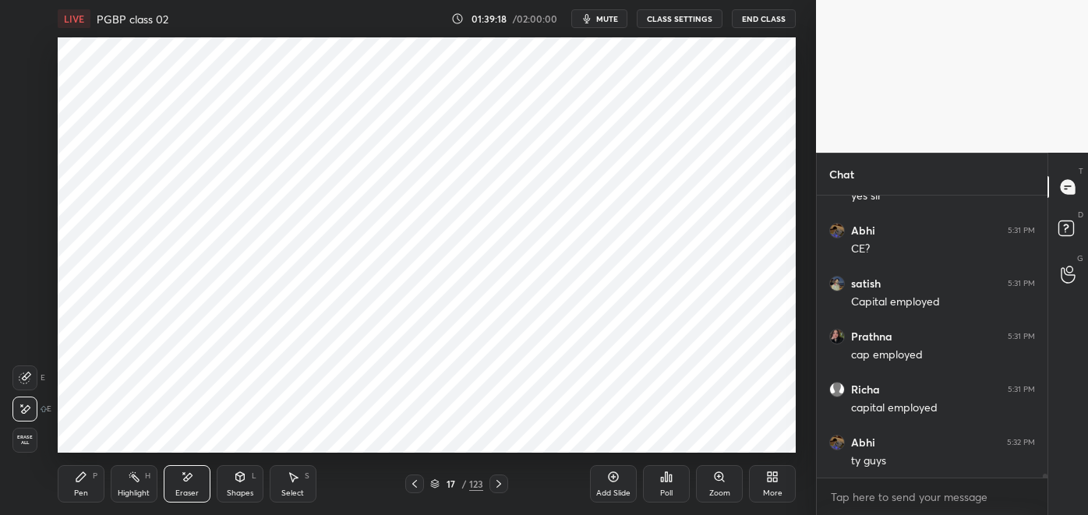
click at [84, 481] on icon at bounding box center [81, 477] width 12 height 12
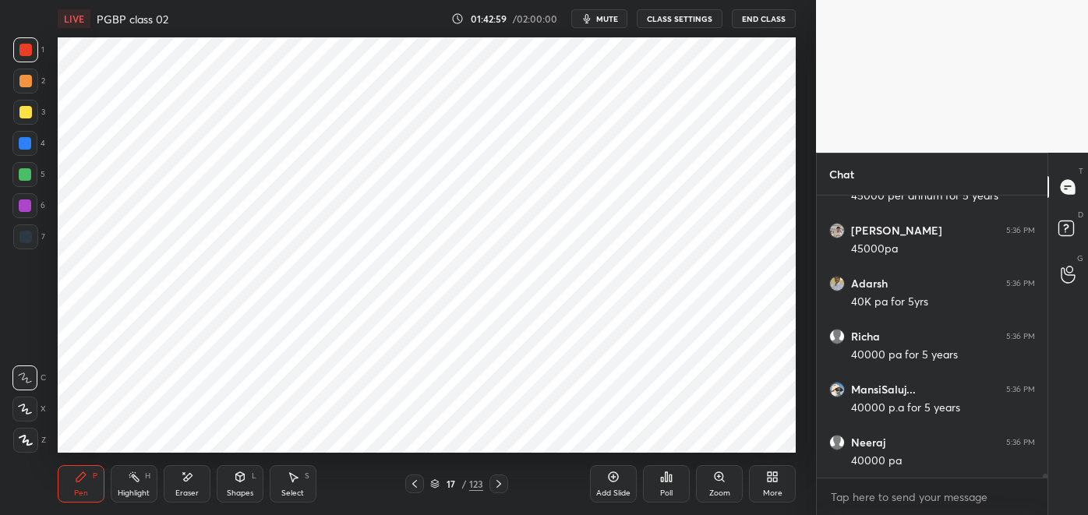
scroll to position [21977, 0]
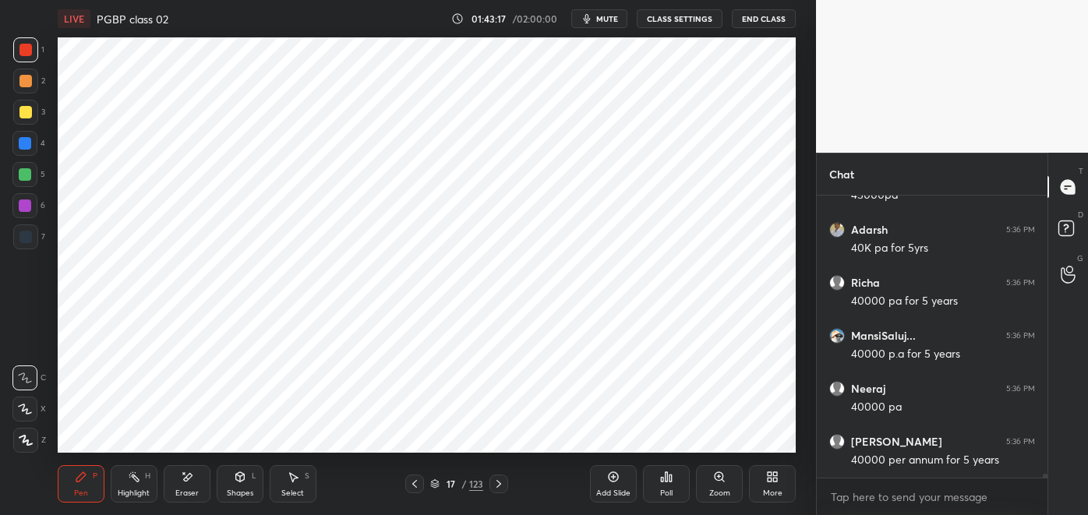
click at [144, 485] on div "Highlight H" at bounding box center [134, 483] width 47 height 37
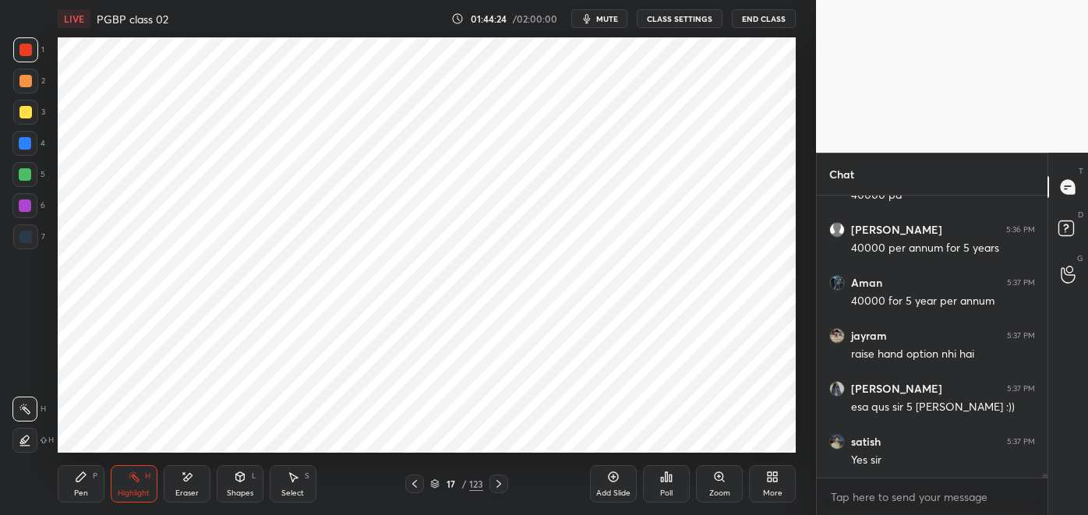
scroll to position [22241, 0]
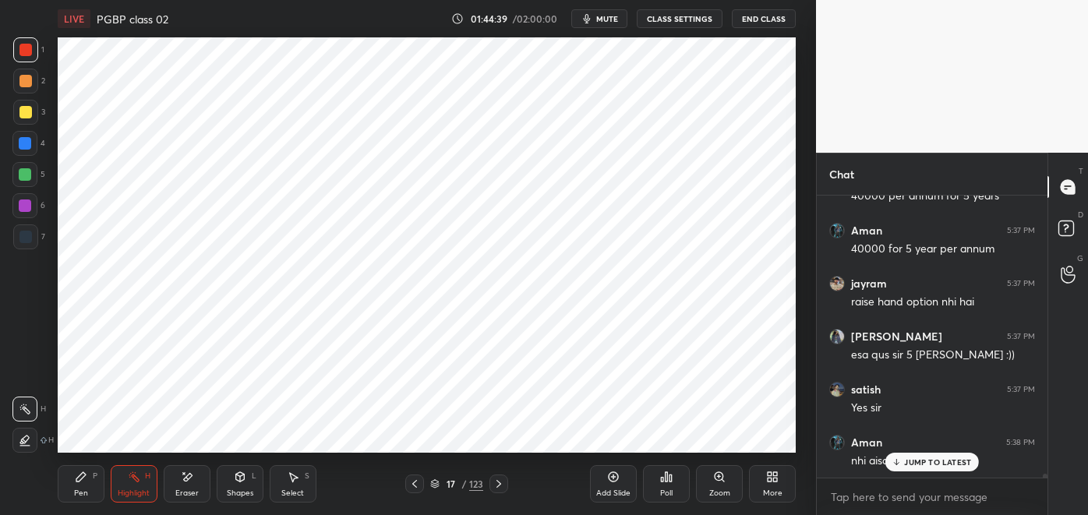
click at [908, 457] on p "JUMP TO LATEST" at bounding box center [937, 461] width 67 height 9
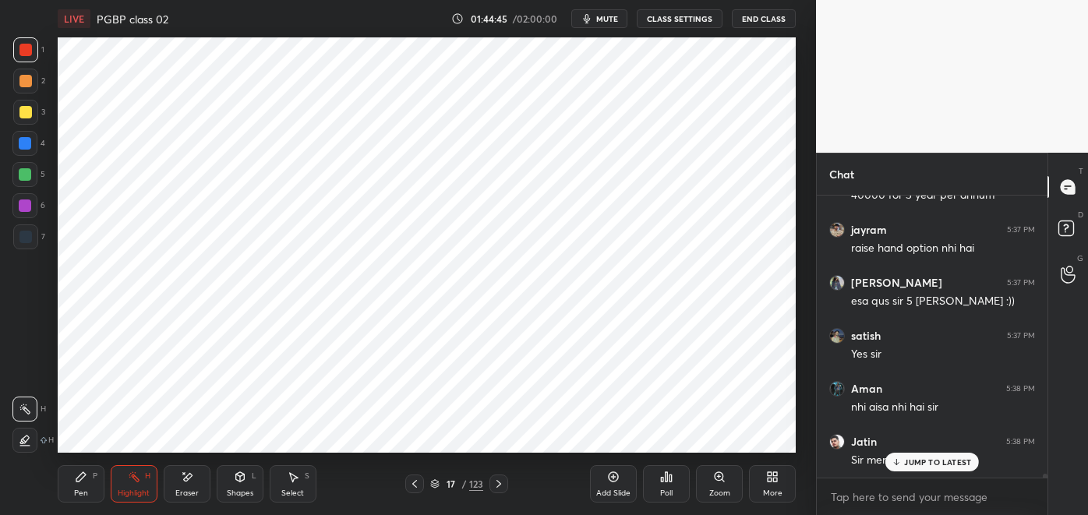
scroll to position [22347, 0]
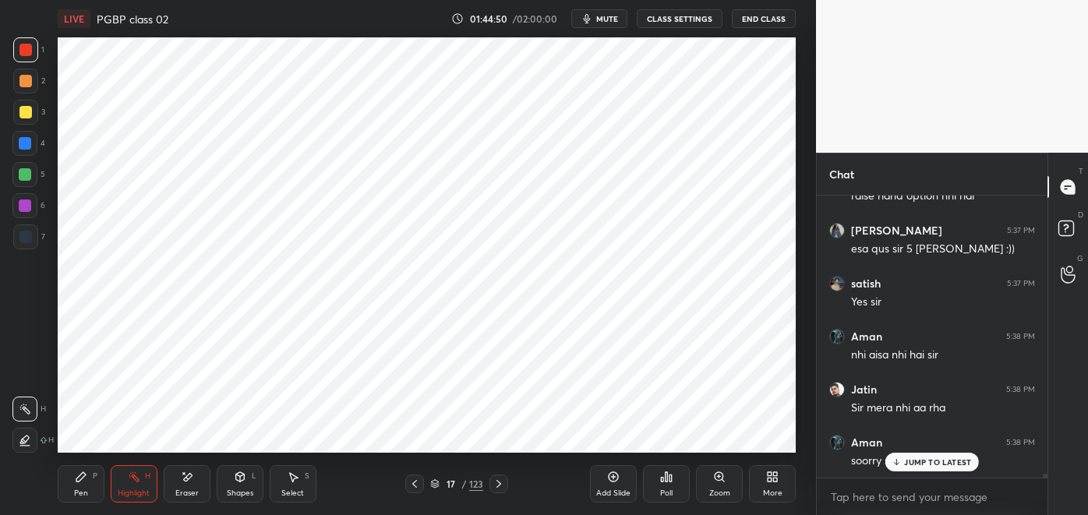
click at [87, 483] on div "Pen P" at bounding box center [81, 483] width 47 height 37
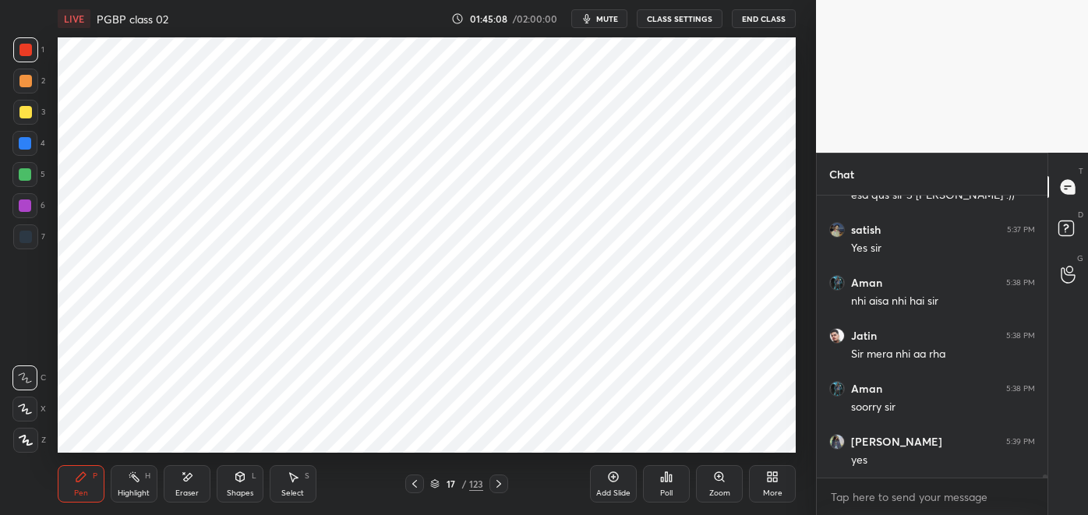
click at [30, 173] on div at bounding box center [25, 174] width 12 height 12
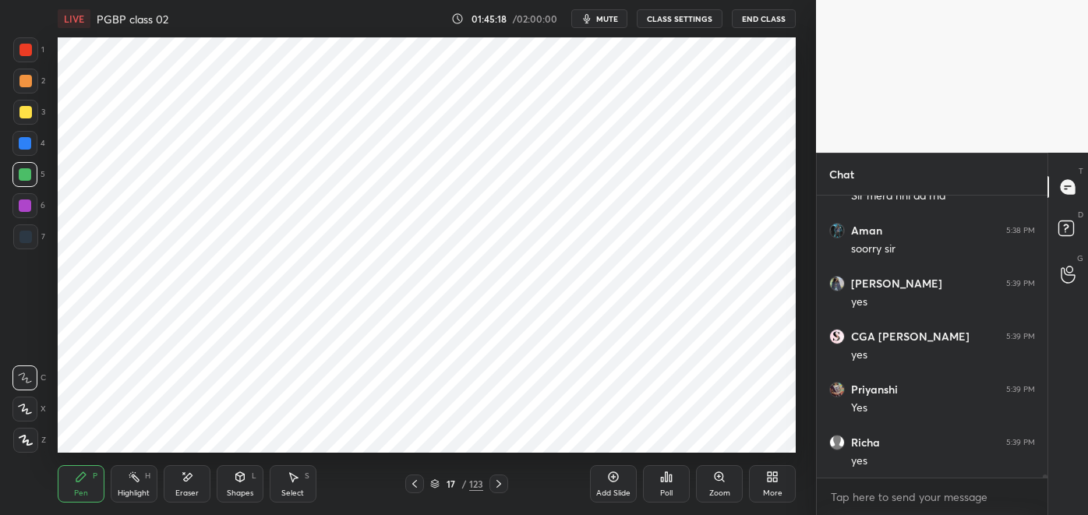
scroll to position [22613, 0]
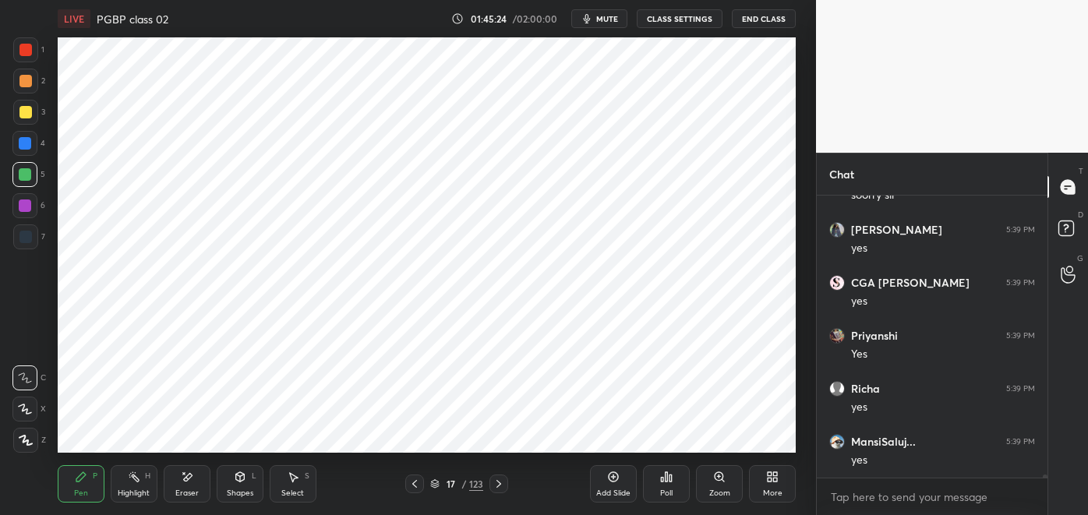
click at [191, 482] on icon at bounding box center [187, 477] width 12 height 13
click at [90, 485] on div "Pen P" at bounding box center [81, 483] width 47 height 37
click at [500, 478] on icon at bounding box center [498, 484] width 12 height 12
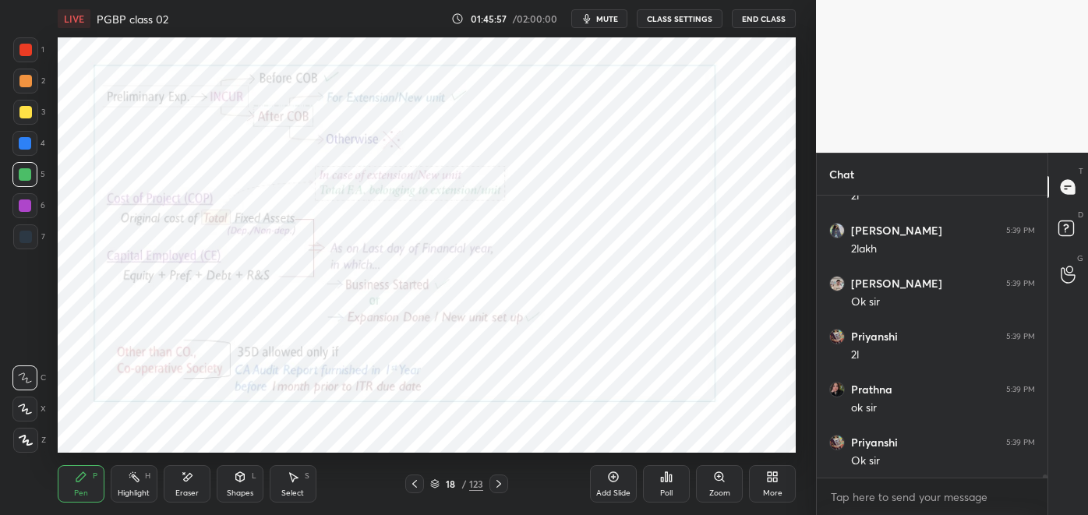
scroll to position [23037, 0]
click at [504, 478] on icon at bounding box center [498, 484] width 12 height 12
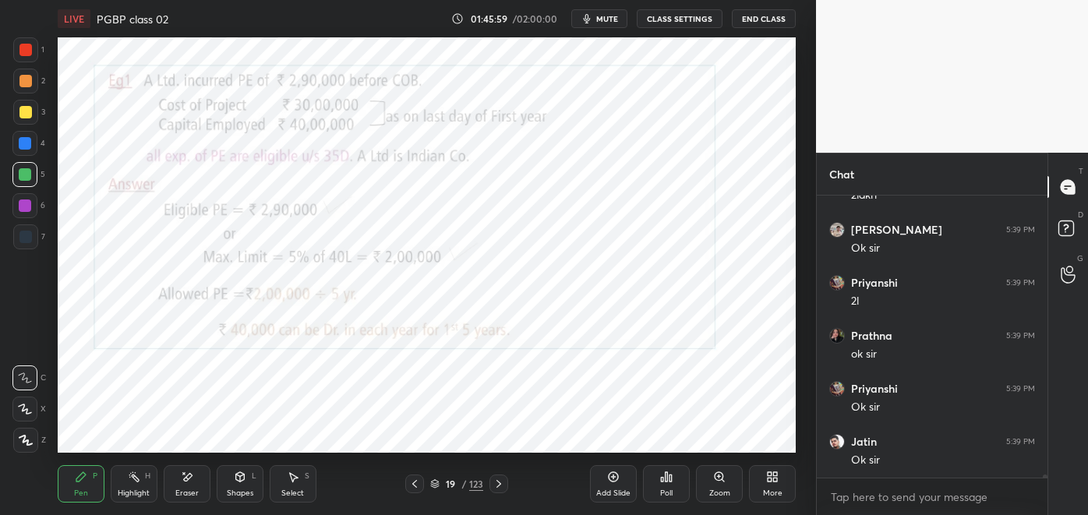
click at [130, 489] on div "Highlight" at bounding box center [134, 493] width 32 height 8
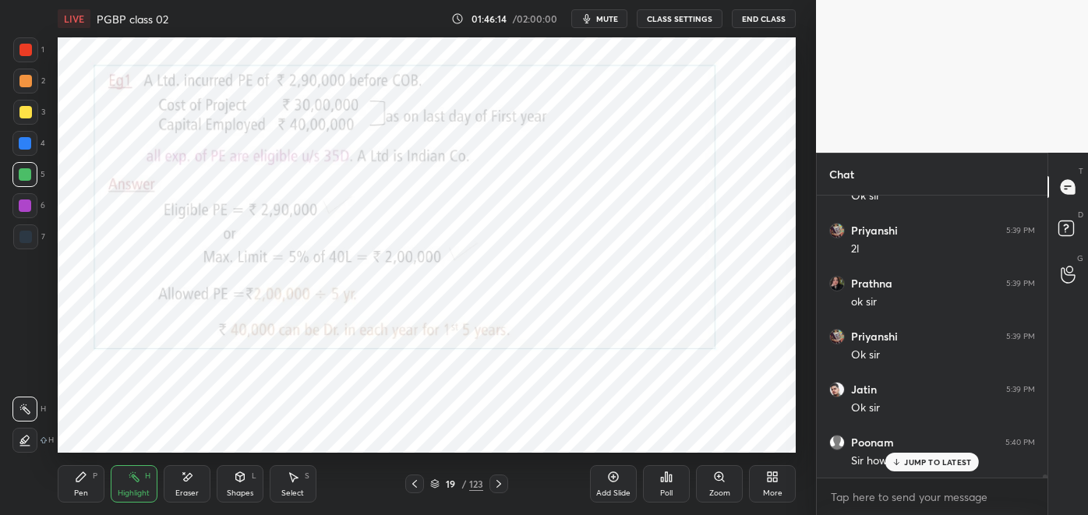
click at [83, 490] on div "Pen" at bounding box center [81, 493] width 14 height 8
click at [910, 464] on p "JUMP TO LATEST" at bounding box center [937, 461] width 67 height 9
click at [411, 490] on div at bounding box center [414, 483] width 19 height 19
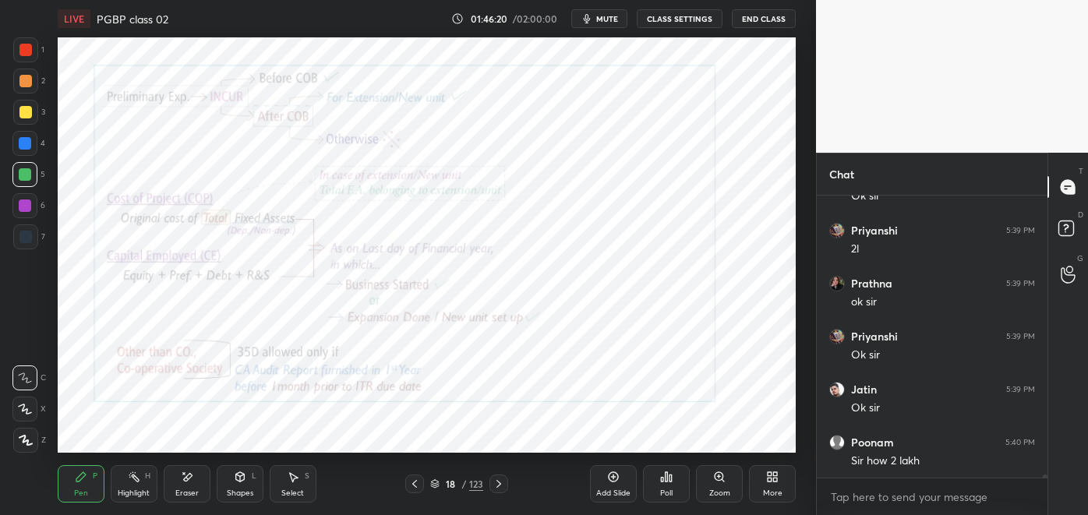
click at [409, 478] on icon at bounding box center [414, 484] width 12 height 12
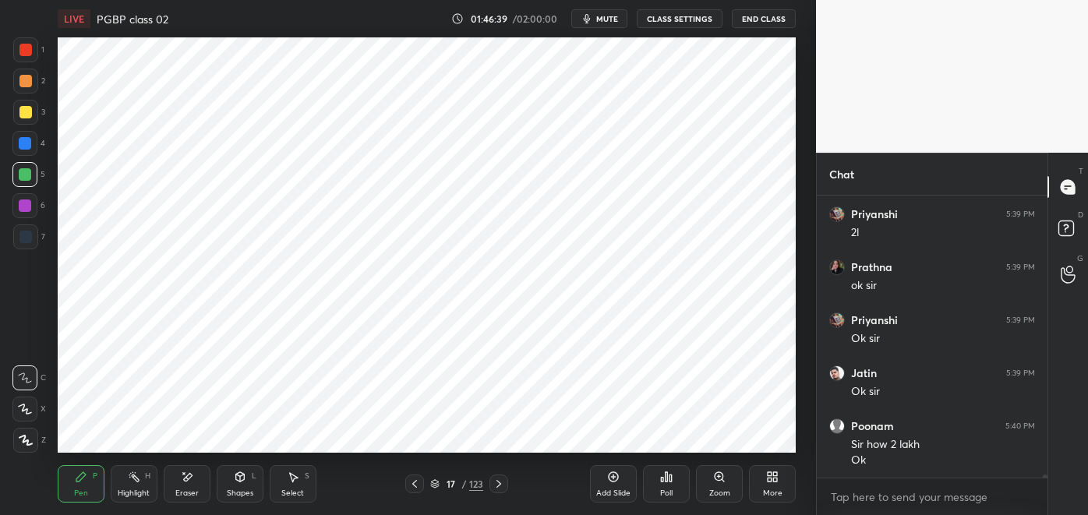
click at [499, 484] on icon at bounding box center [498, 484] width 12 height 12
click at [500, 484] on icon at bounding box center [498, 484] width 12 height 12
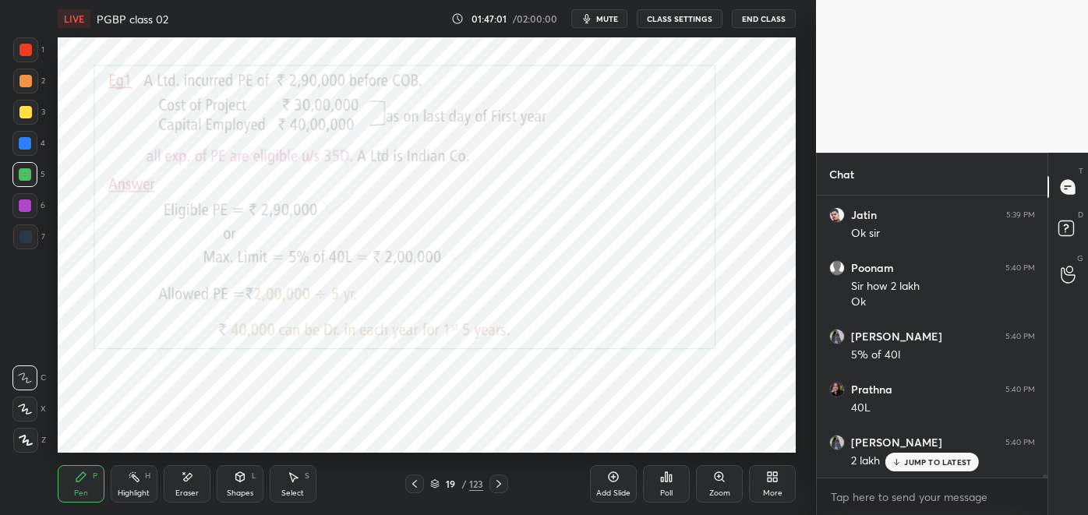
scroll to position [23317, 0]
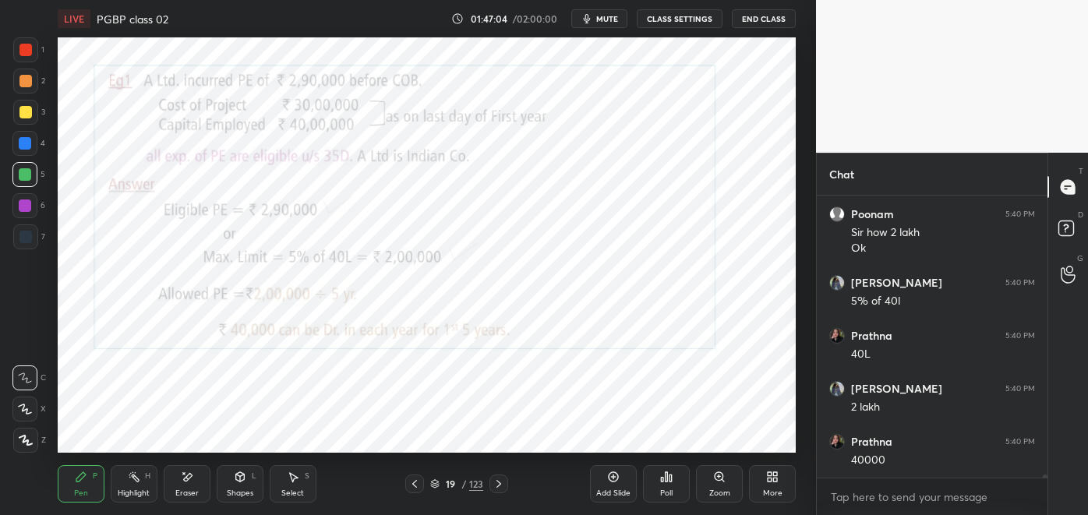
click at [505, 485] on div at bounding box center [498, 483] width 19 height 19
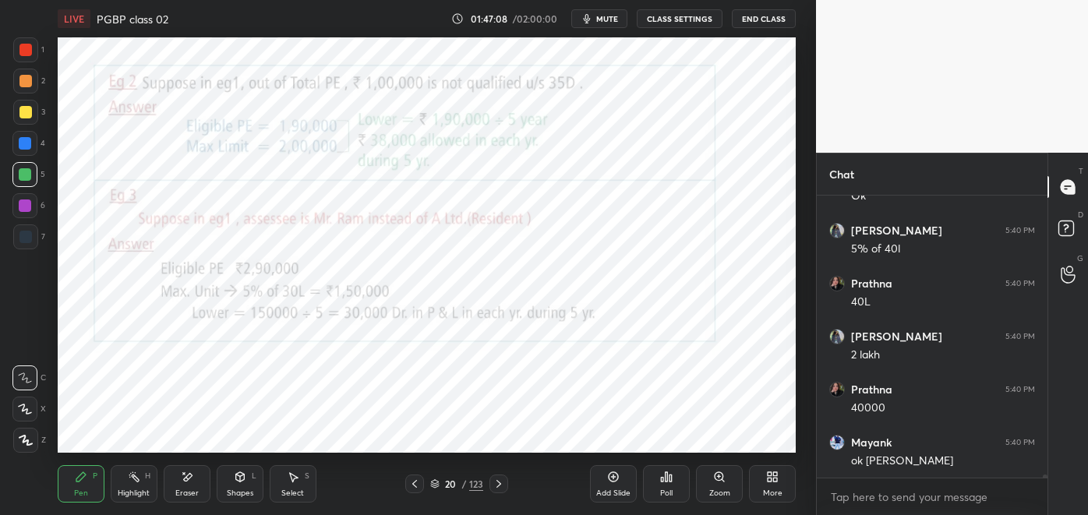
scroll to position [23423, 0]
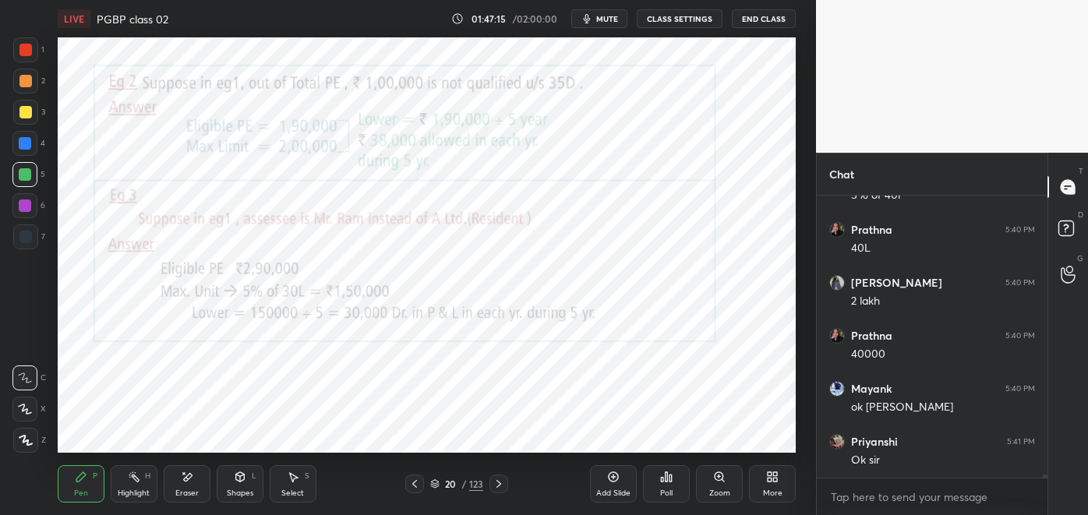
click at [420, 485] on icon at bounding box center [414, 484] width 12 height 12
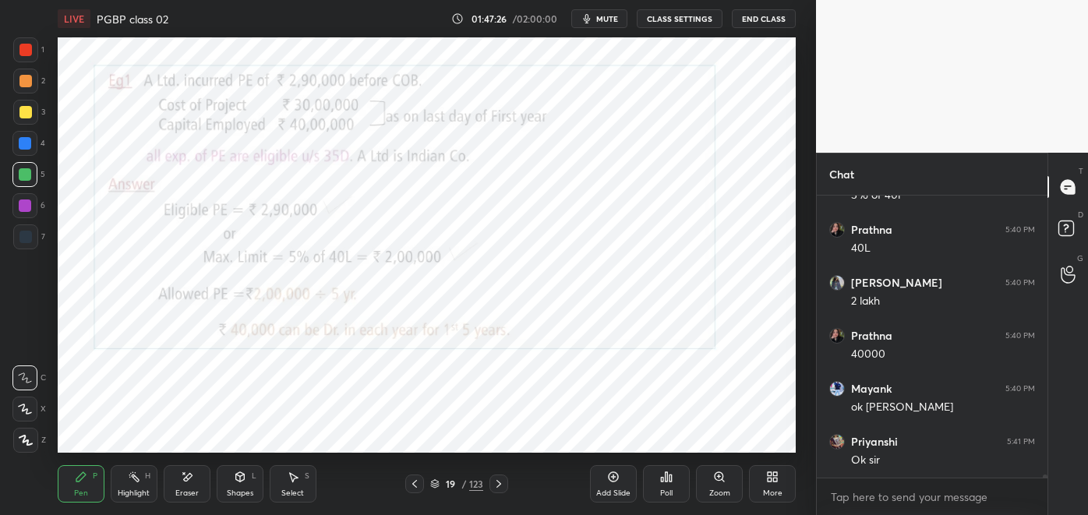
scroll to position [23475, 0]
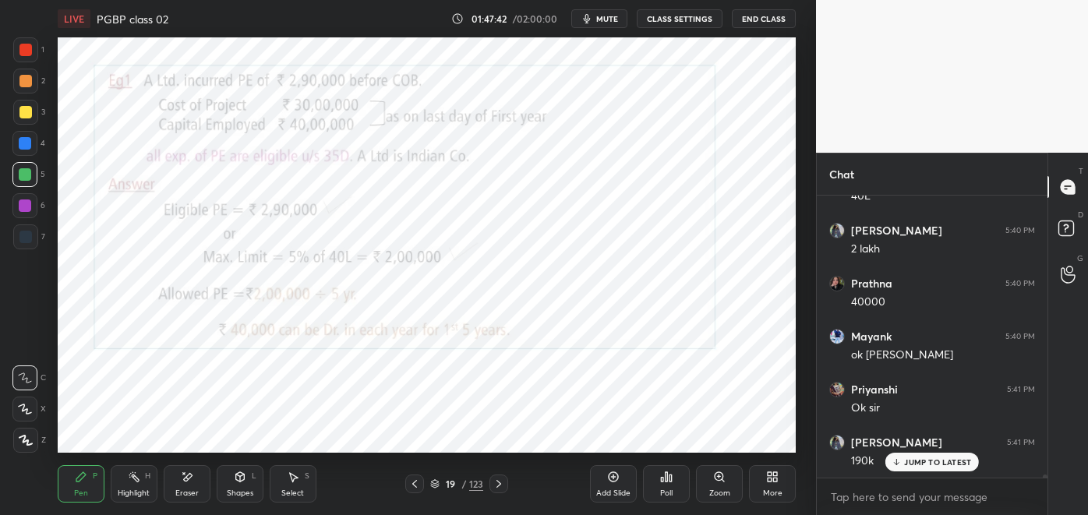
click at [499, 484] on icon at bounding box center [498, 484] width 12 height 12
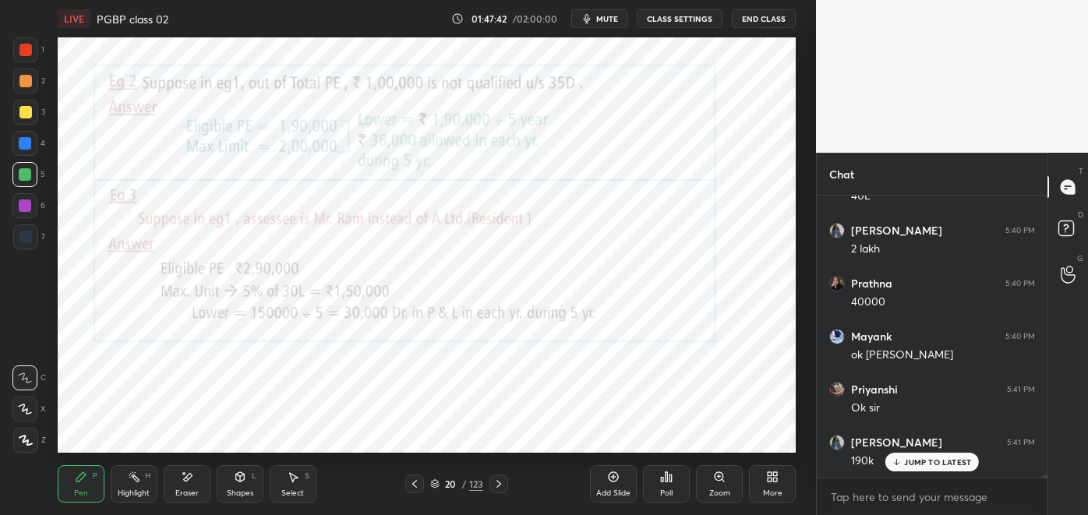
click at [500, 481] on icon at bounding box center [498, 484] width 12 height 12
click at [421, 483] on div at bounding box center [414, 483] width 19 height 19
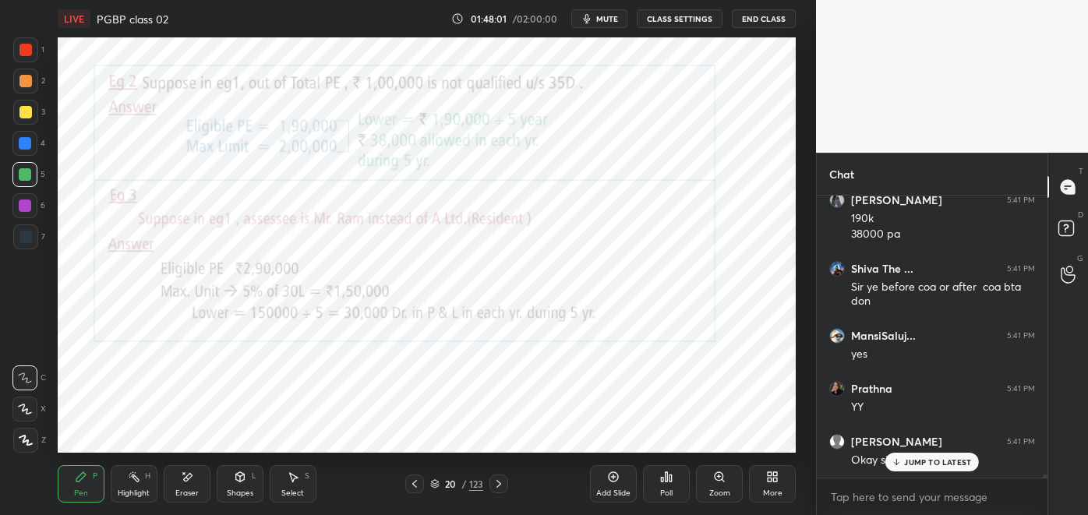
scroll to position [23770, 0]
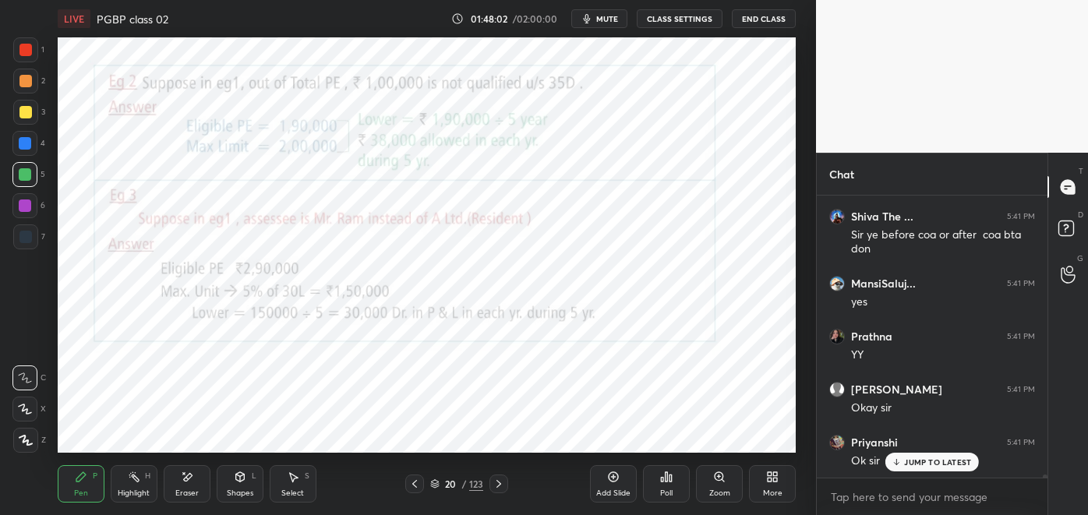
click at [414, 484] on icon at bounding box center [414, 484] width 12 height 12
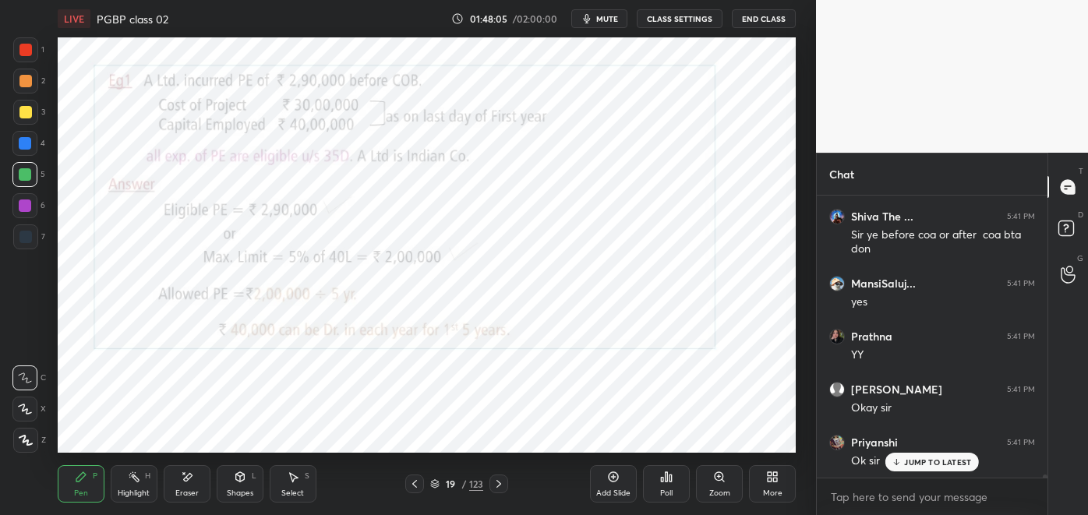
click at [496, 484] on icon at bounding box center [498, 484] width 12 height 12
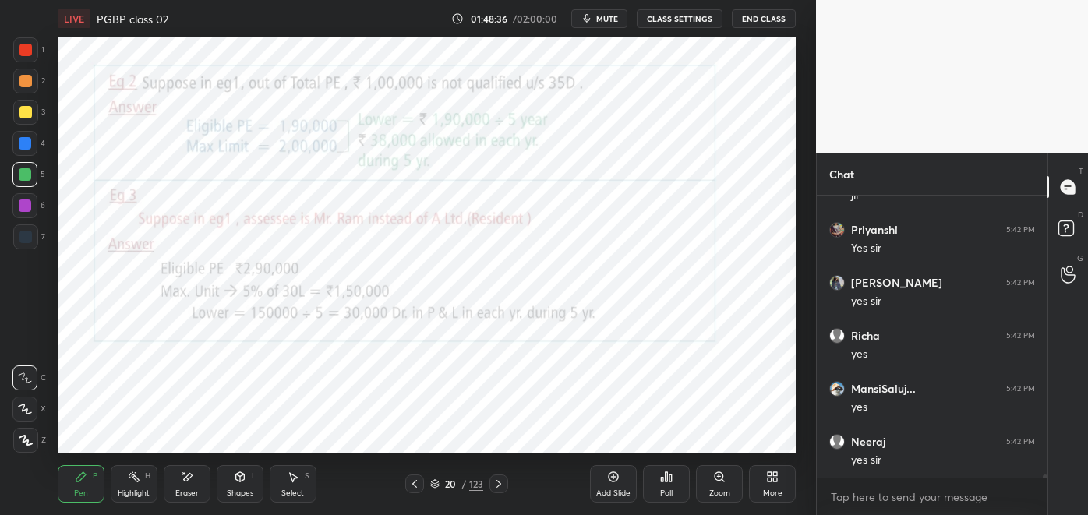
scroll to position [24723, 0]
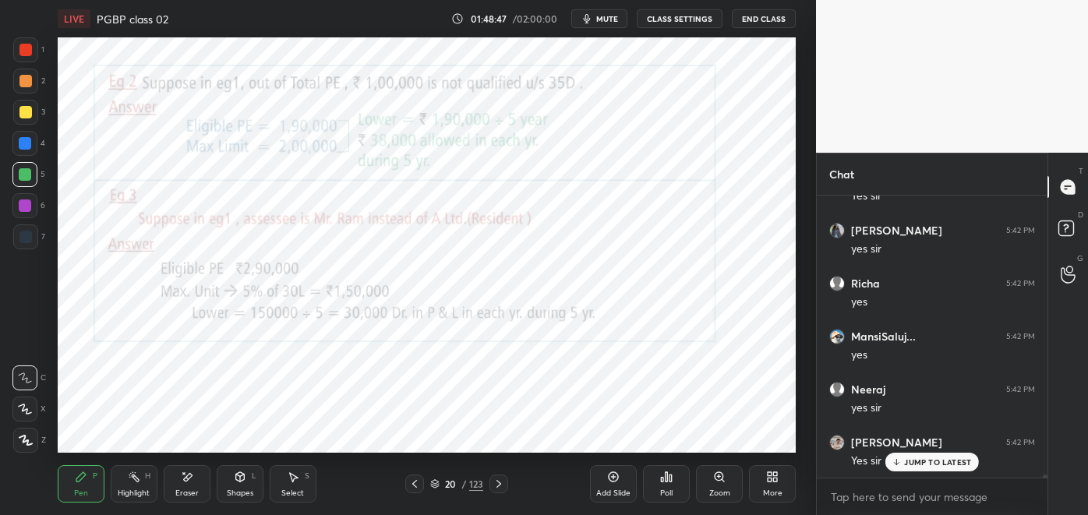
click at [407, 478] on div at bounding box center [414, 483] width 19 height 19
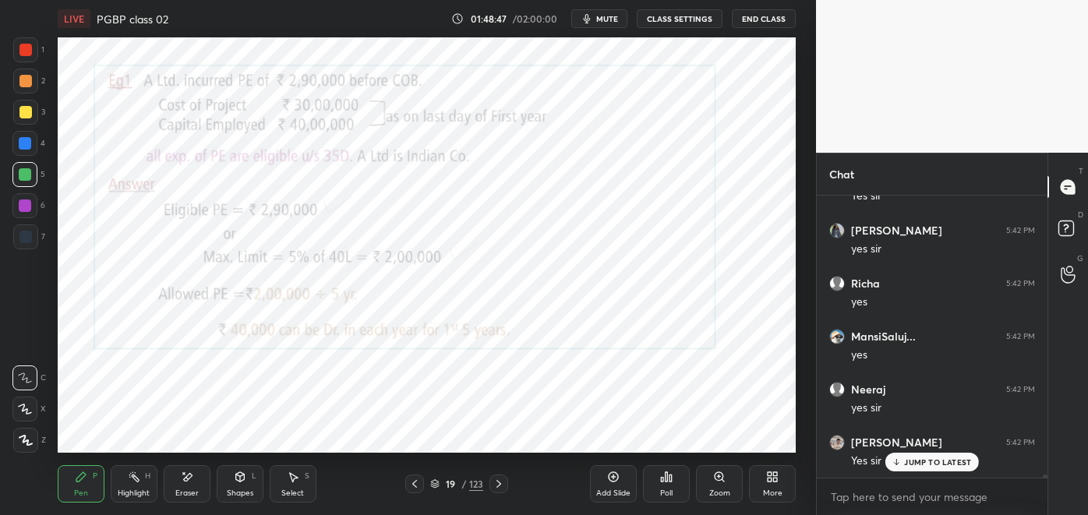
click at [407, 480] on div at bounding box center [414, 483] width 19 height 19
click at [406, 475] on div at bounding box center [414, 483] width 19 height 19
click at [407, 488] on div at bounding box center [414, 483] width 19 height 19
click at [500, 485] on icon at bounding box center [498, 484] width 12 height 12
click at [613, 476] on icon at bounding box center [613, 476] width 5 height 5
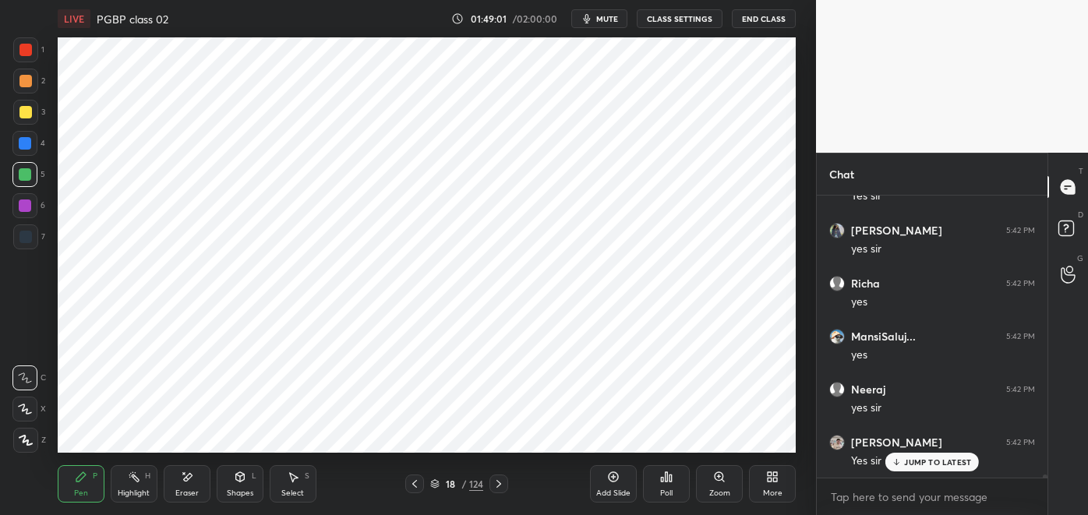
click at [28, 238] on div at bounding box center [25, 237] width 12 height 12
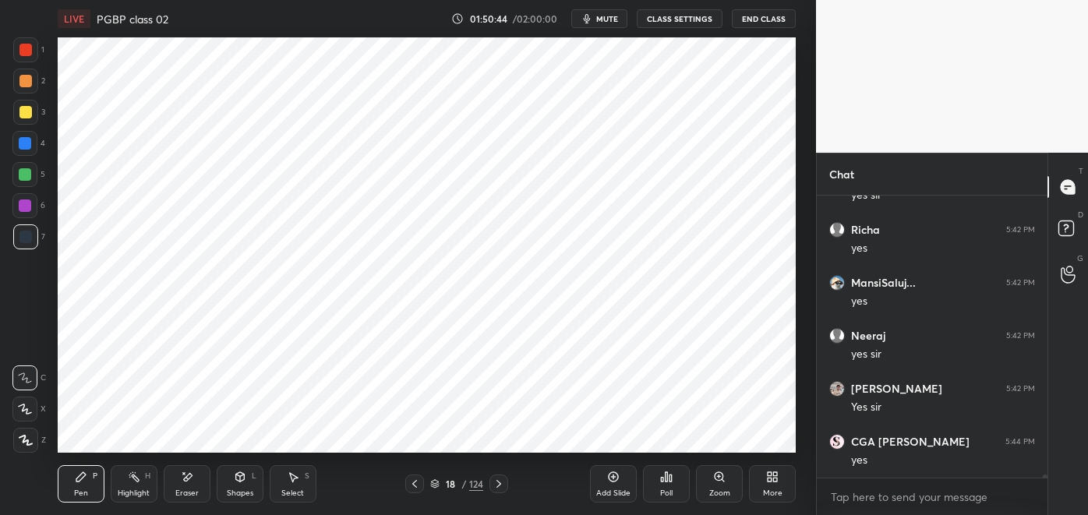
click at [24, 203] on div at bounding box center [25, 205] width 12 height 12
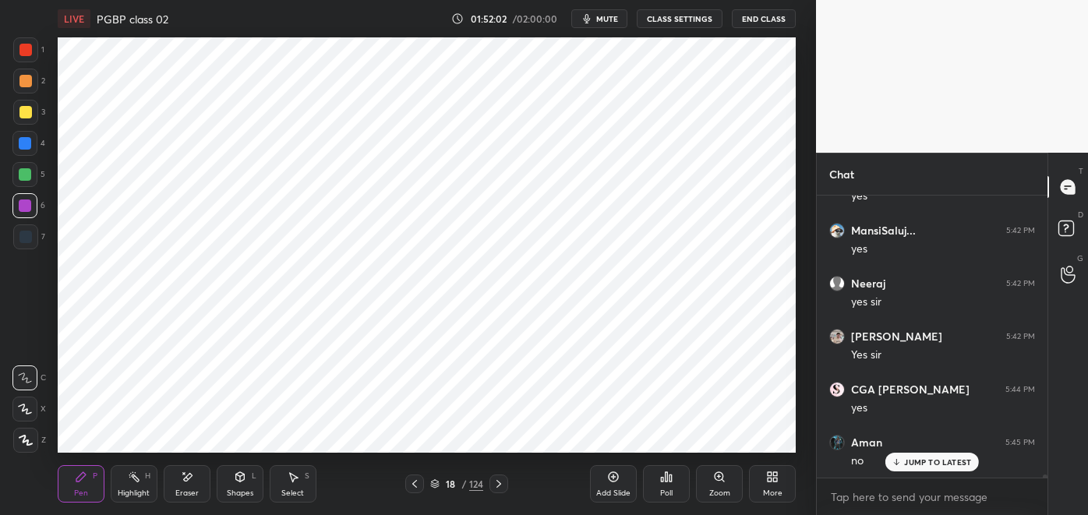
click at [30, 55] on div at bounding box center [25, 50] width 12 height 12
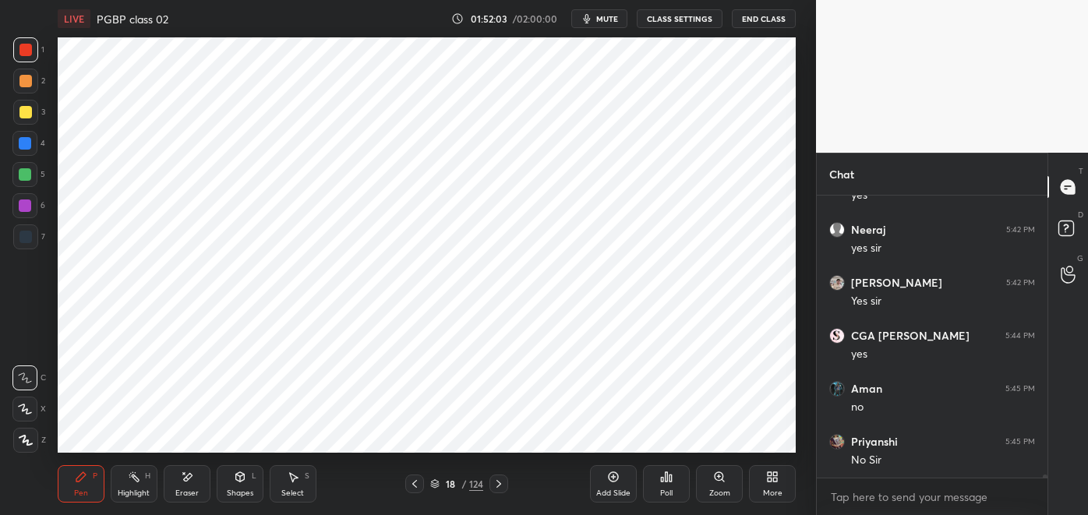
click at [23, 153] on div at bounding box center [24, 143] width 25 height 25
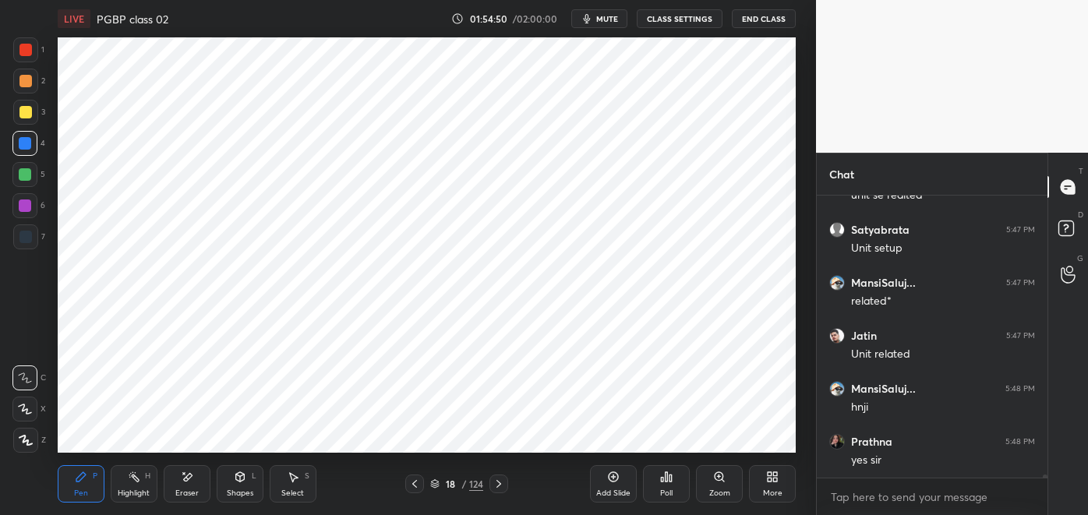
scroll to position [25995, 0]
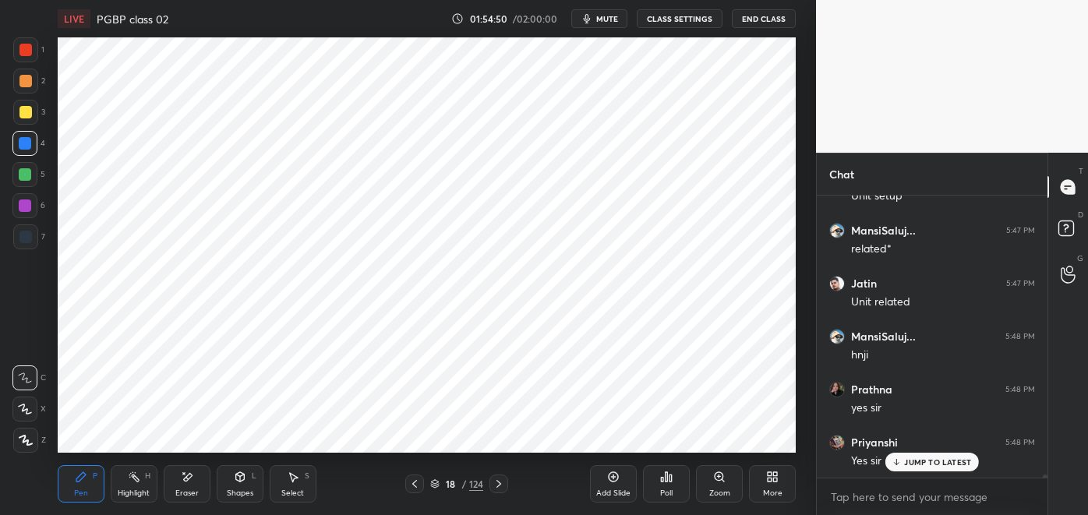
click at [414, 483] on icon at bounding box center [414, 484] width 12 height 12
click at [414, 478] on icon at bounding box center [414, 484] width 12 height 12
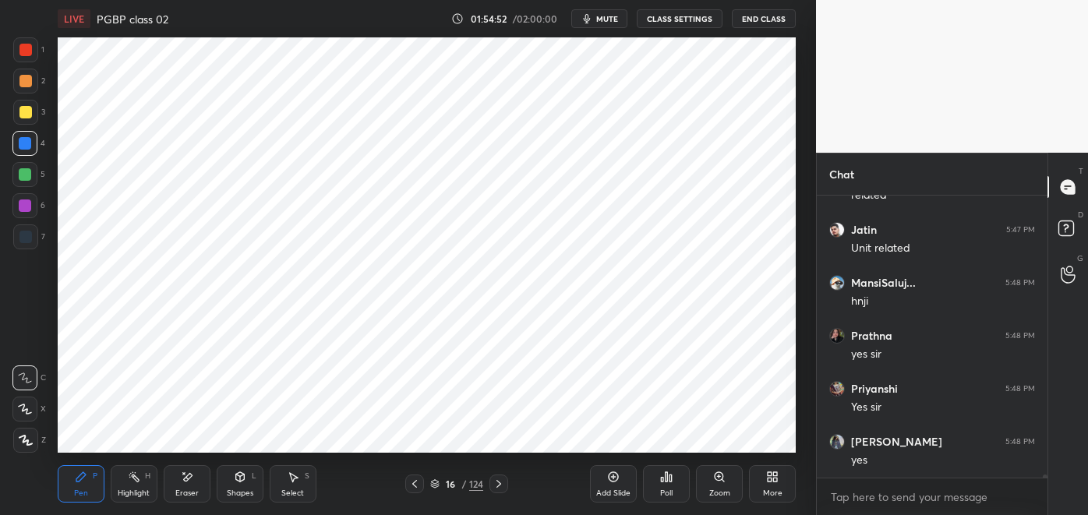
click at [414, 483] on icon at bounding box center [414, 484] width 12 height 12
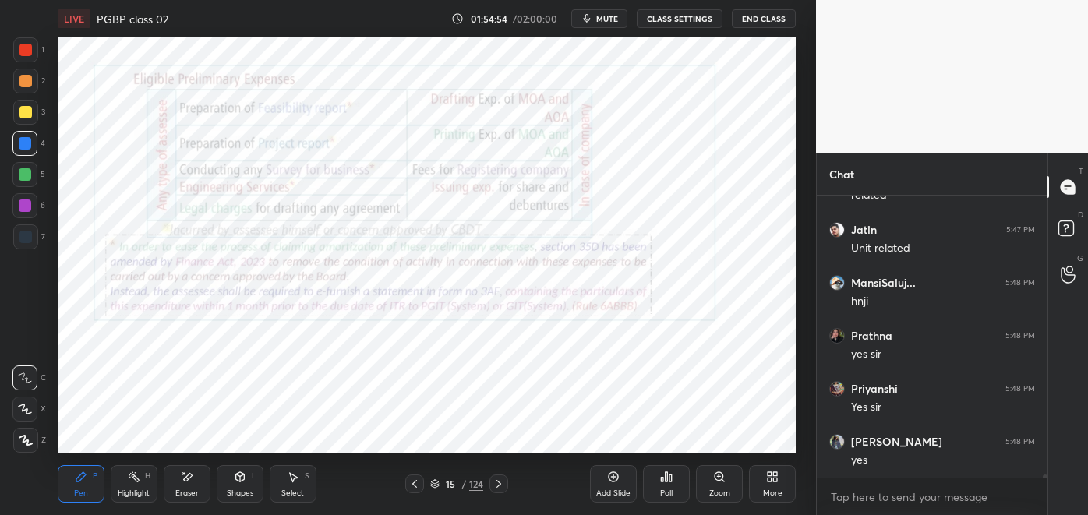
click at [415, 485] on icon at bounding box center [414, 484] width 12 height 12
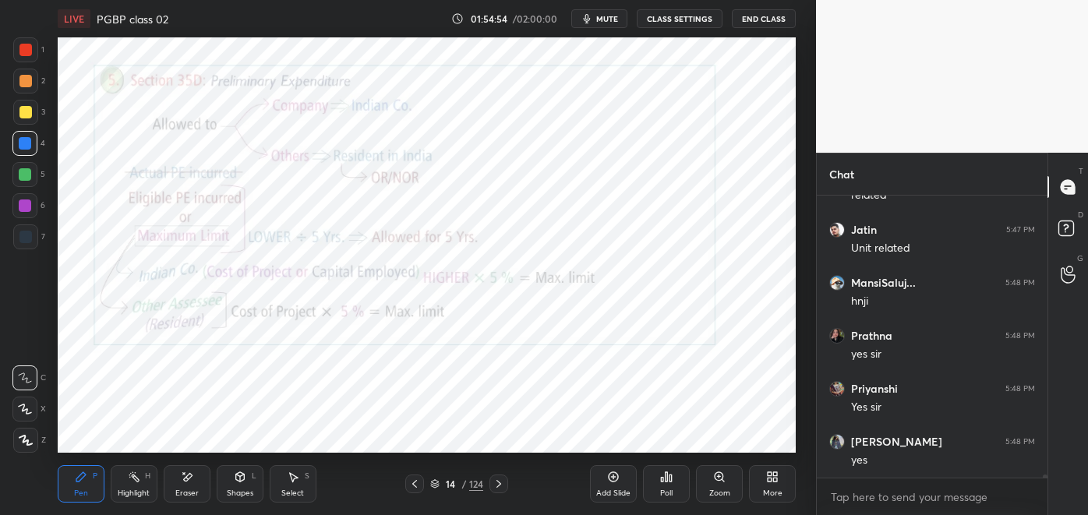
scroll to position [26101, 0]
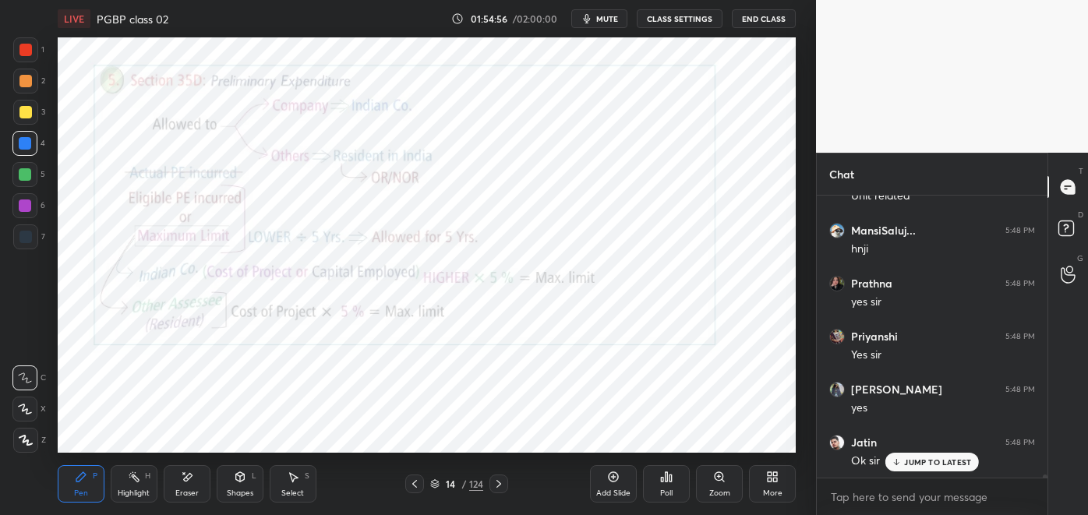
click at [136, 486] on div "Highlight H" at bounding box center [134, 483] width 47 height 37
click at [532, 23] on div "/ 02:00:00" at bounding box center [536, 18] width 48 height 9
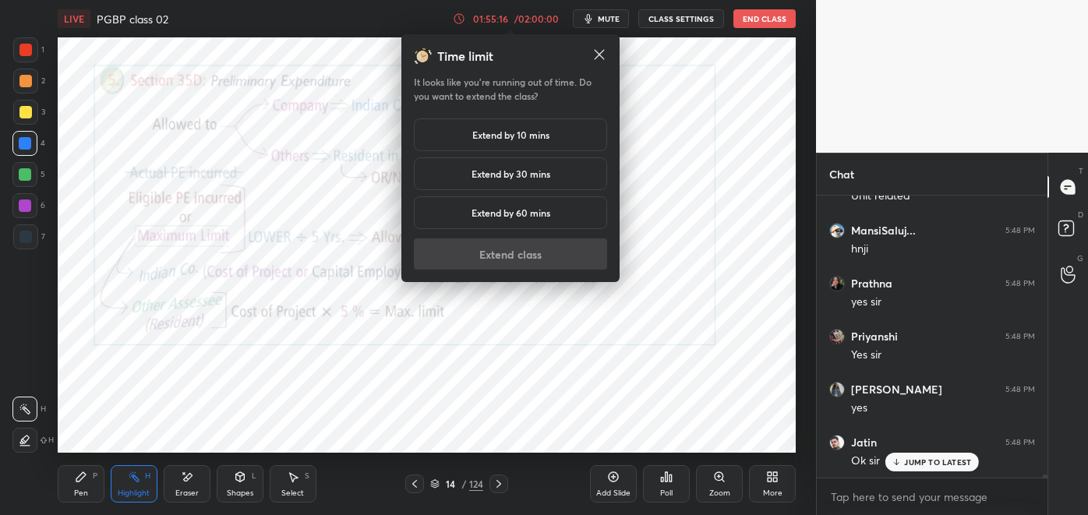
click at [538, 135] on h5 "Extend by 10 mins" at bounding box center [510, 135] width 77 height 14
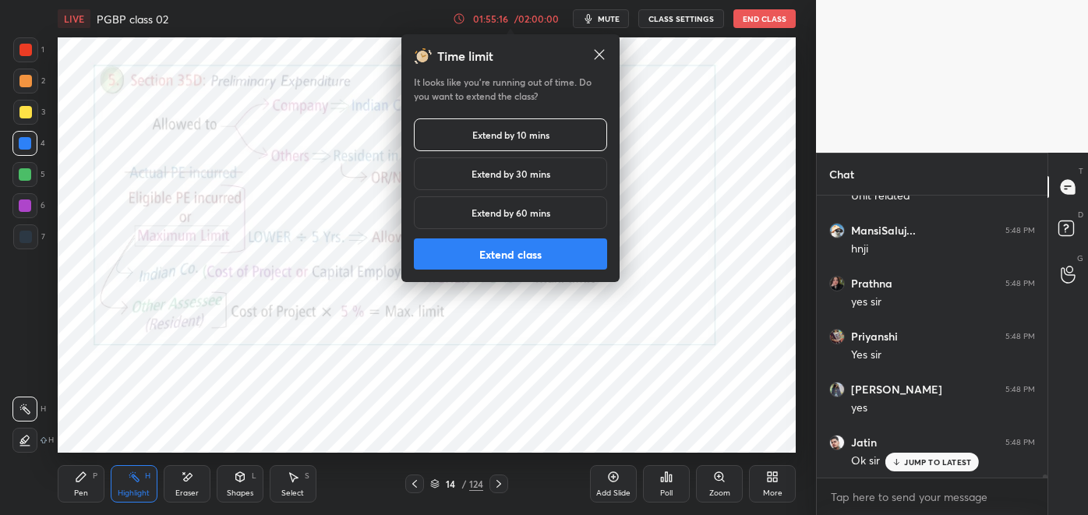
click at [548, 256] on button "Extend class" at bounding box center [510, 253] width 193 height 31
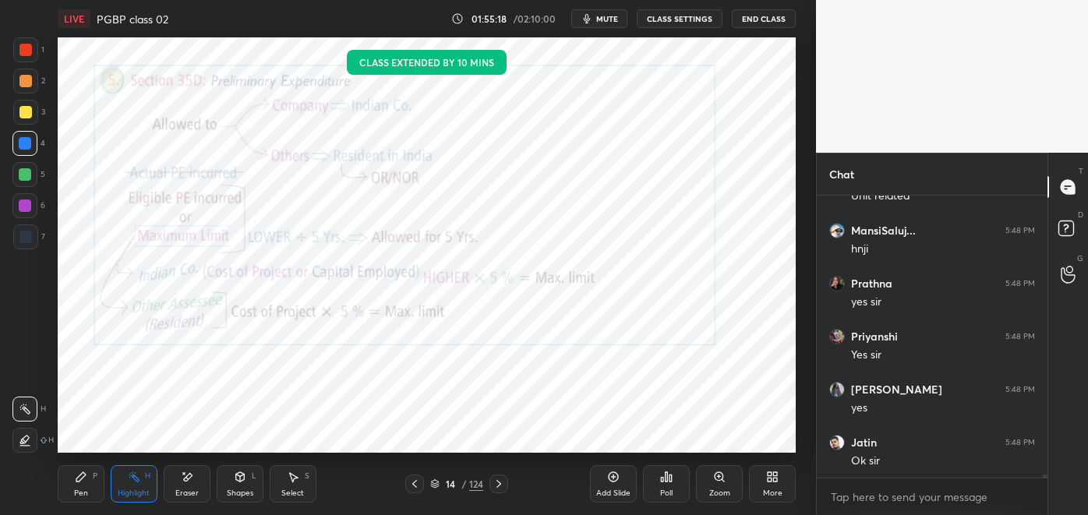
scroll to position [26155, 0]
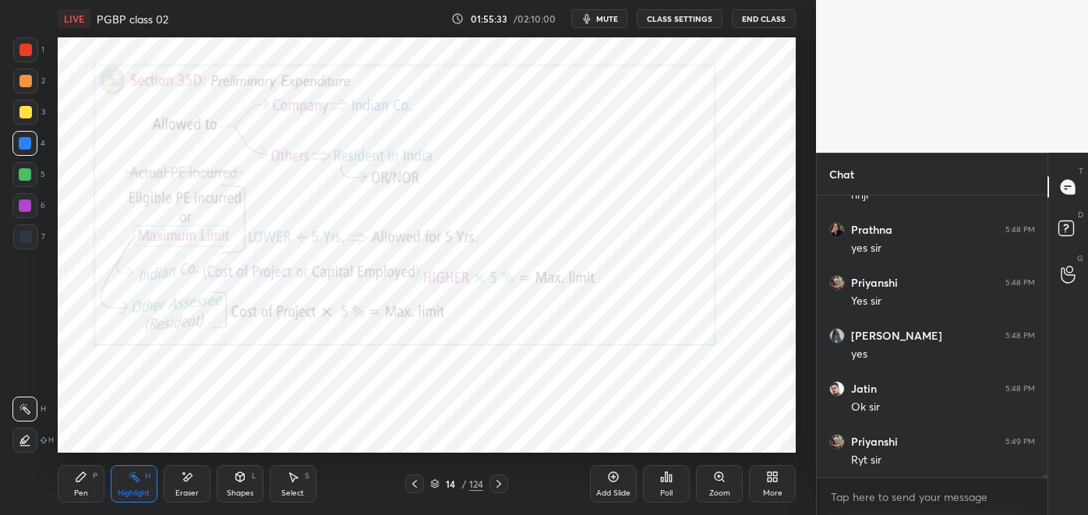
click at [499, 484] on icon at bounding box center [498, 484] width 12 height 12
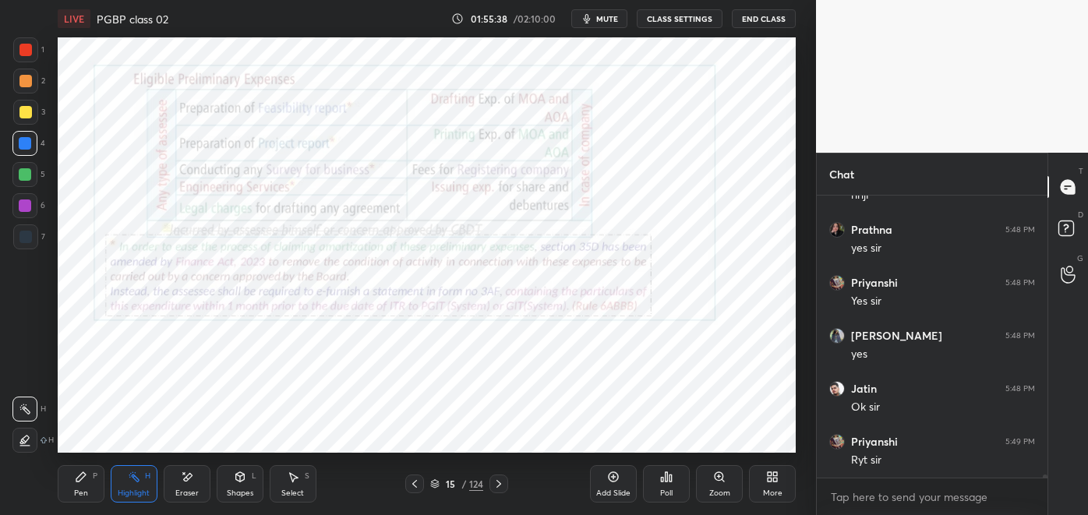
click at [499, 484] on icon at bounding box center [498, 484] width 12 height 12
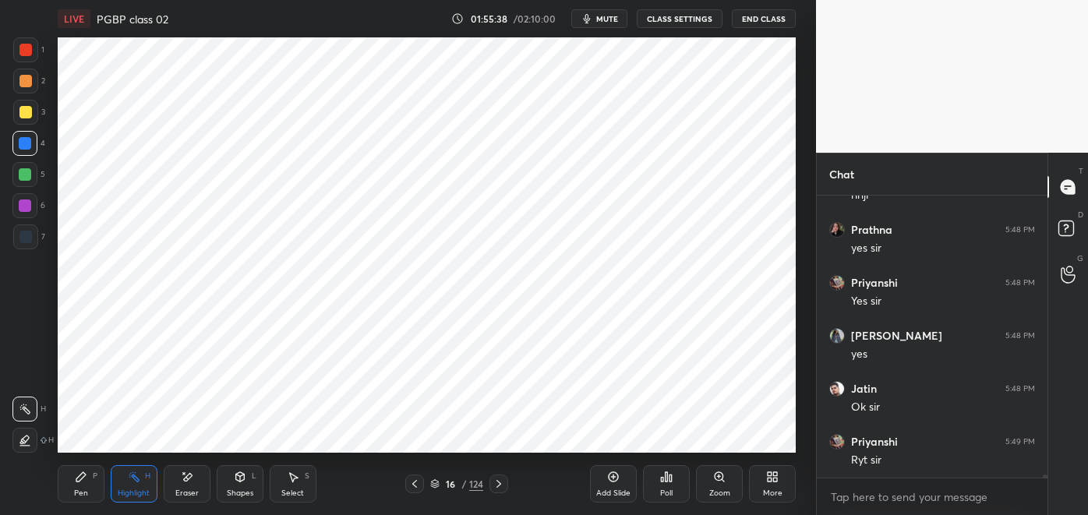
click at [499, 484] on icon at bounding box center [498, 484] width 12 height 12
click at [500, 490] on div at bounding box center [498, 483] width 19 height 19
click at [72, 483] on div "Pen P" at bounding box center [81, 483] width 47 height 37
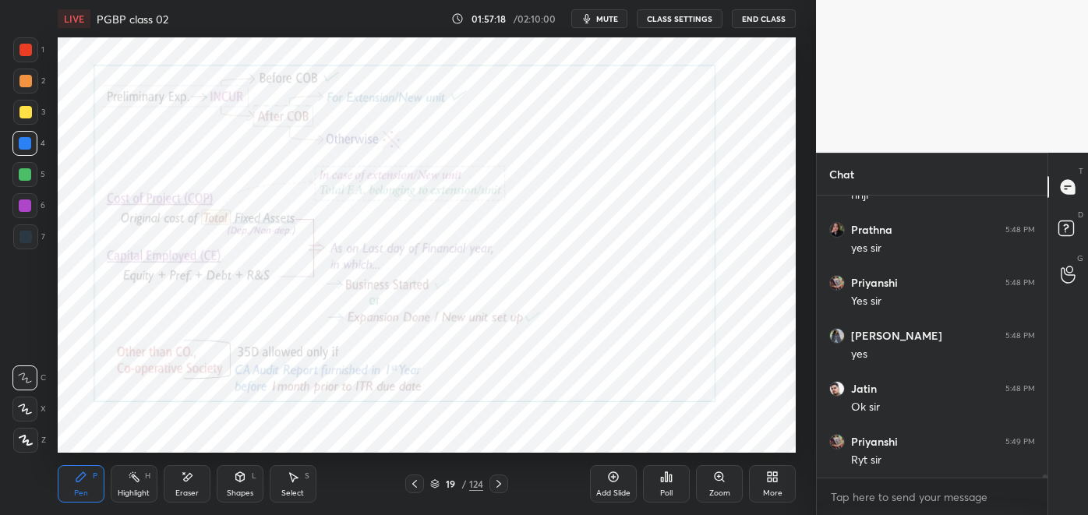
click at [496, 482] on icon at bounding box center [498, 484] width 12 height 12
click at [505, 484] on icon at bounding box center [498, 484] width 12 height 12
click at [499, 484] on icon at bounding box center [498, 484] width 12 height 12
click at [407, 488] on div at bounding box center [414, 483] width 19 height 19
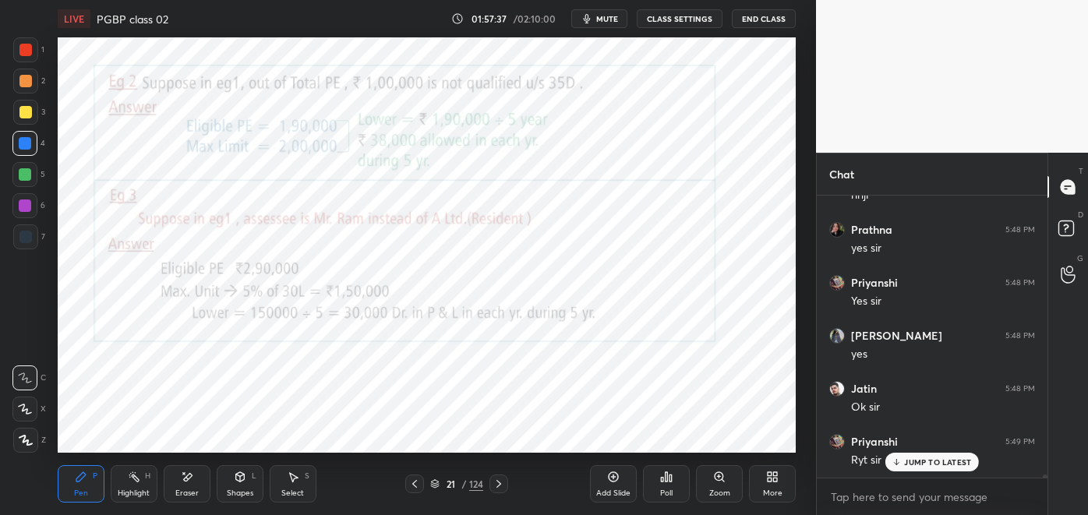
scroll to position [26207, 0]
click at [929, 458] on p "JUMP TO LATEST" at bounding box center [937, 461] width 67 height 9
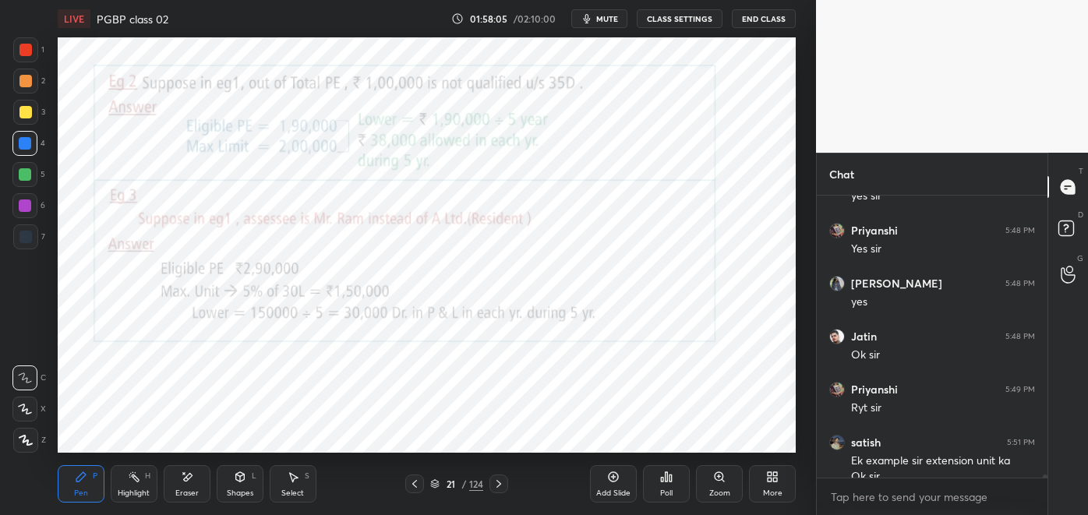
scroll to position [26223, 0]
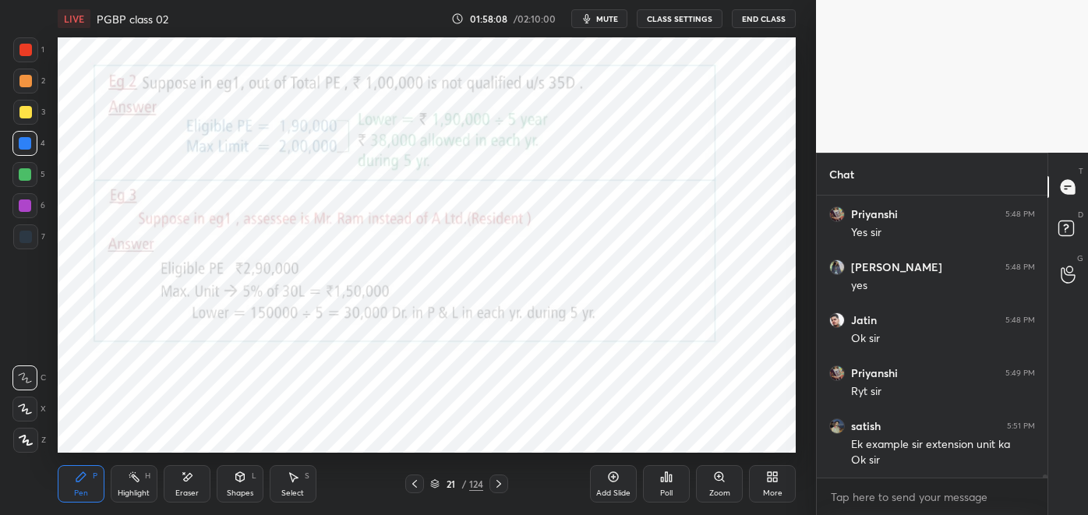
click at [499, 483] on icon at bounding box center [498, 484] width 5 height 8
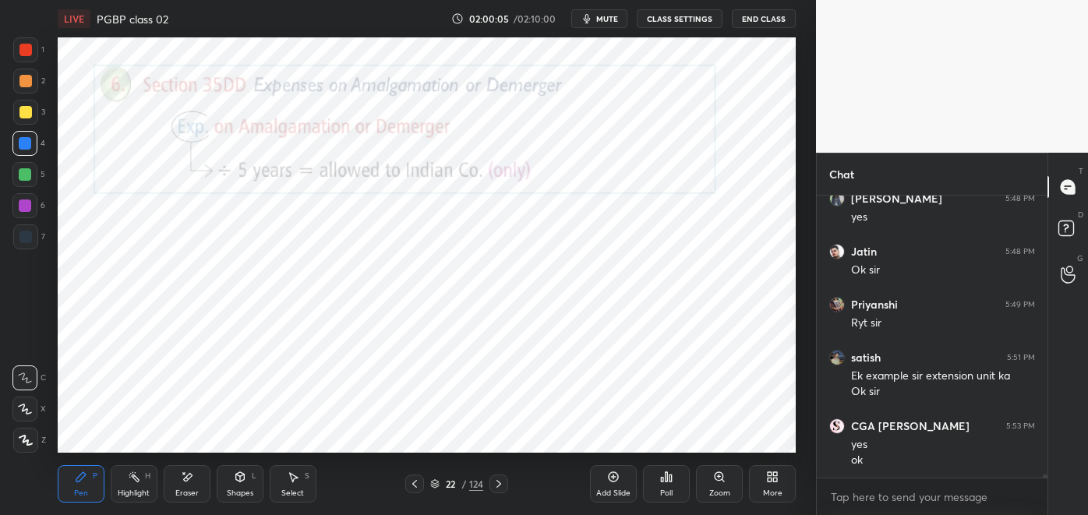
scroll to position [26344, 0]
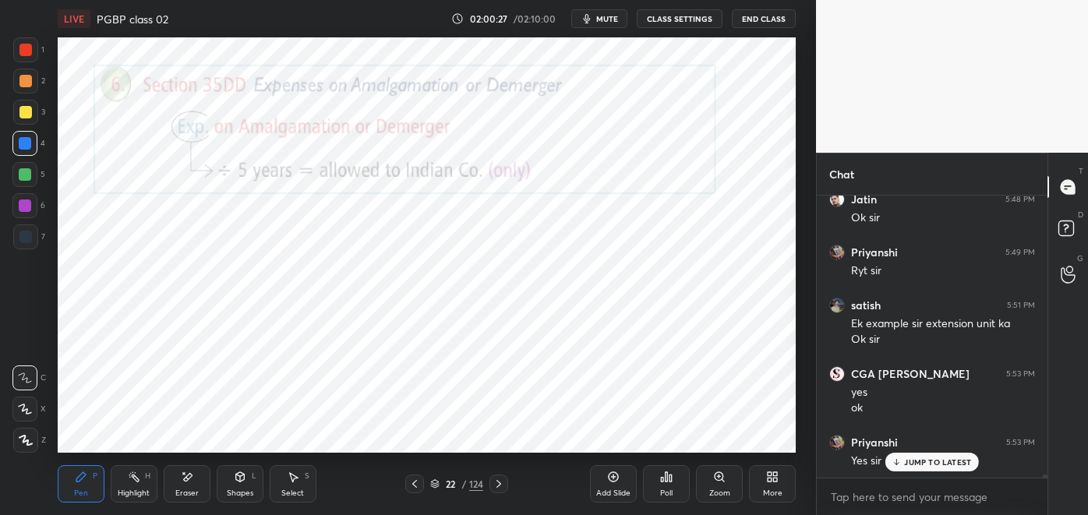
click at [132, 479] on icon at bounding box center [134, 477] width 12 height 12
click at [81, 489] on div "Pen" at bounding box center [81, 493] width 14 height 8
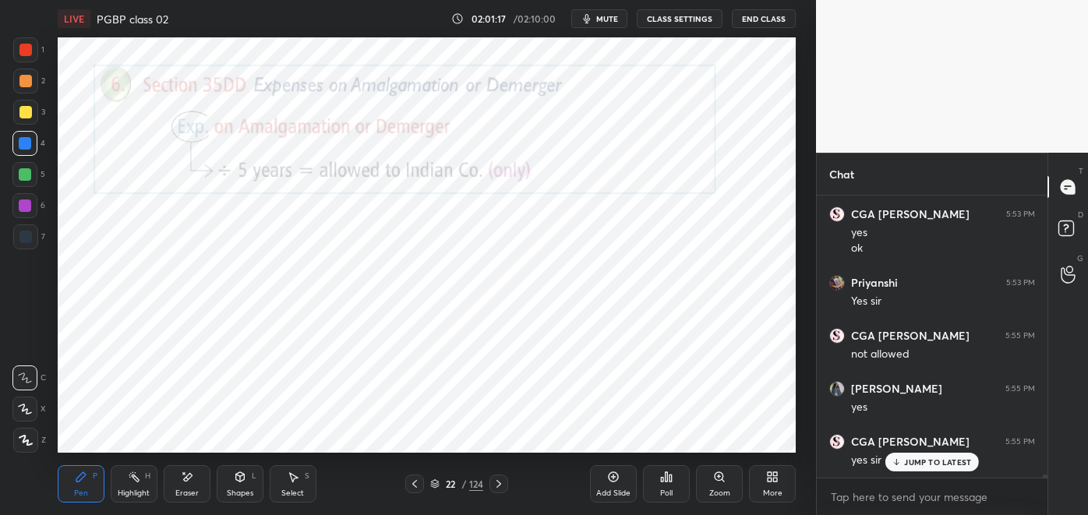
scroll to position [26556, 0]
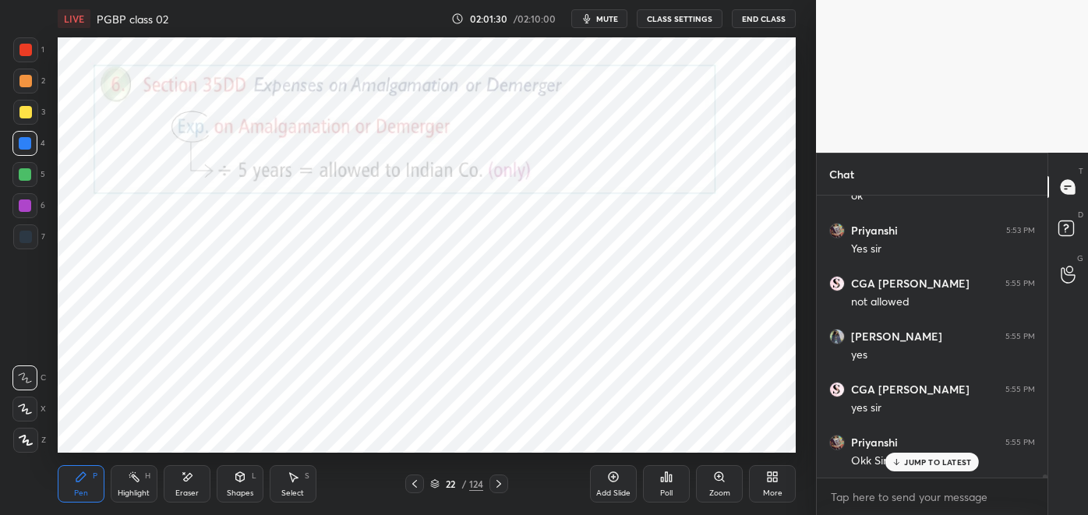
click at [930, 464] on p "JUMP TO LATEST" at bounding box center [937, 461] width 67 height 9
click at [623, 474] on div "Add Slide" at bounding box center [613, 483] width 47 height 37
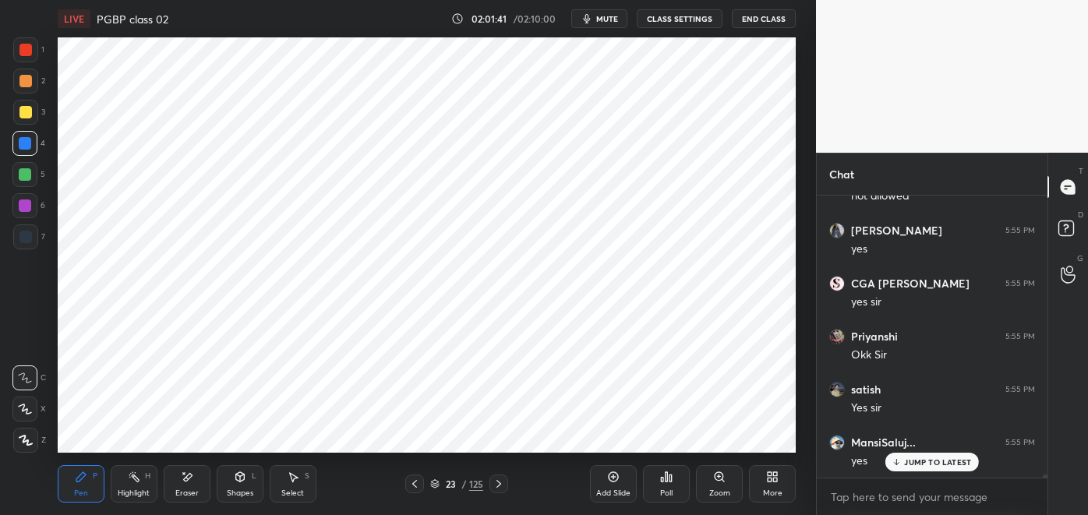
scroll to position [26715, 0]
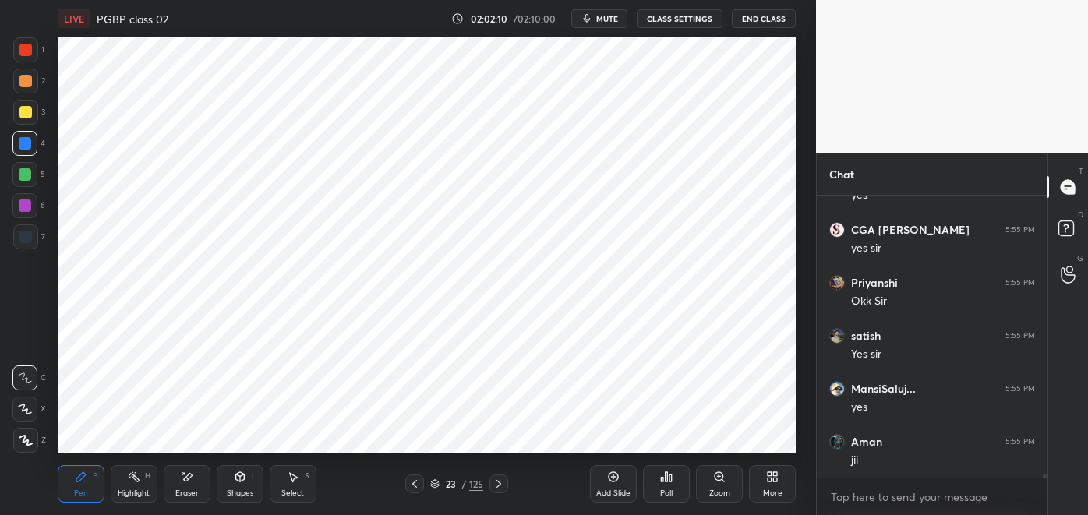
click at [30, 241] on div at bounding box center [25, 237] width 12 height 12
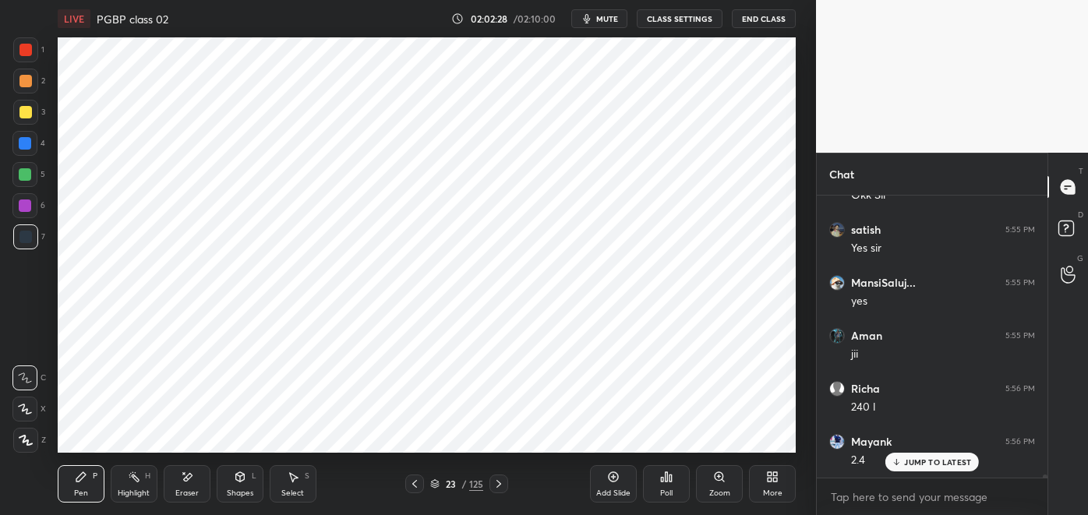
scroll to position [26874, 0]
click at [29, 143] on div at bounding box center [25, 143] width 12 height 12
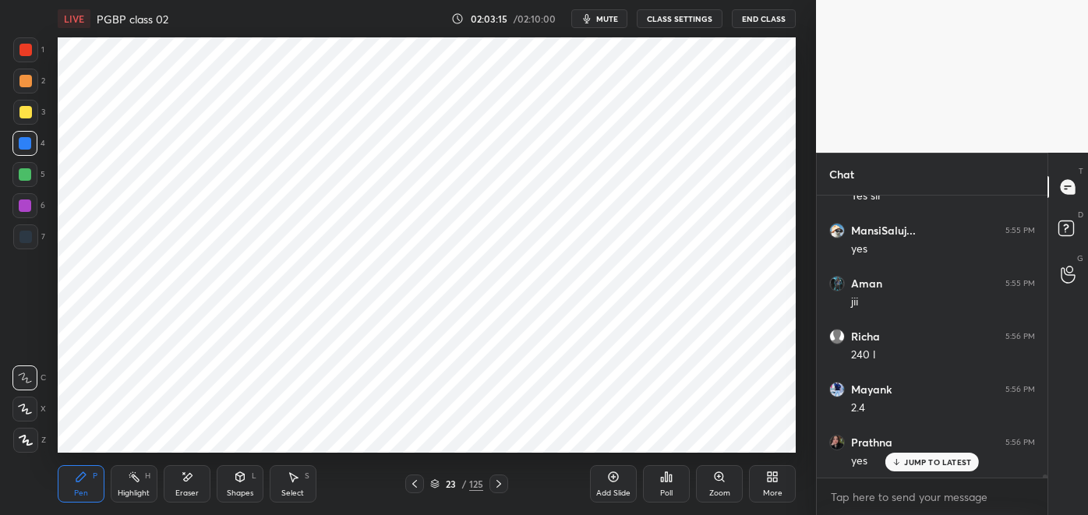
click at [24, 55] on div at bounding box center [25, 50] width 12 height 12
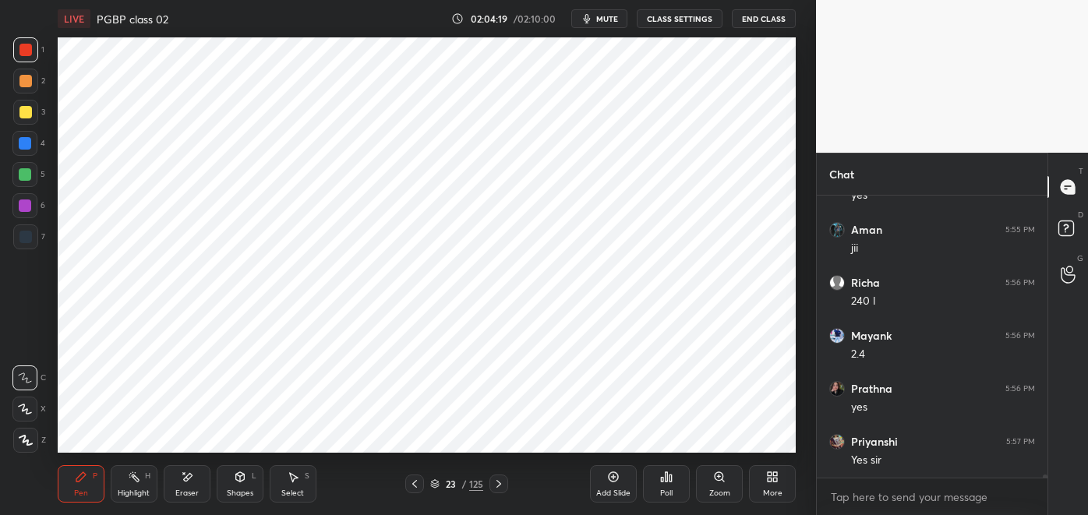
click at [198, 486] on div "Eraser" at bounding box center [187, 483] width 47 height 37
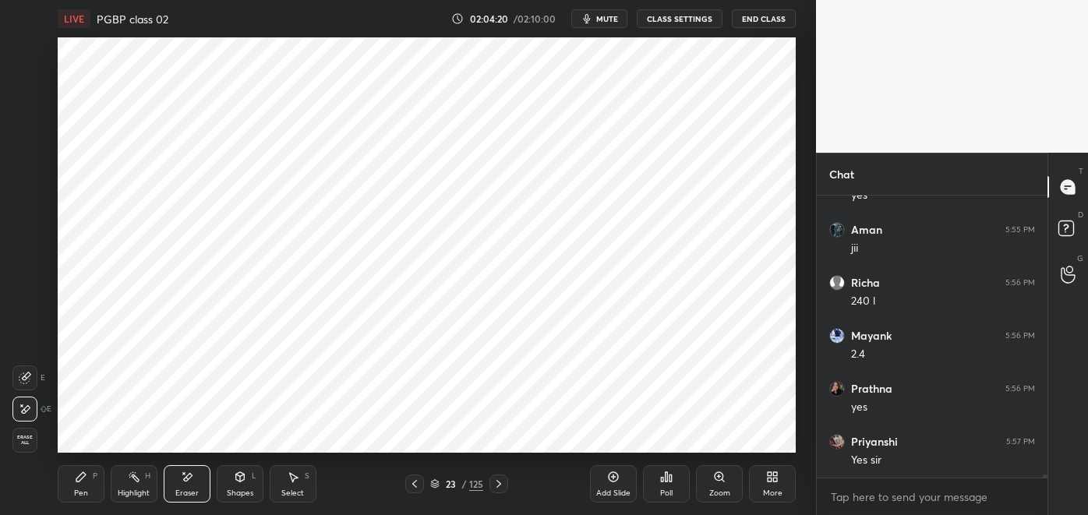
click at [96, 483] on div "Pen P" at bounding box center [81, 483] width 47 height 37
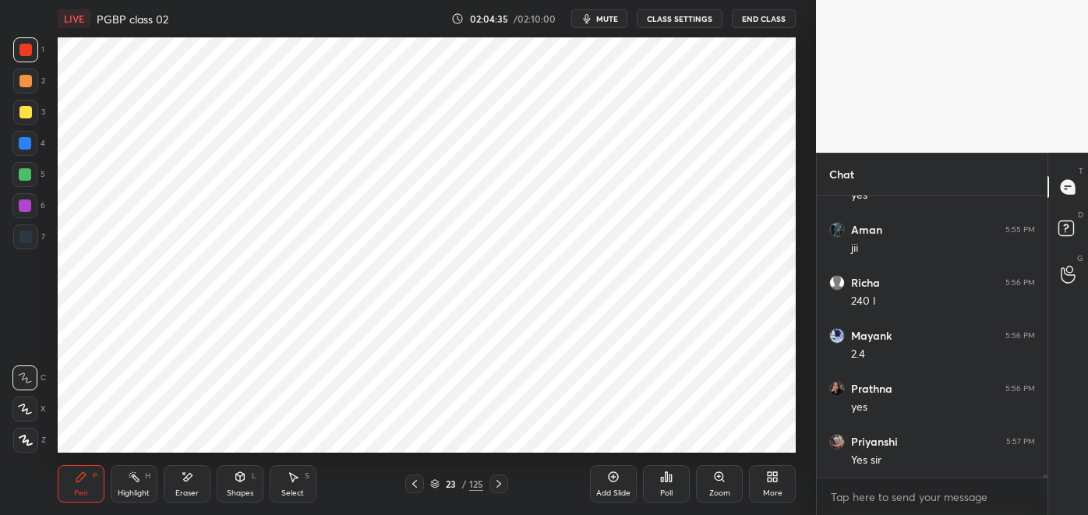
click at [186, 485] on div "Eraser" at bounding box center [187, 483] width 47 height 37
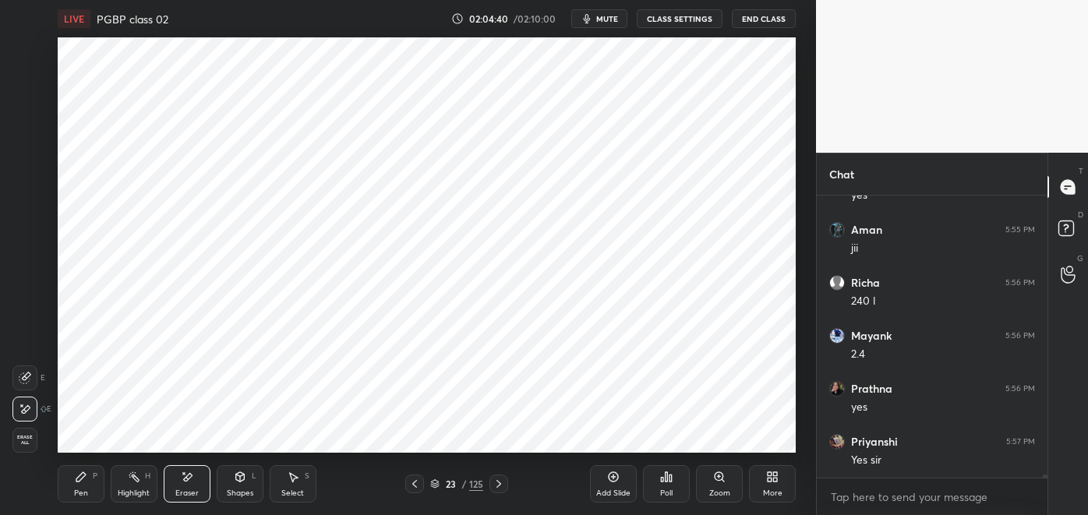
click at [79, 481] on icon at bounding box center [80, 476] width 9 height 9
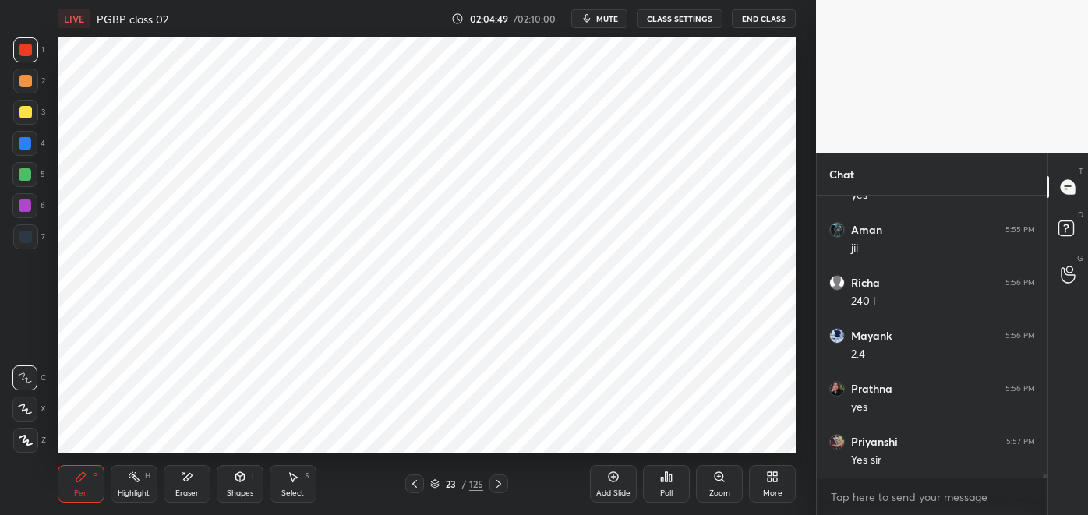
click at [132, 485] on div "Highlight H" at bounding box center [134, 483] width 47 height 37
click at [78, 485] on div "Pen P" at bounding box center [81, 483] width 47 height 37
click at [183, 484] on div "Eraser" at bounding box center [187, 483] width 47 height 37
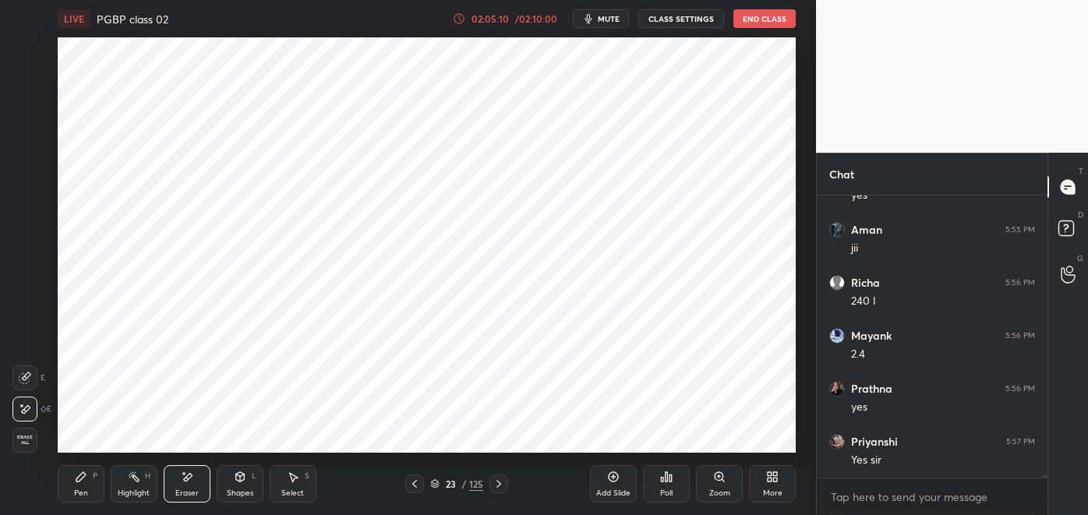
click at [104, 488] on div "Pen P Highlight H Eraser Shapes L Select S" at bounding box center [191, 483] width 266 height 37
click at [84, 481] on icon at bounding box center [81, 477] width 12 height 12
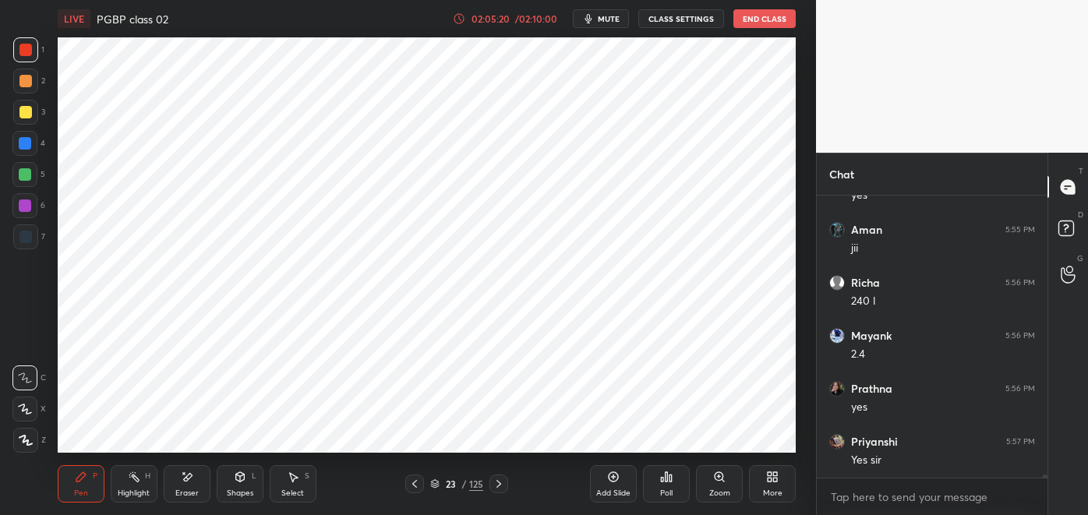
click at [26, 232] on div at bounding box center [25, 237] width 12 height 12
click at [26, 139] on div at bounding box center [25, 143] width 12 height 12
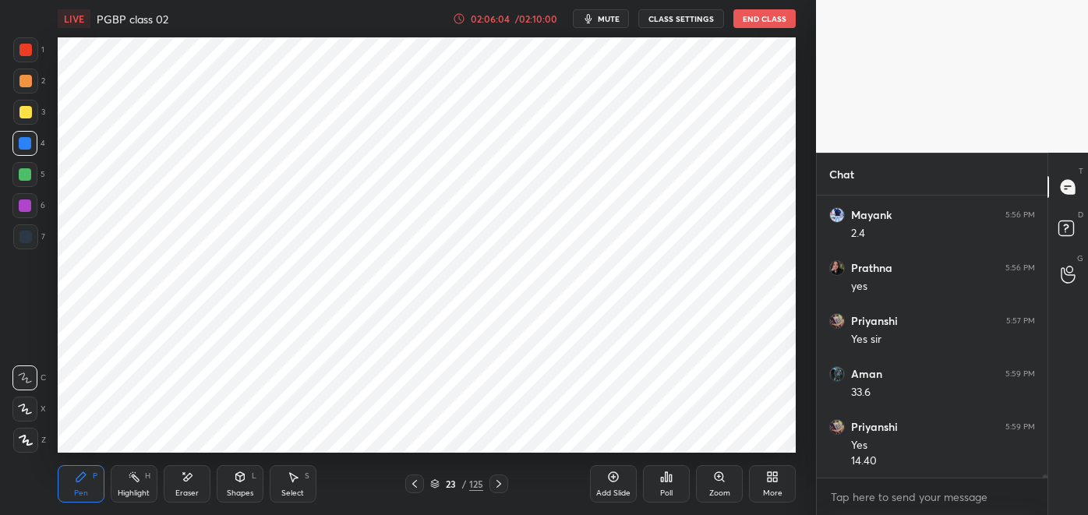
click at [29, 234] on div at bounding box center [25, 237] width 12 height 12
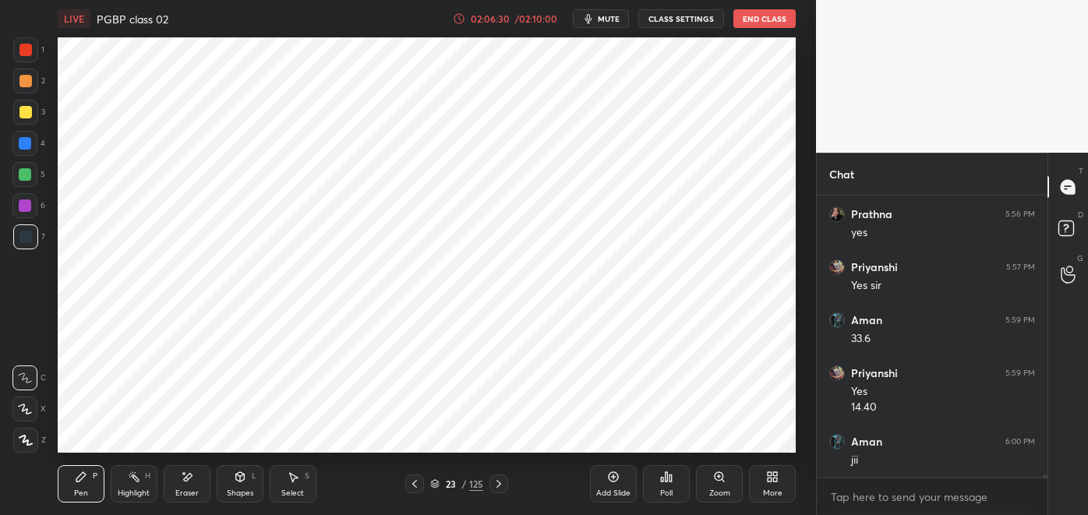
click at [496, 480] on icon at bounding box center [498, 484] width 5 height 8
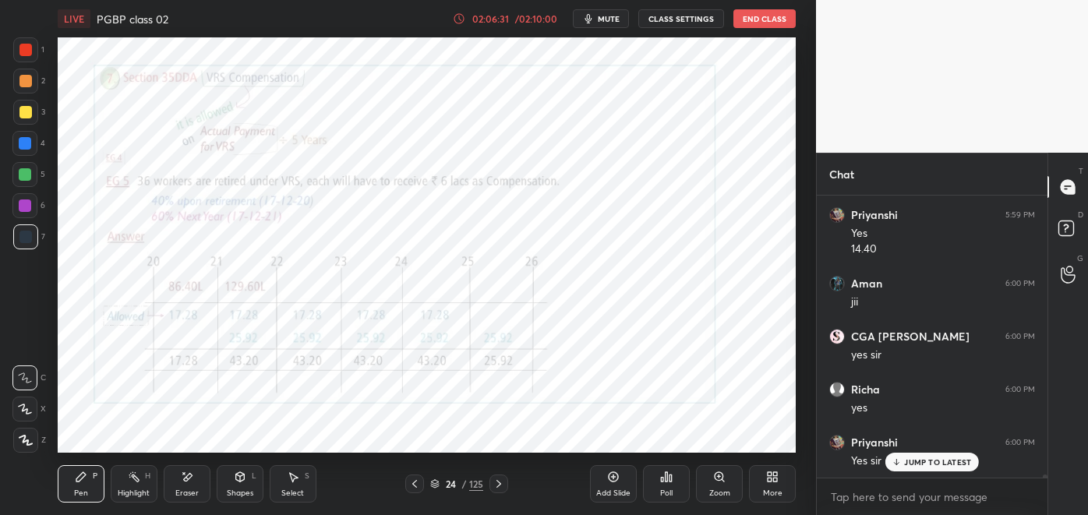
click at [126, 483] on div "Highlight H" at bounding box center [134, 483] width 47 height 37
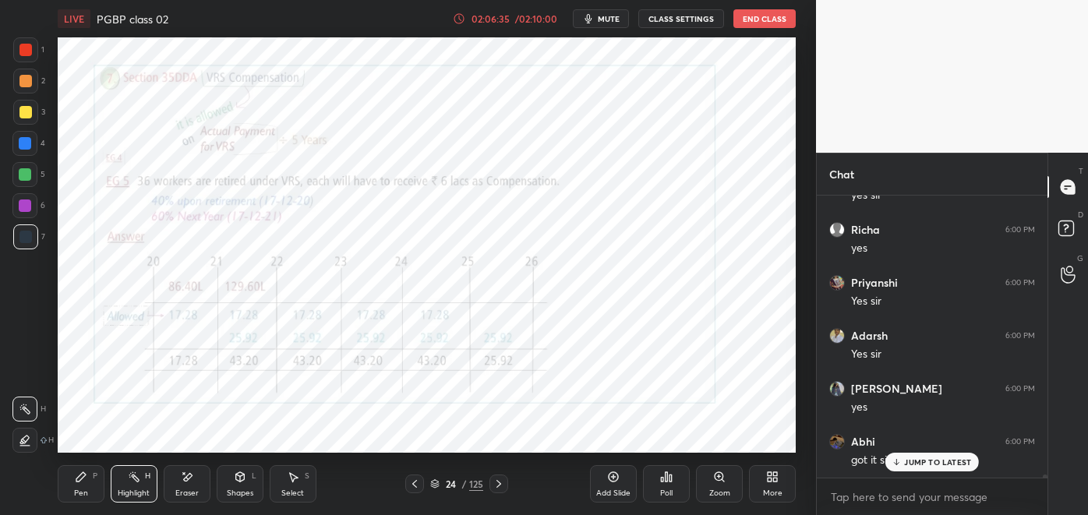
scroll to position [27472, 0]
click at [79, 481] on icon at bounding box center [80, 476] width 9 height 9
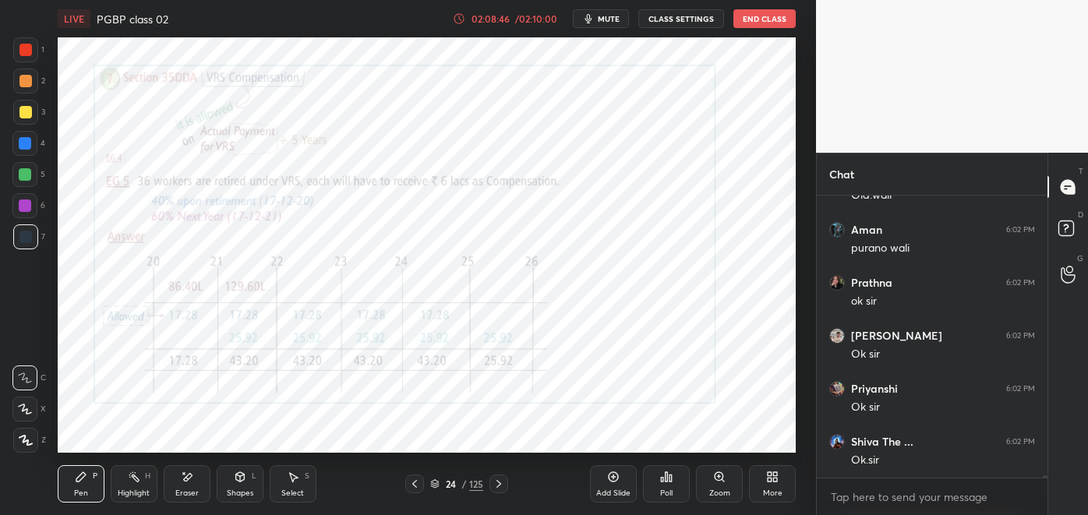
scroll to position [29448, 0]
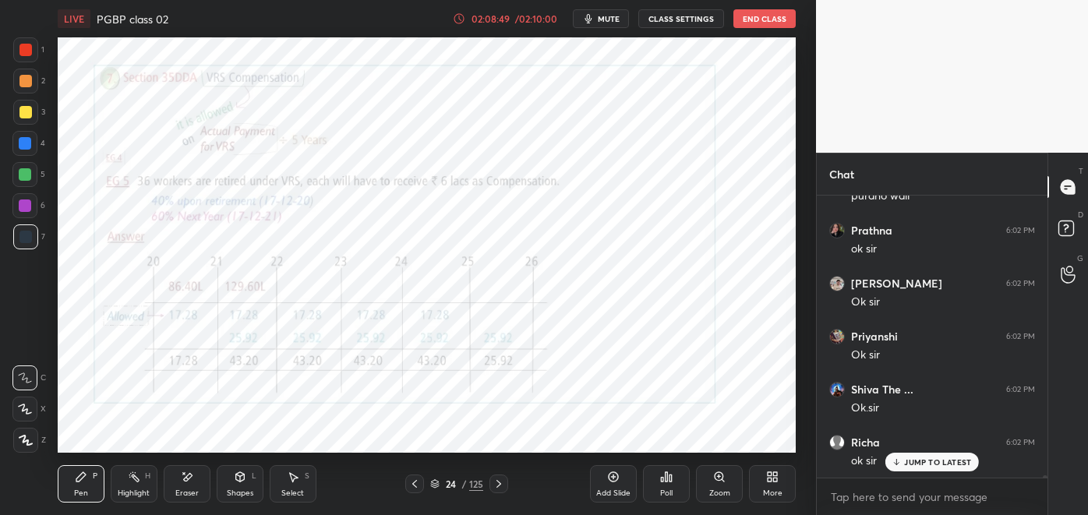
click at [770, 25] on button "End Class" at bounding box center [764, 18] width 62 height 19
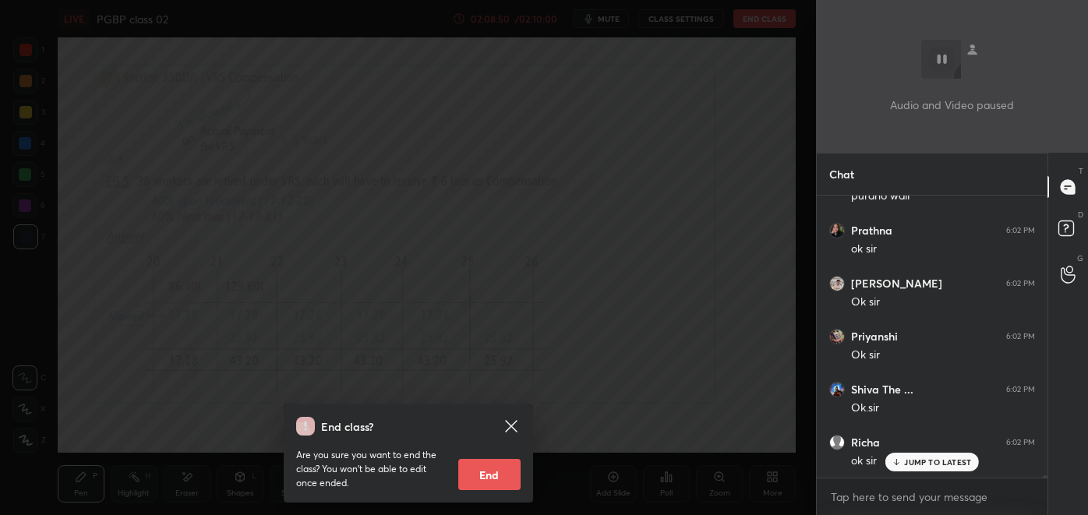
click at [476, 484] on button "End" at bounding box center [489, 474] width 62 height 31
